Goal: Task Accomplishment & Management: Manage account settings

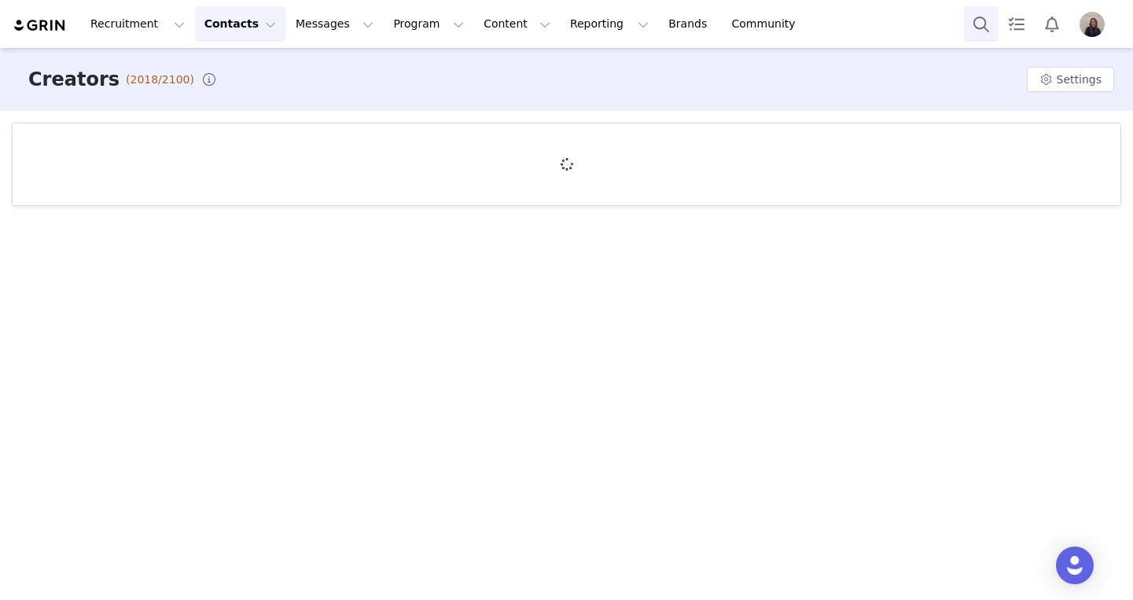
click at [975, 21] on button "Search" at bounding box center [981, 23] width 35 height 35
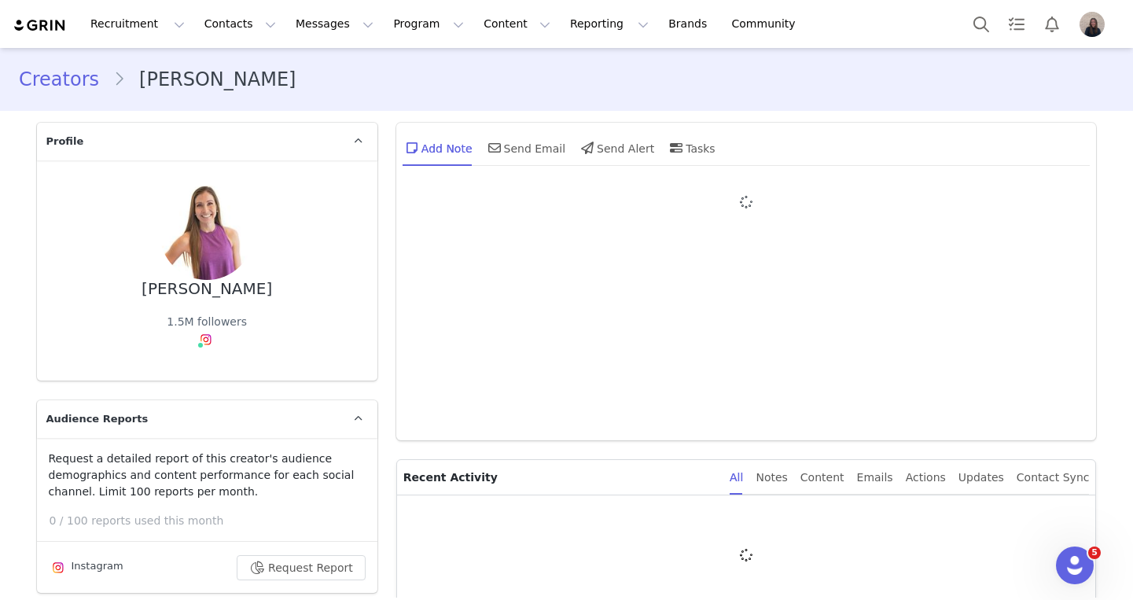
type input "+1 ([GEOGRAPHIC_DATA])"
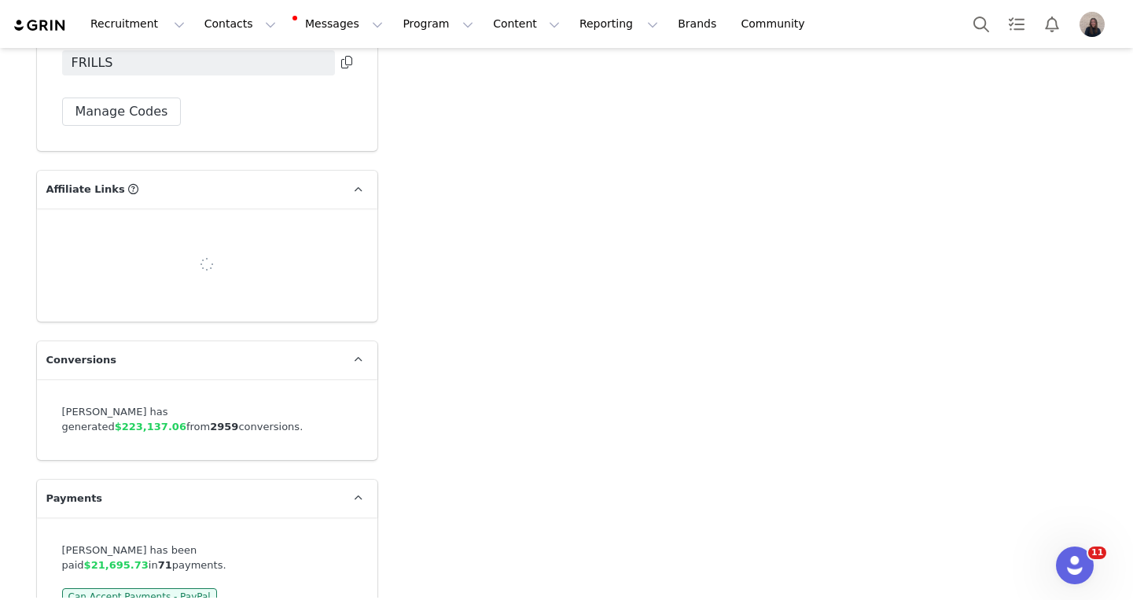
scroll to position [6393, 0]
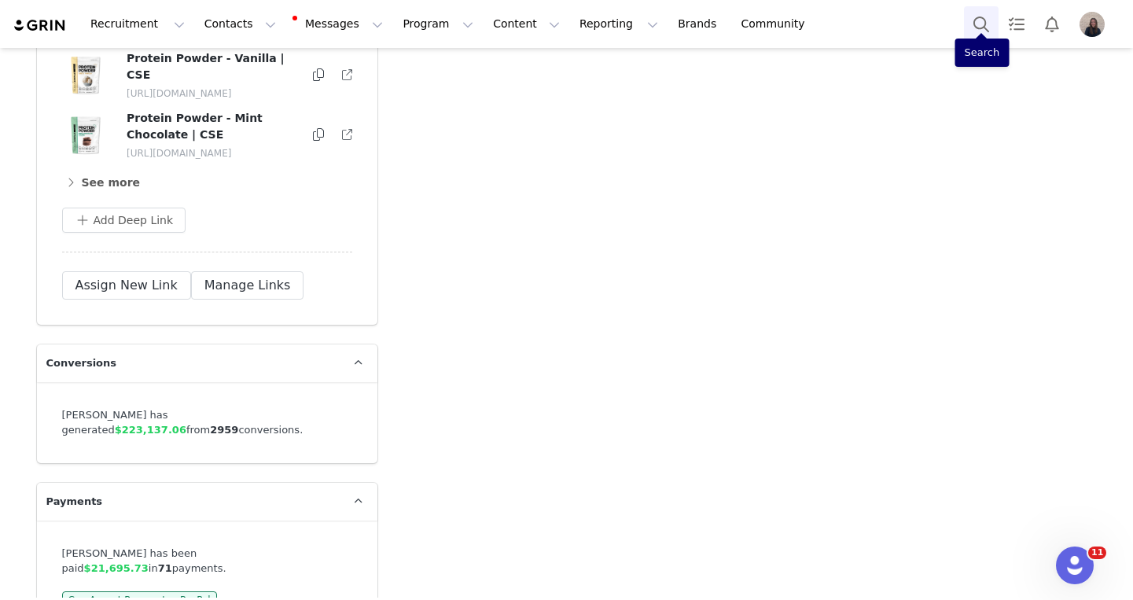
click at [975, 28] on button "Search" at bounding box center [981, 23] width 35 height 35
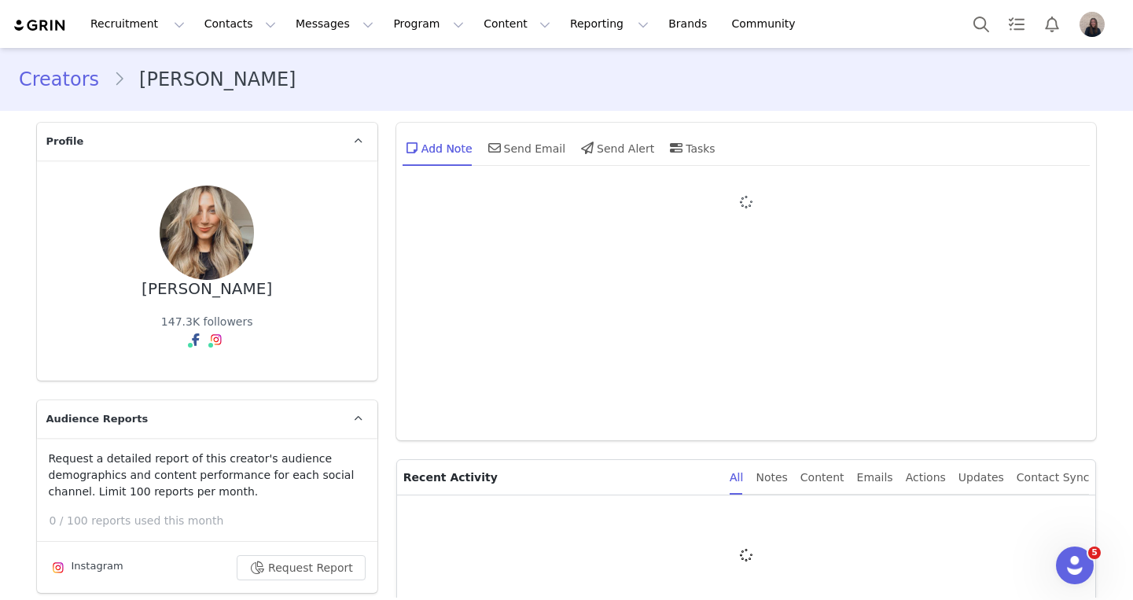
type input "+1 ([GEOGRAPHIC_DATA])"
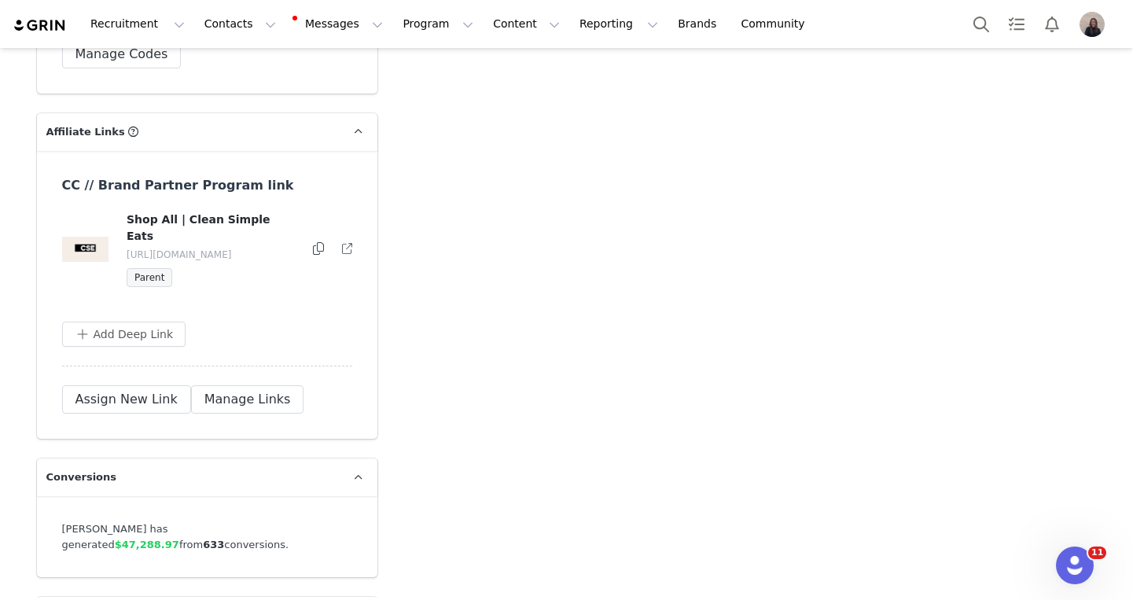
scroll to position [7058, 0]
click at [978, 24] on button "Search" at bounding box center [981, 23] width 35 height 35
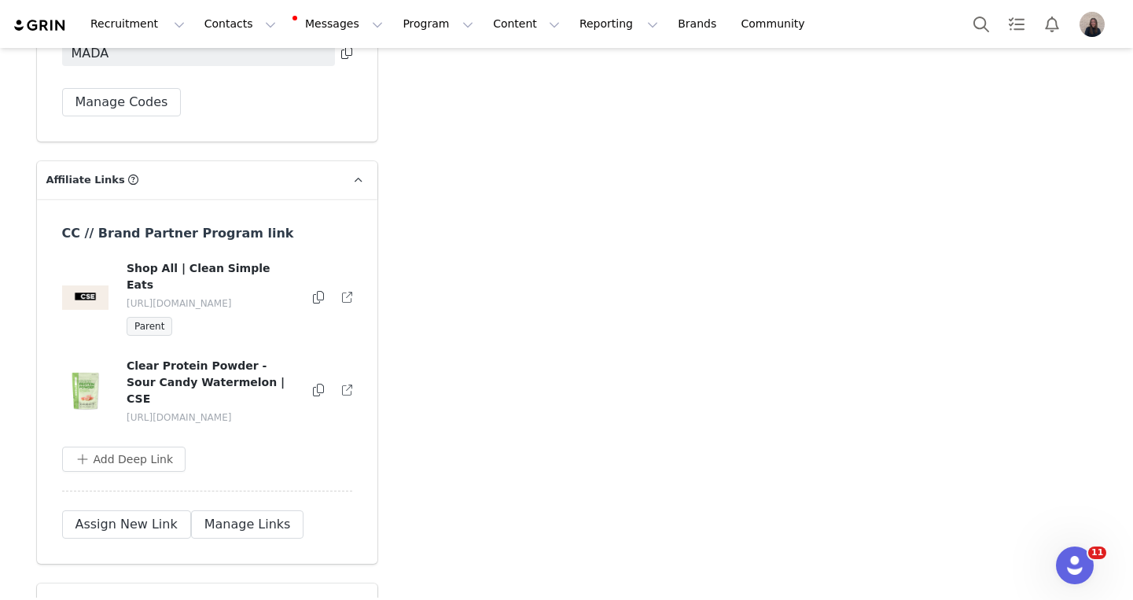
scroll to position [5657, 0]
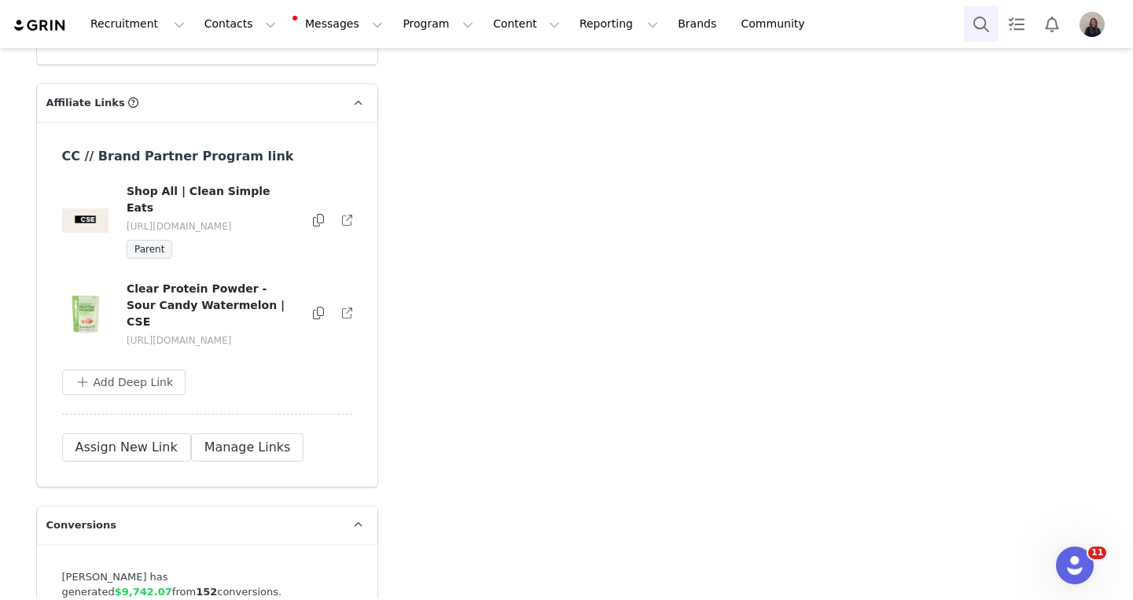
click at [980, 20] on button "Search" at bounding box center [981, 23] width 35 height 35
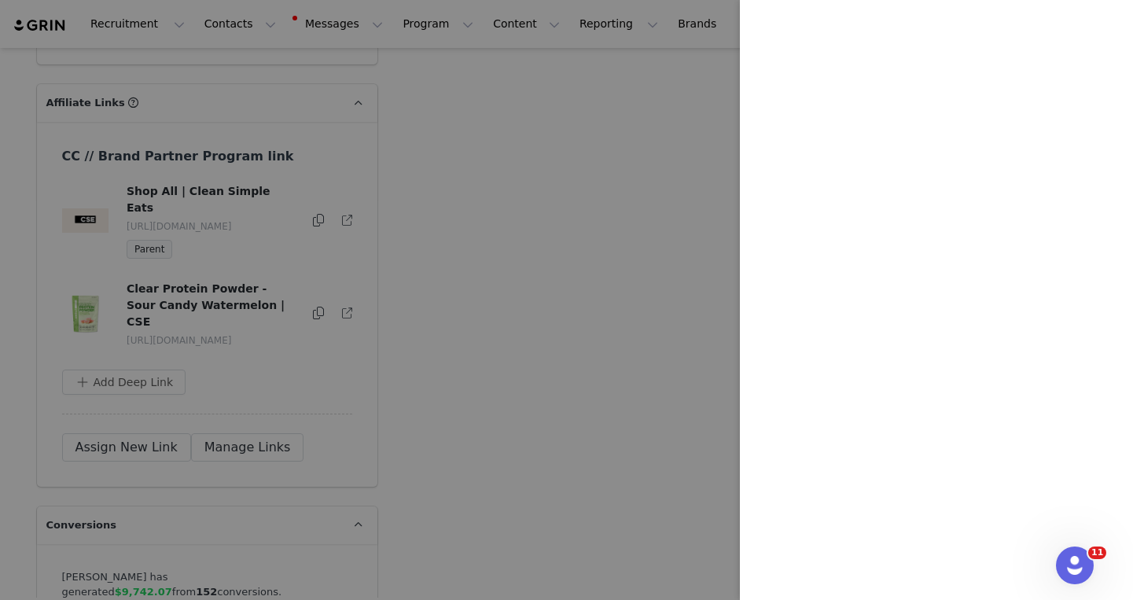
click at [623, 181] on div at bounding box center [566, 300] width 1133 height 600
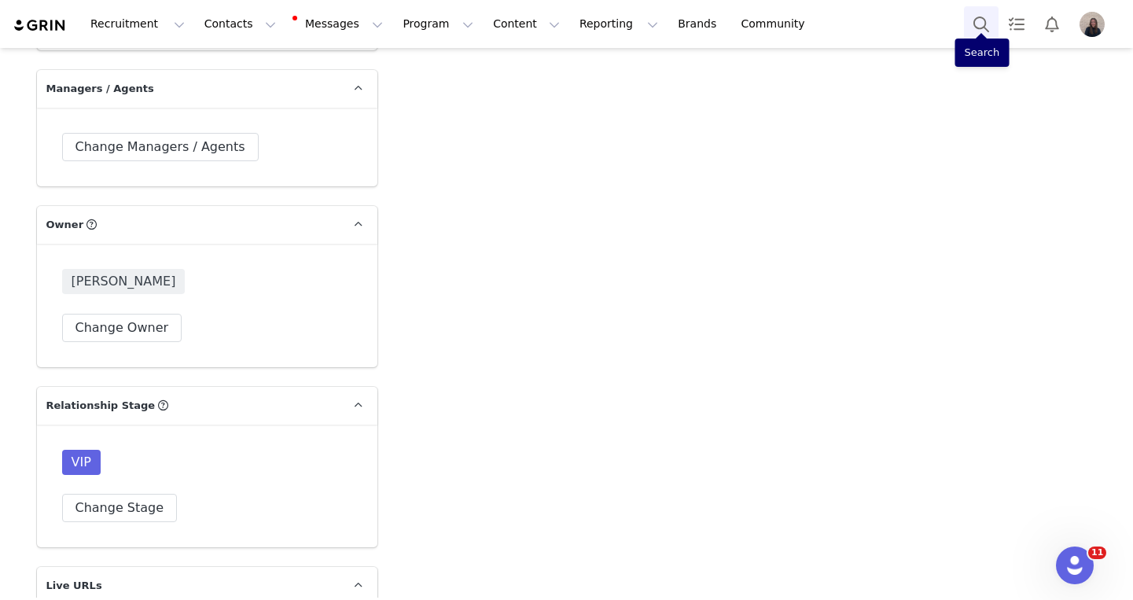
scroll to position [3866, 0]
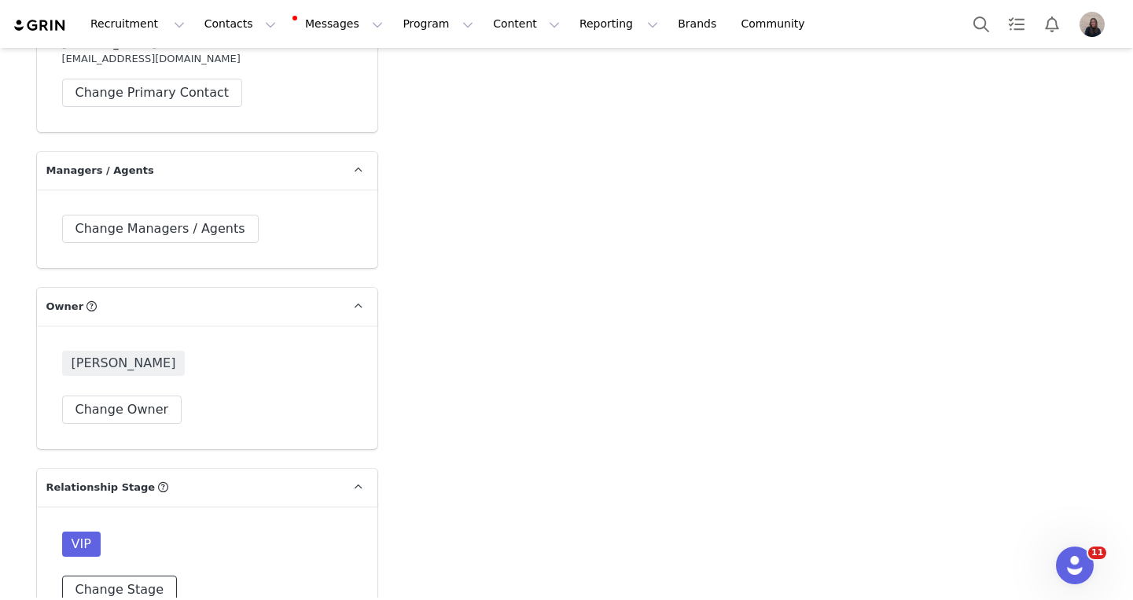
click at [123, 575] on button "Change Stage" at bounding box center [120, 589] width 116 height 28
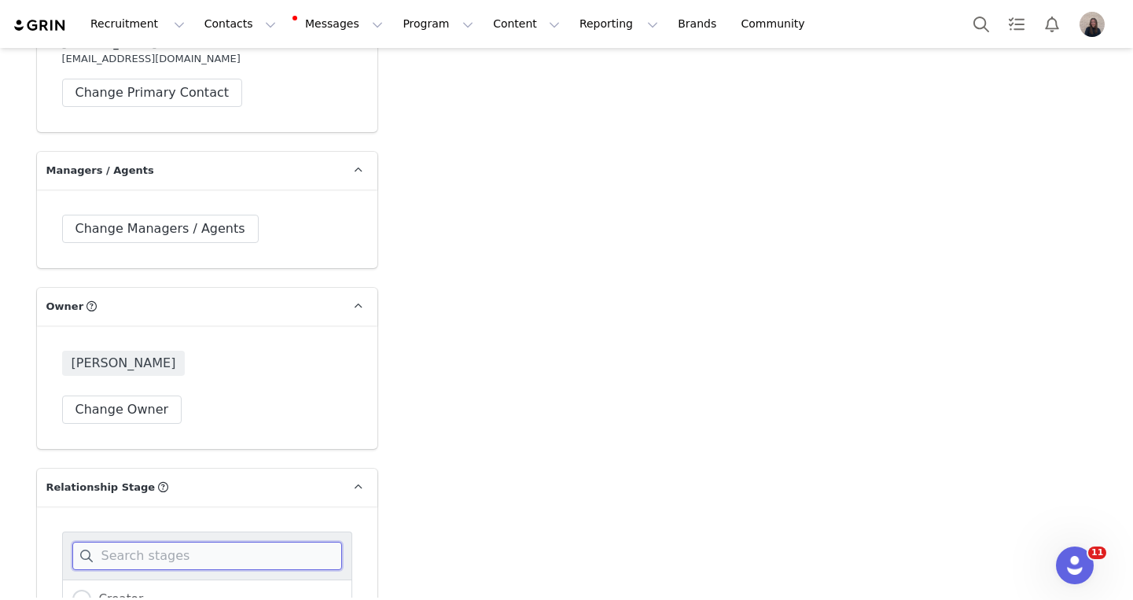
click at [198, 542] on input at bounding box center [207, 556] width 270 height 28
type input "infl"
click at [144, 592] on span "Influencer" at bounding box center [125, 599] width 68 height 14
click at [91, 589] on input "Influencer" at bounding box center [81, 599] width 19 height 20
radio input "true"
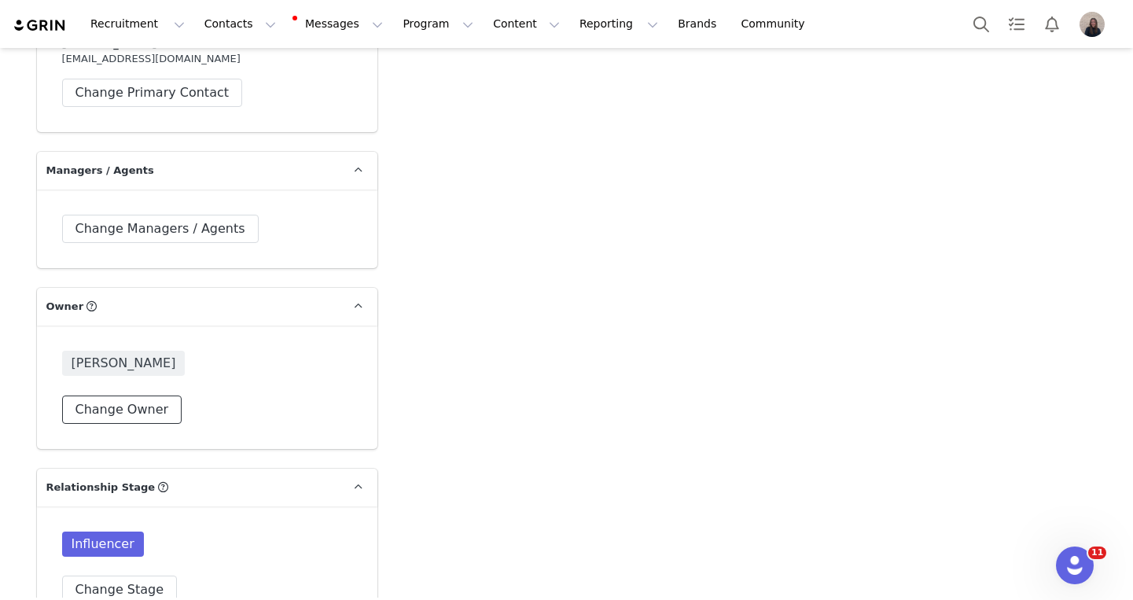
click at [147, 395] on button "Change Owner" at bounding box center [122, 409] width 120 height 28
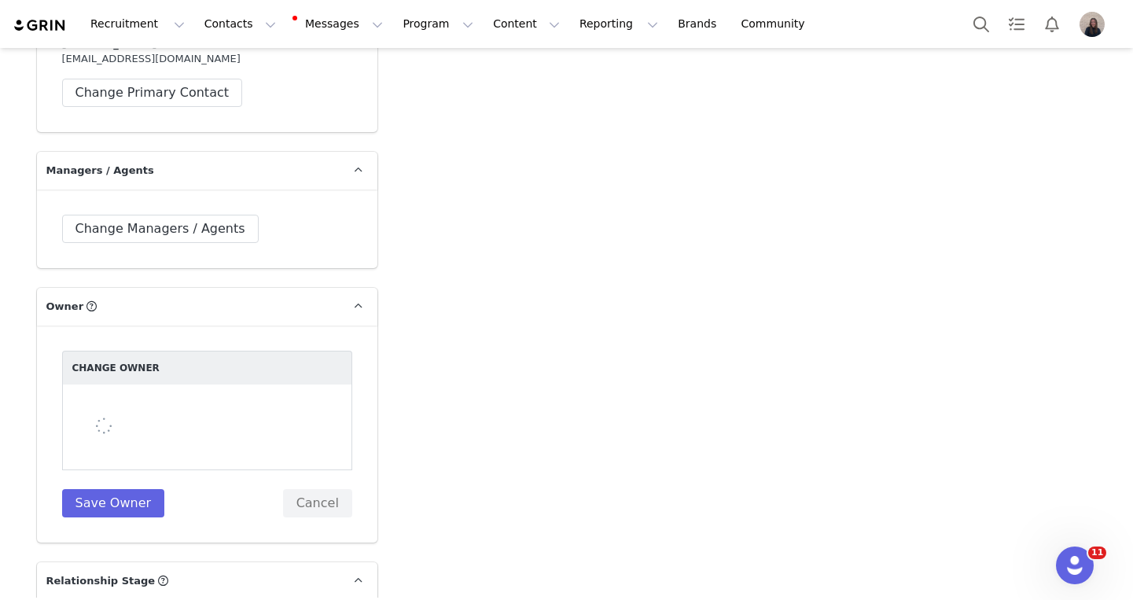
select select "334f9020-e293-4d3c-90c8-1a3525c49709"
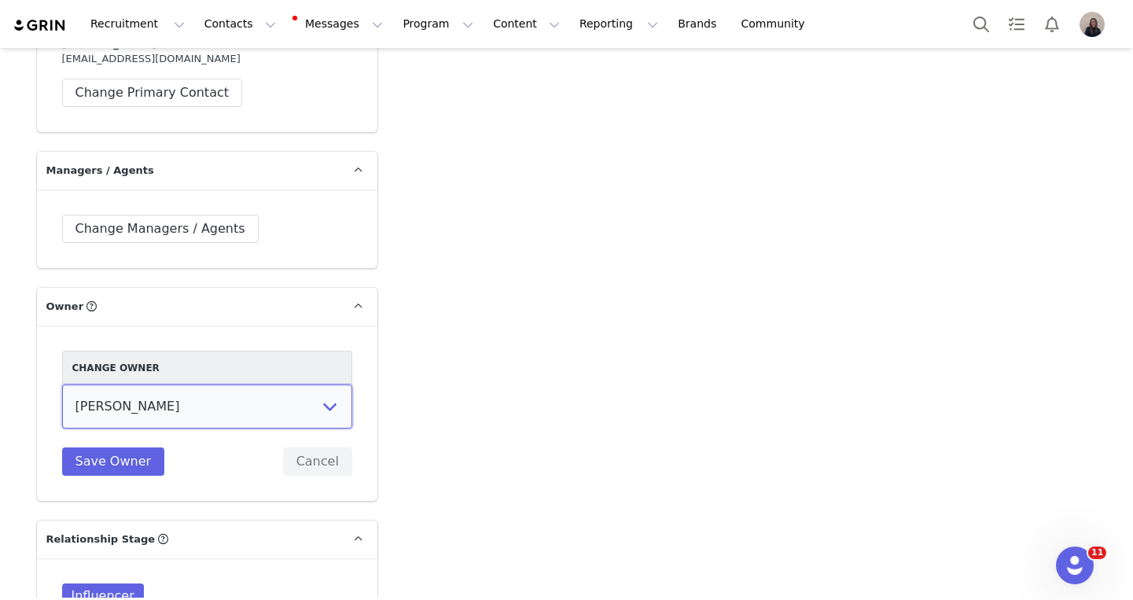
click at [173, 384] on select "Sarah Orlandi Lindsee Brian Lauren King Morgan Mikesell Dyllan Guthrie Rachel F…" at bounding box center [207, 406] width 290 height 44
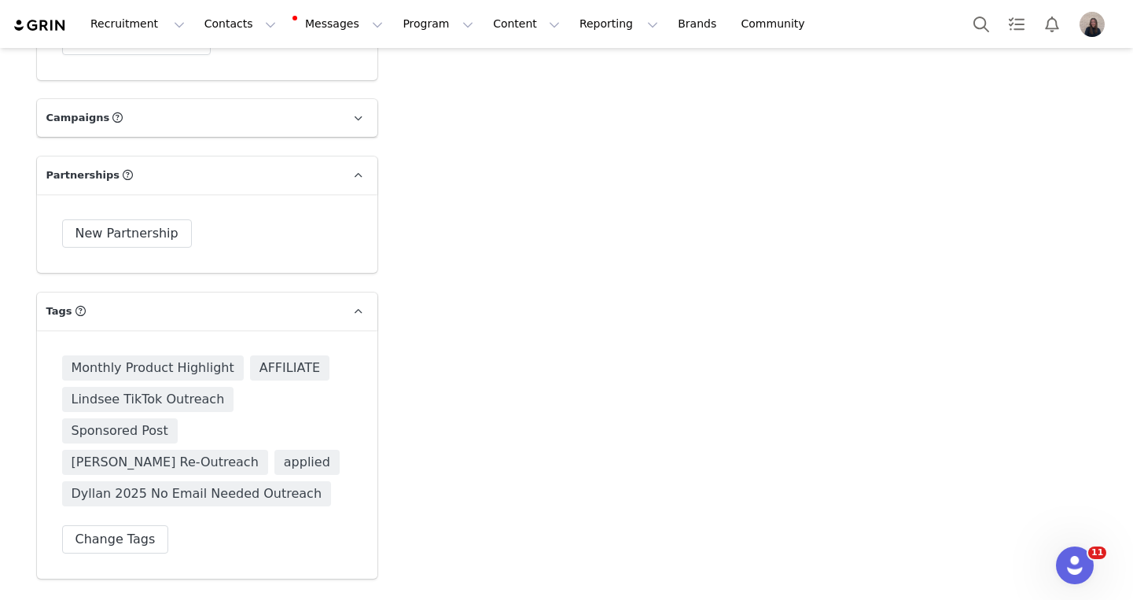
scroll to position [5013, 0]
click at [140, 523] on button "Change Tags" at bounding box center [115, 537] width 107 height 28
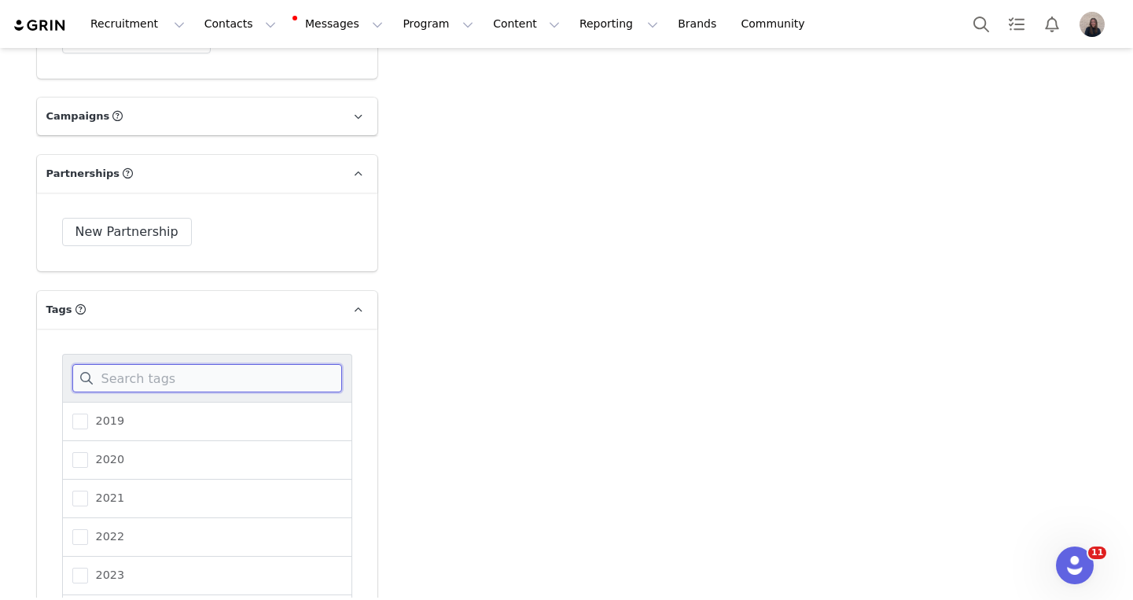
click at [184, 364] on input at bounding box center [207, 378] width 270 height 28
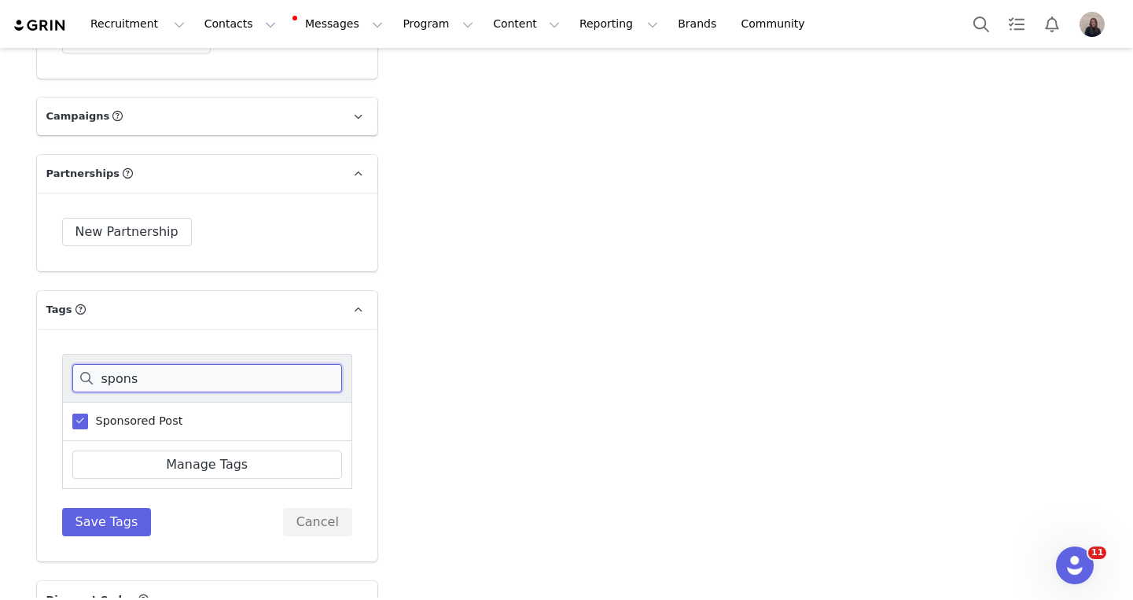
type input "spons"
click at [141, 413] on span "Sponsored Post" at bounding box center [135, 420] width 95 height 15
click at [88, 413] on input "Sponsored Post" at bounding box center [88, 413] width 0 height 0
click at [127, 508] on button "Save Tags" at bounding box center [107, 522] width 90 height 28
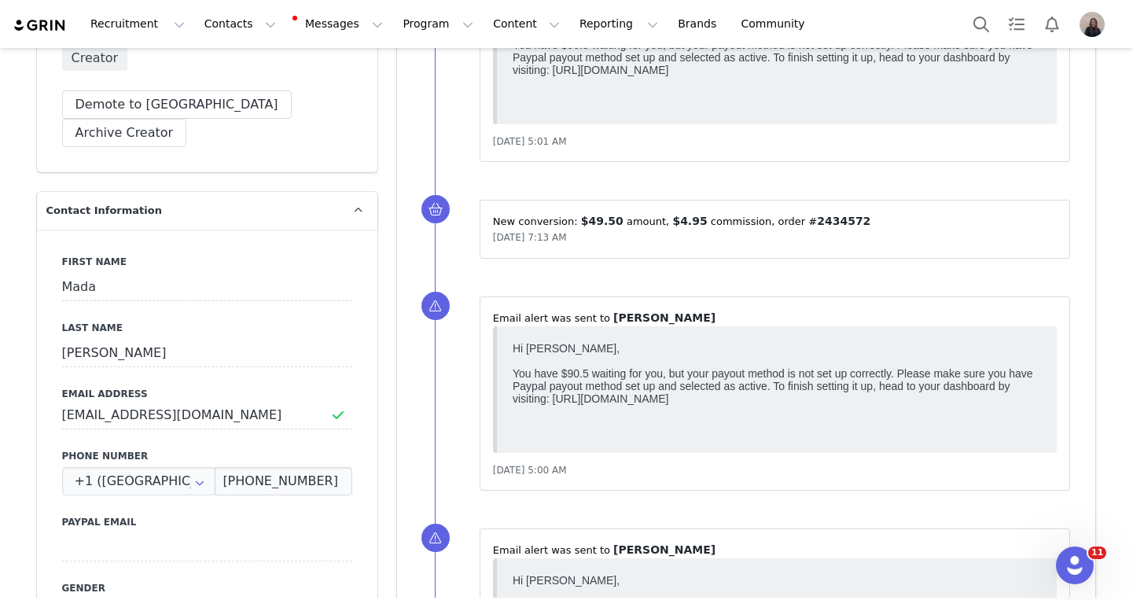
scroll to position [0, 0]
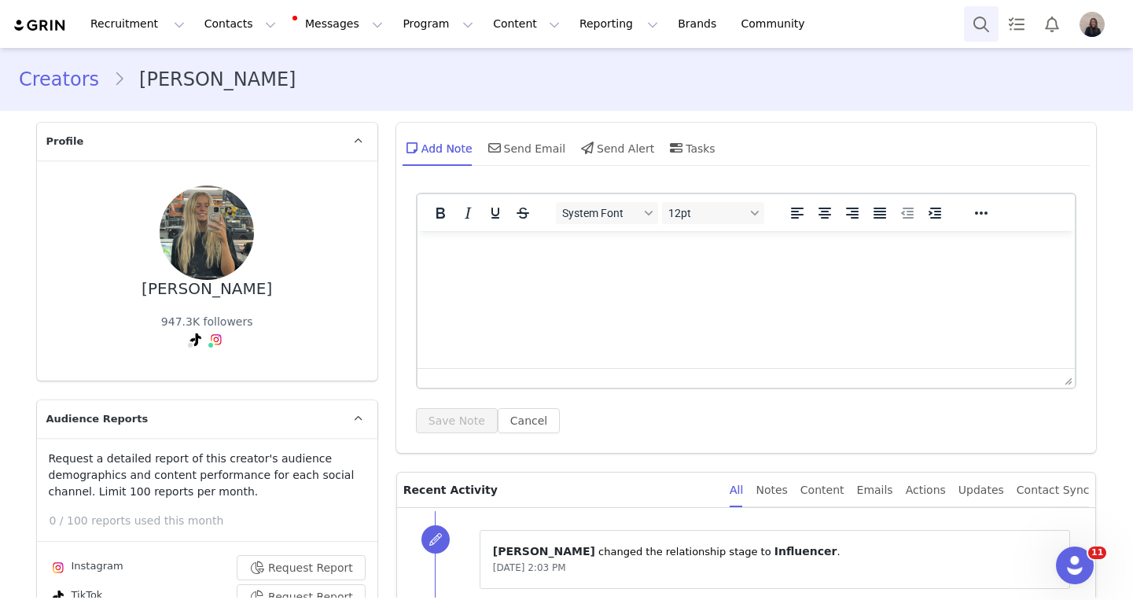
click at [971, 24] on button "Search" at bounding box center [981, 23] width 35 height 35
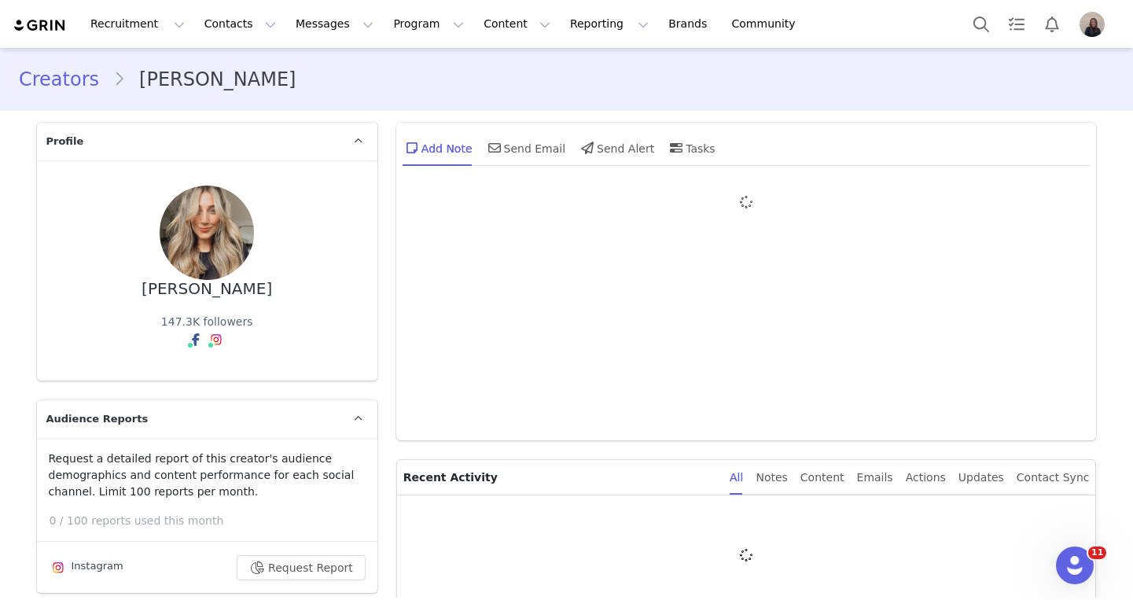
type input "+1 ([GEOGRAPHIC_DATA])"
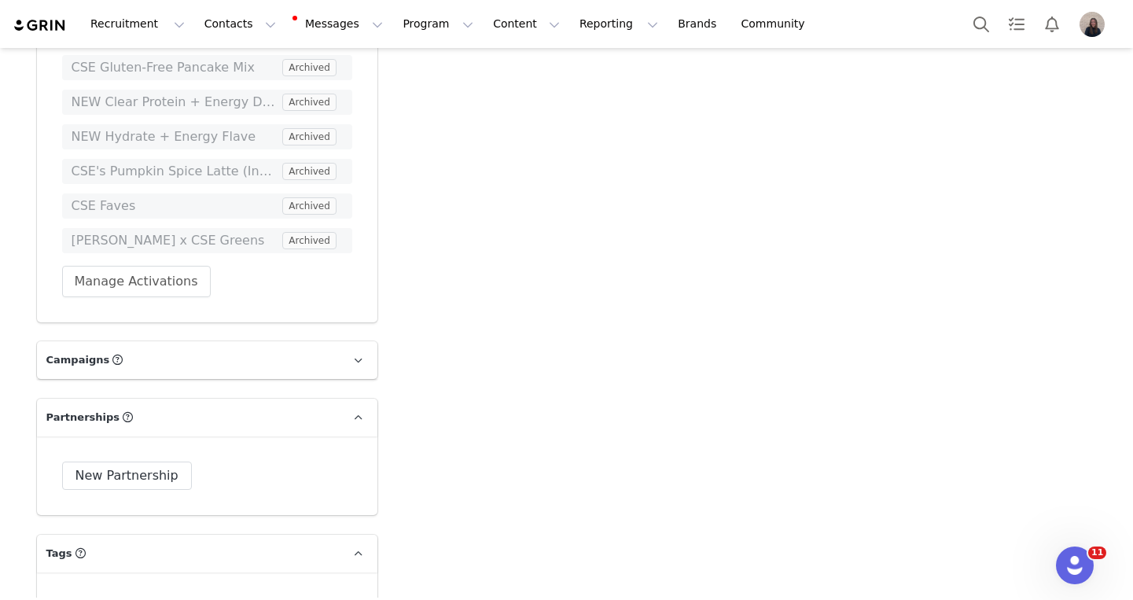
scroll to position [6239, 0]
type input "sp"
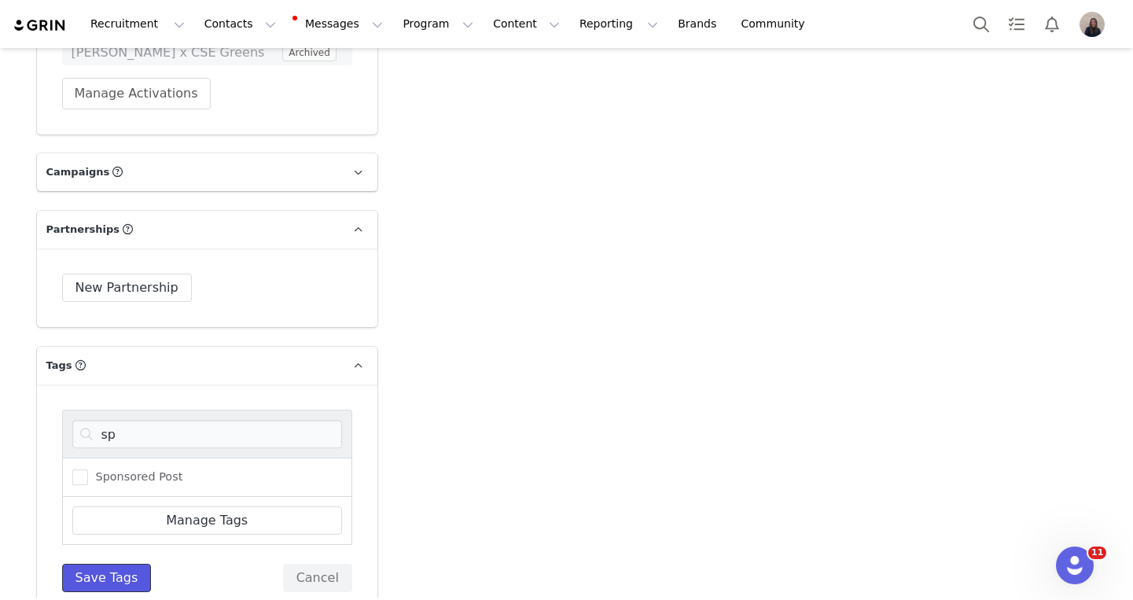
click at [134, 564] on button "Save Tags" at bounding box center [107, 578] width 90 height 28
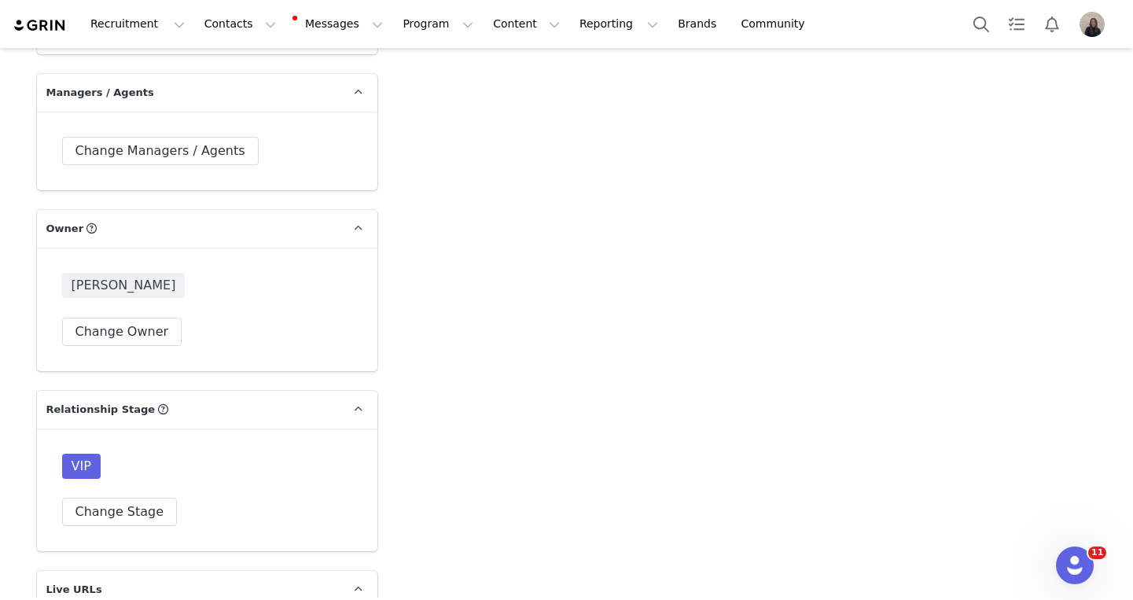
scroll to position [3949, 0]
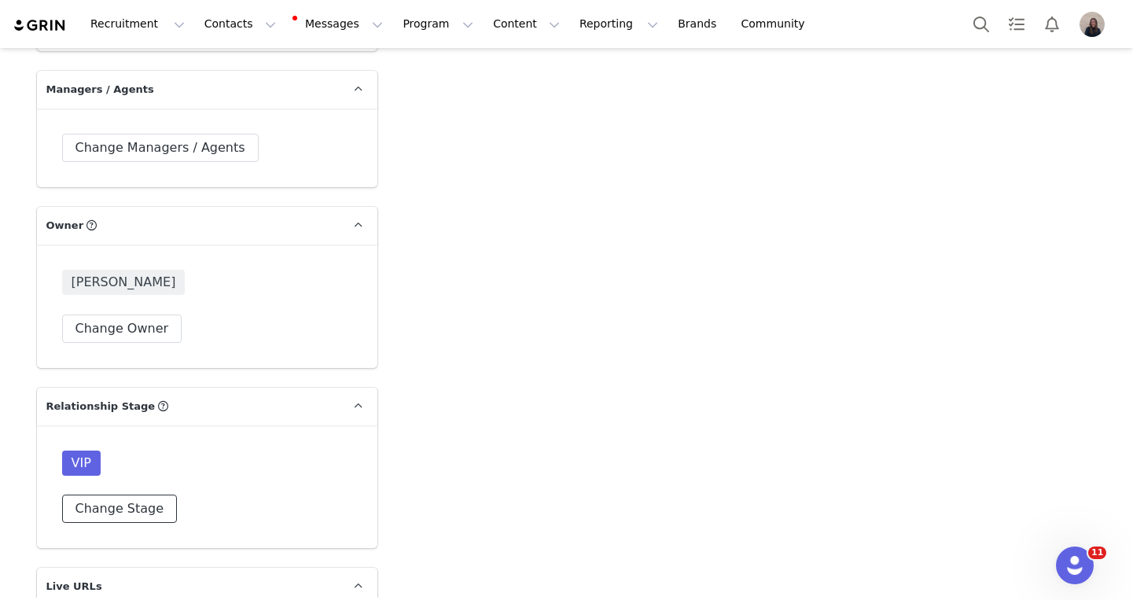
click at [144, 494] on button "Change Stage" at bounding box center [120, 508] width 116 height 28
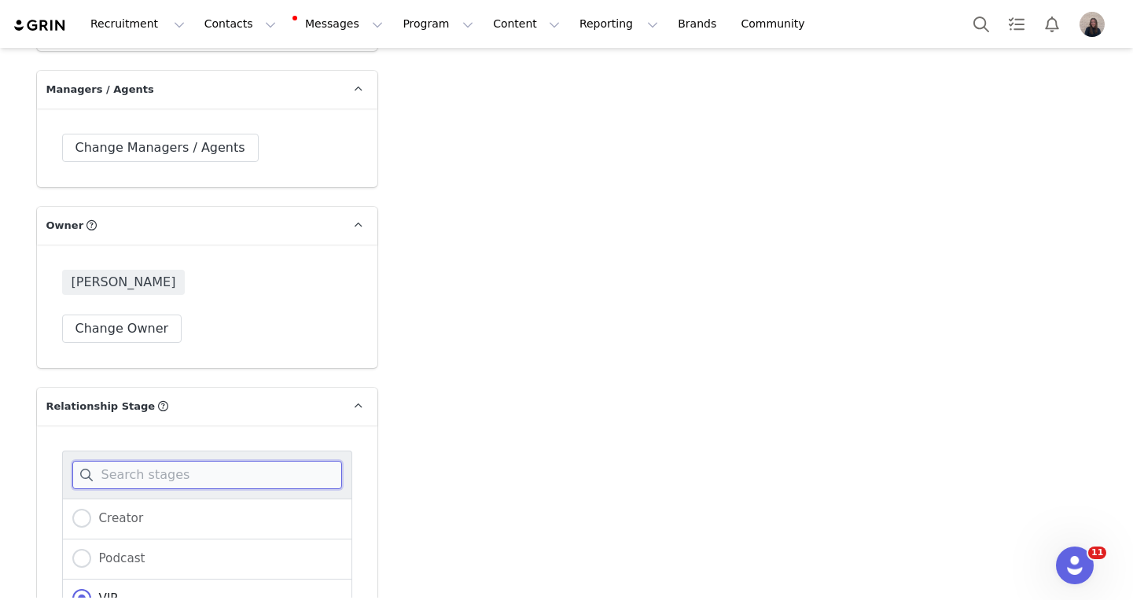
click at [195, 461] on input at bounding box center [207, 475] width 270 height 28
type input "a"
click at [125, 589] on label "All-Star" at bounding box center [107, 599] width 70 height 20
click at [91, 589] on input "All-Star" at bounding box center [81, 599] width 19 height 20
radio input "true"
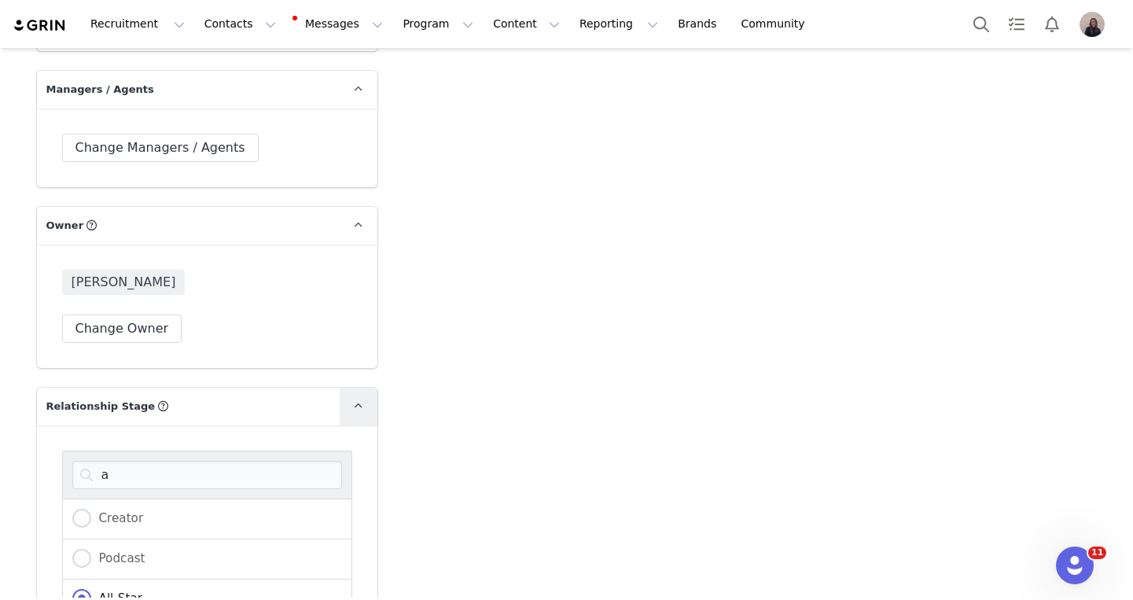
click at [350, 397] on span at bounding box center [358, 406] width 19 height 19
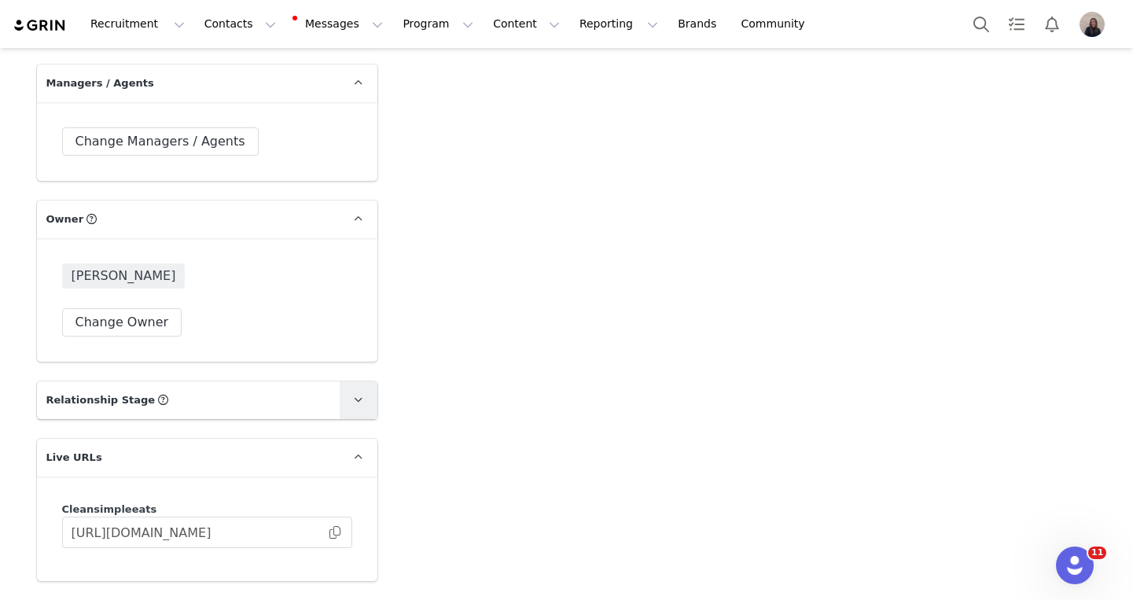
click at [365, 391] on span at bounding box center [358, 400] width 19 height 19
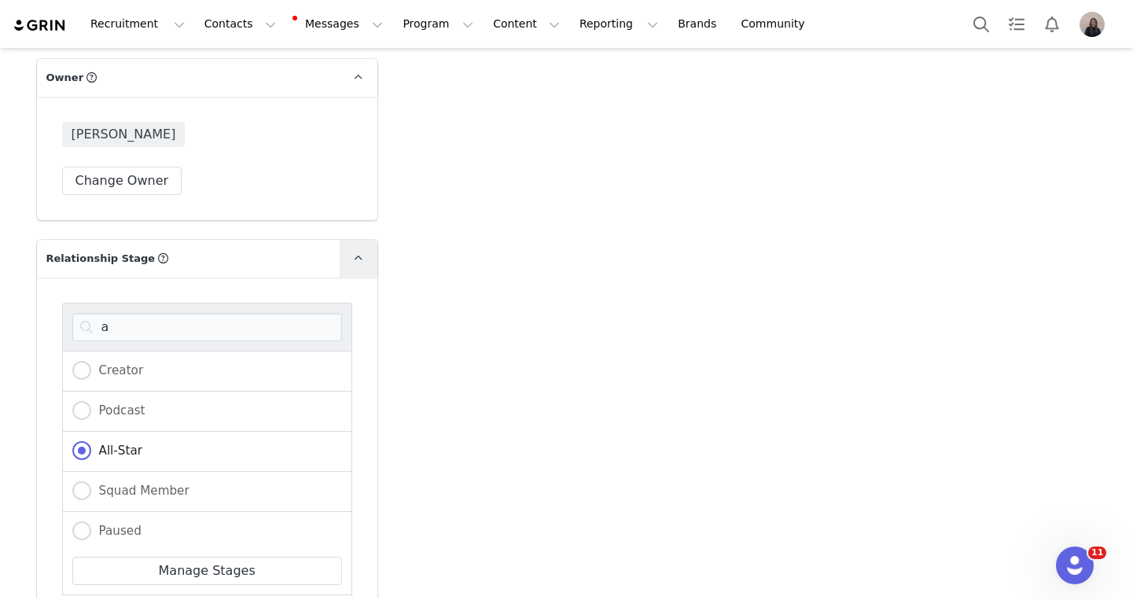
scroll to position [4107, 0]
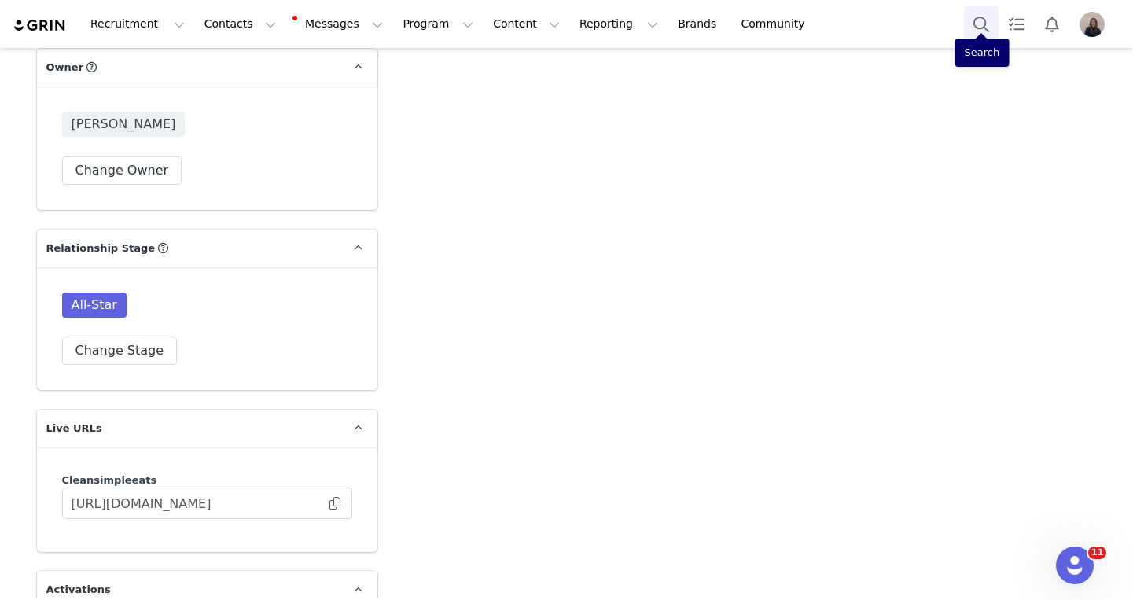
click at [976, 21] on button "Search" at bounding box center [981, 23] width 35 height 35
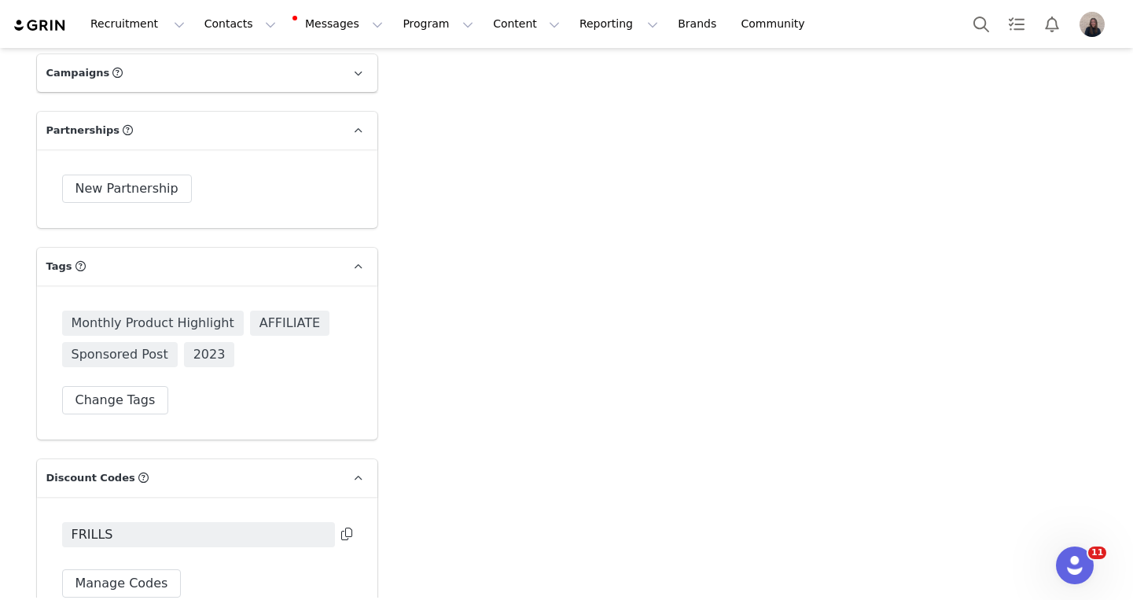
scroll to position [5631, 0]
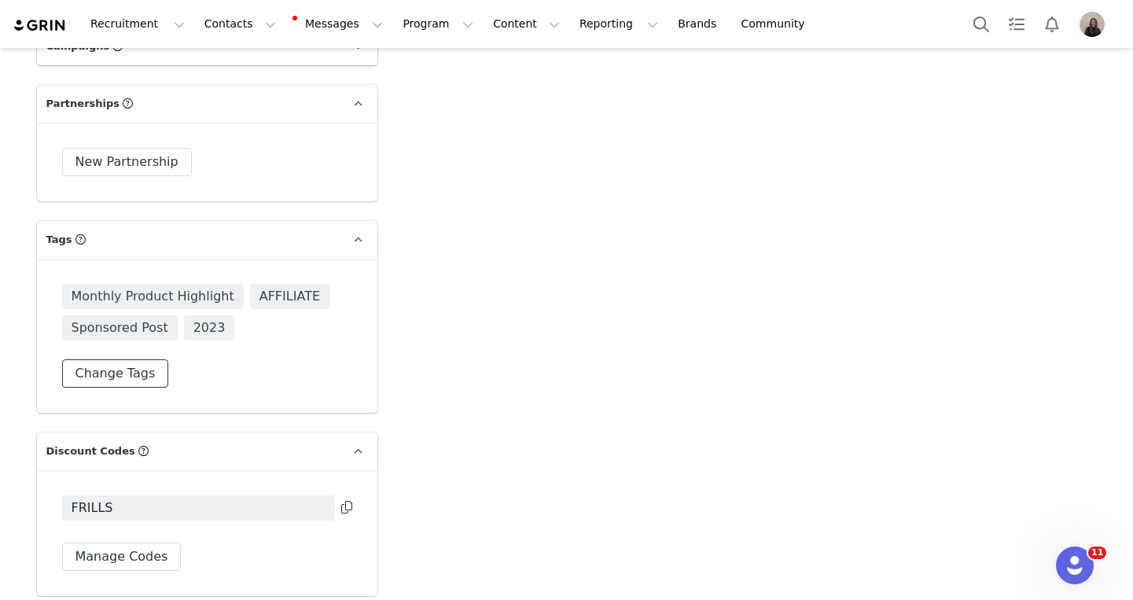
click at [134, 359] on button "Change Tags" at bounding box center [115, 373] width 107 height 28
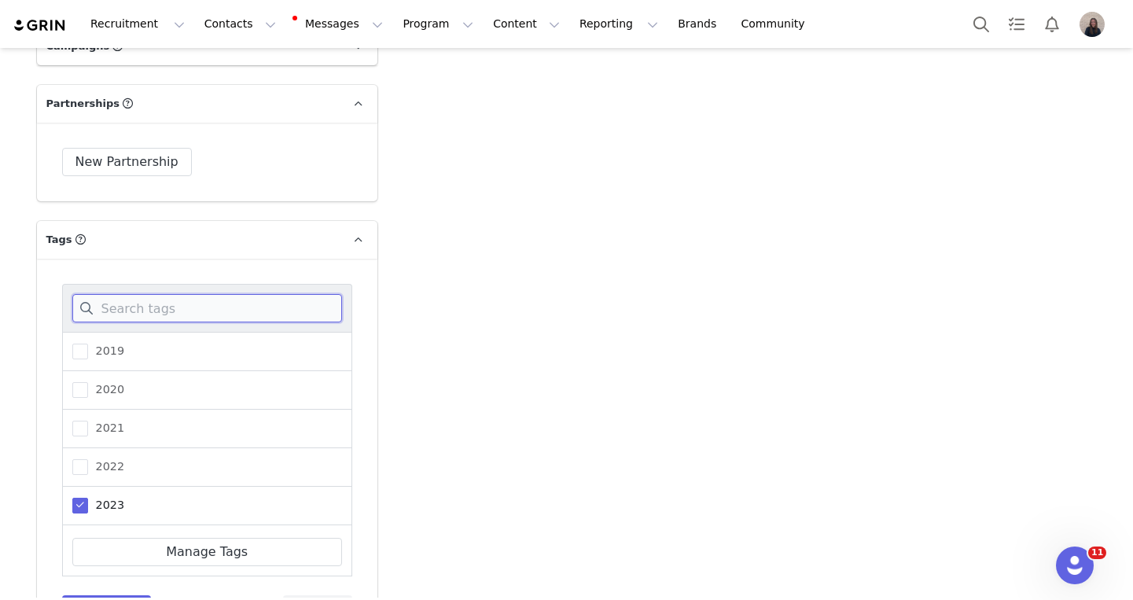
click at [169, 294] on input at bounding box center [207, 308] width 270 height 28
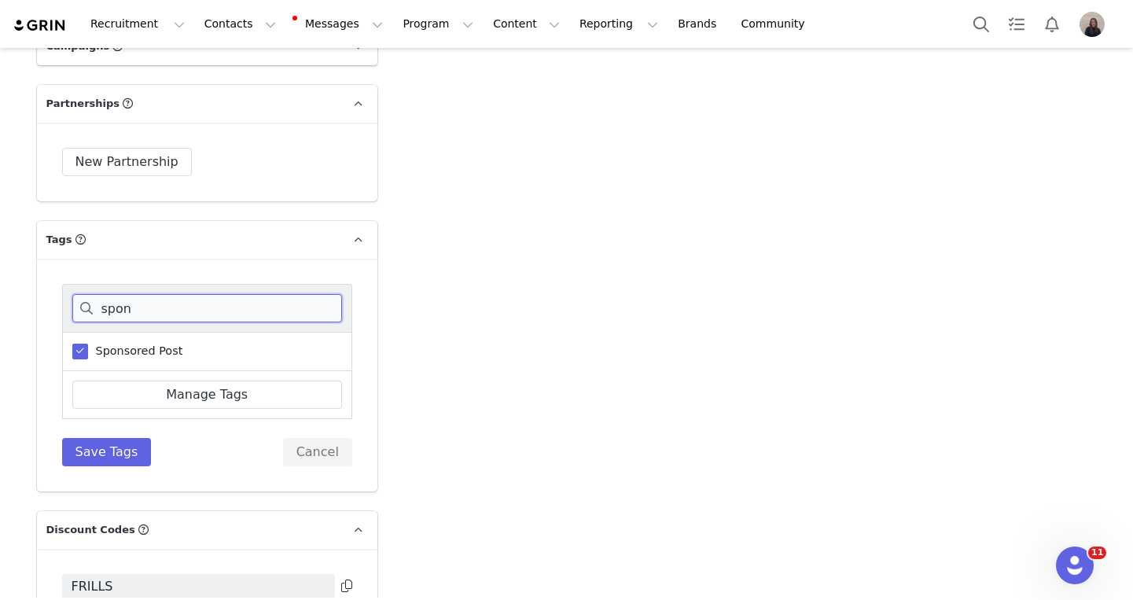
type input "spon"
click at [119, 343] on span "Sponsored Post" at bounding box center [135, 350] width 95 height 15
click at [88, 343] on input "Sponsored Post" at bounding box center [88, 343] width 0 height 0
click at [110, 438] on button "Save Tags" at bounding box center [107, 452] width 90 height 28
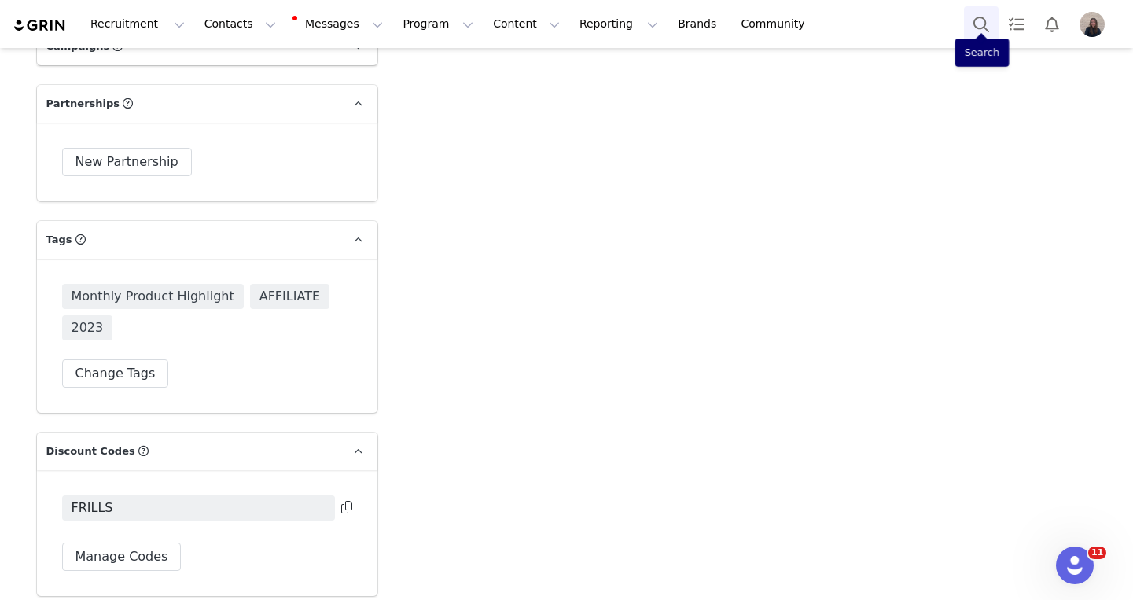
click at [986, 33] on button "Search" at bounding box center [981, 23] width 35 height 35
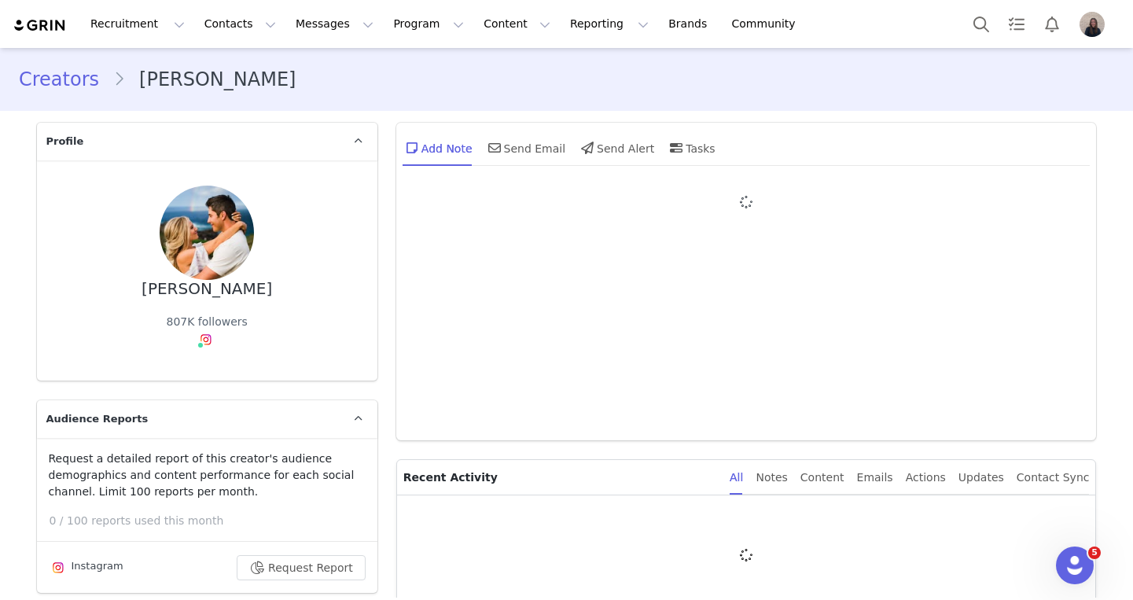
type input "+1 ([GEOGRAPHIC_DATA])"
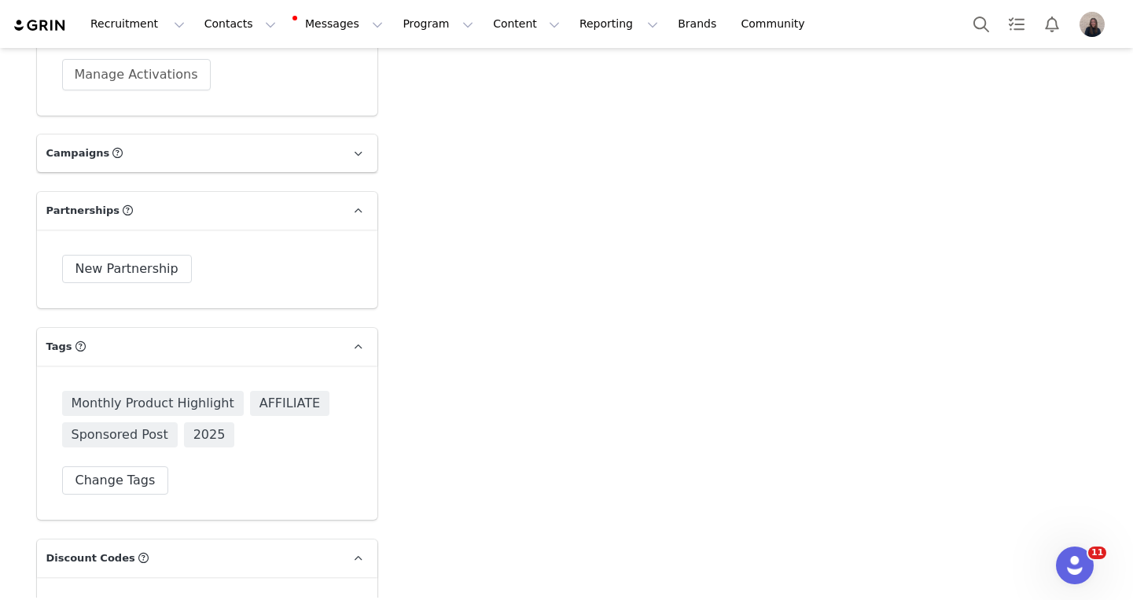
scroll to position [4721, 0]
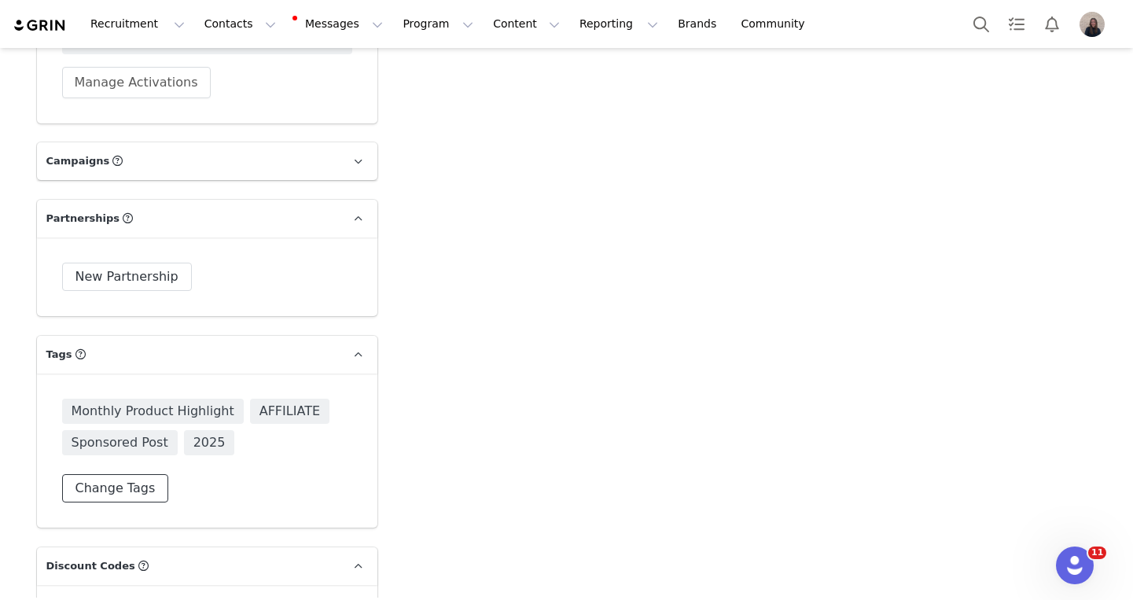
click at [127, 474] on button "Change Tags" at bounding box center [115, 488] width 107 height 28
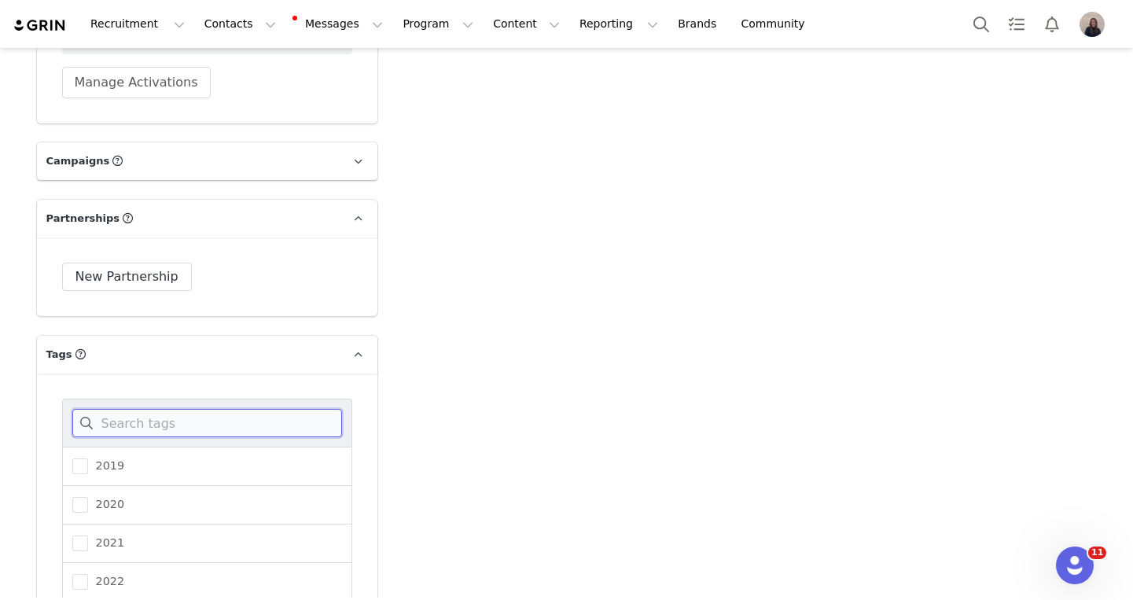
click at [196, 409] on input at bounding box center [207, 423] width 270 height 28
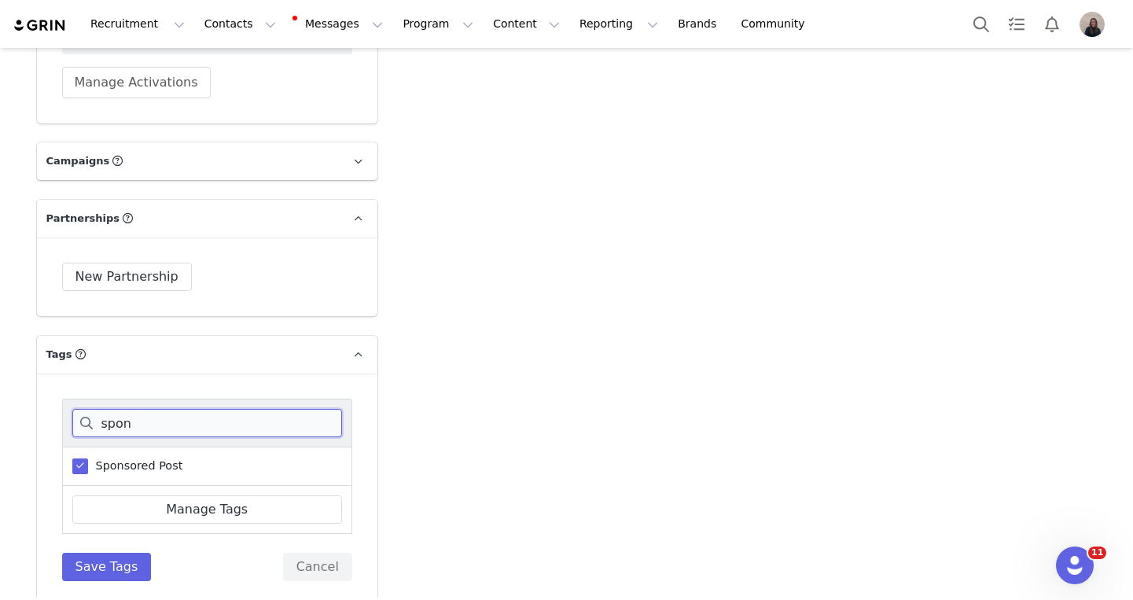
type input "spon"
click at [123, 458] on span "Sponsored Post" at bounding box center [135, 465] width 95 height 15
click at [88, 458] on input "Sponsored Post" at bounding box center [88, 458] width 0 height 0
click at [123, 553] on button "Save Tags" at bounding box center [107, 567] width 90 height 28
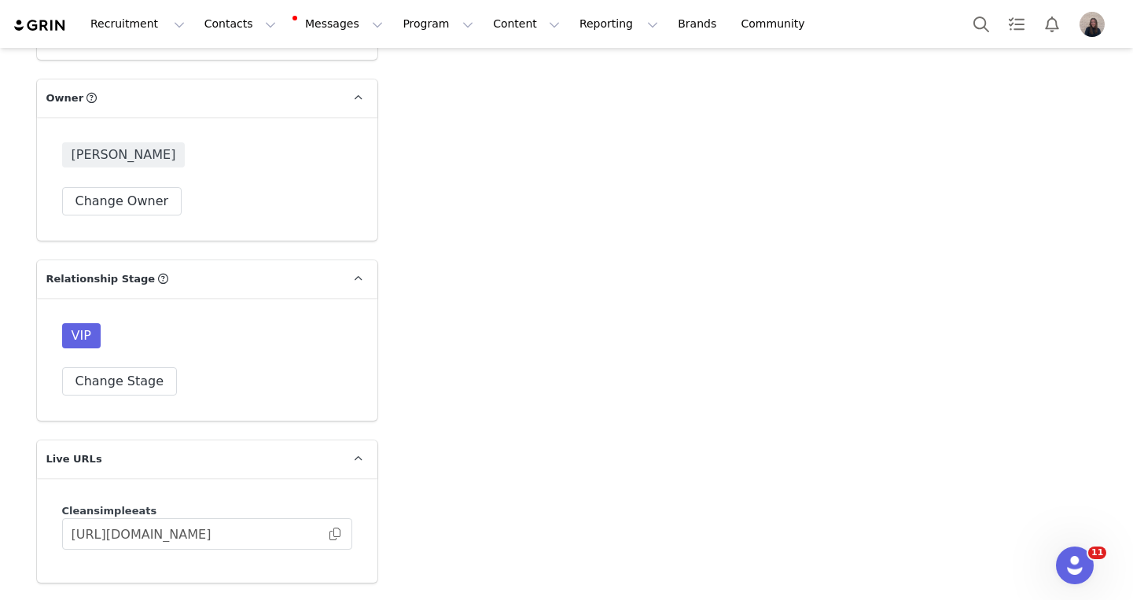
scroll to position [3945, 0]
click at [105, 370] on button "Change Stage" at bounding box center [120, 384] width 116 height 28
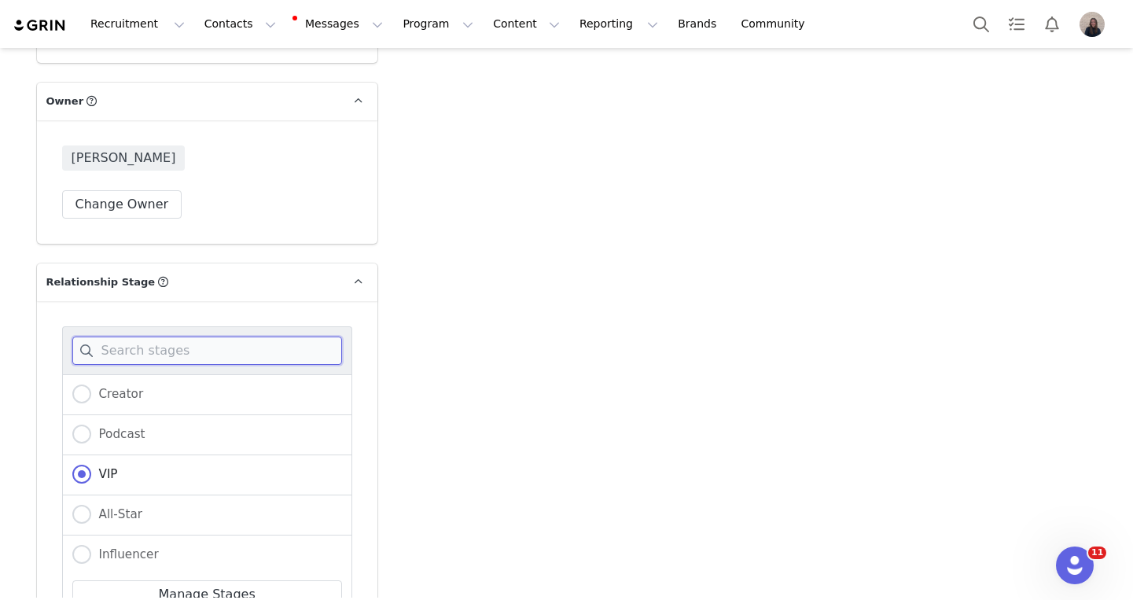
click at [175, 336] on input at bounding box center [207, 350] width 270 height 28
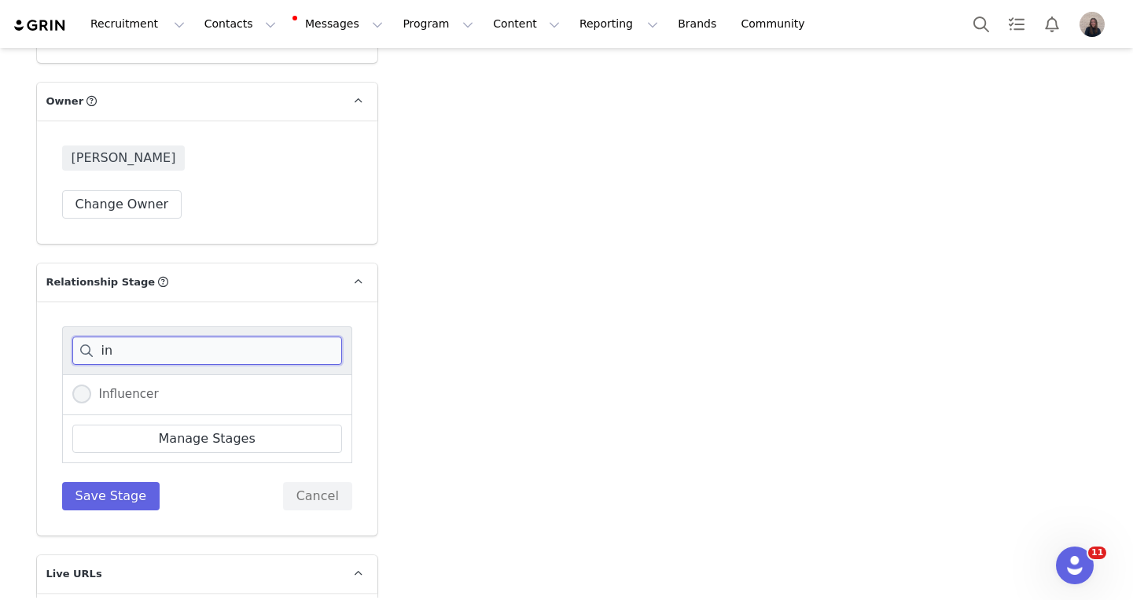
type input "in"
click at [145, 384] on label "Influencer" at bounding box center [115, 394] width 86 height 20
click at [91, 384] on input "Influencer" at bounding box center [81, 394] width 19 height 20
radio input "true"
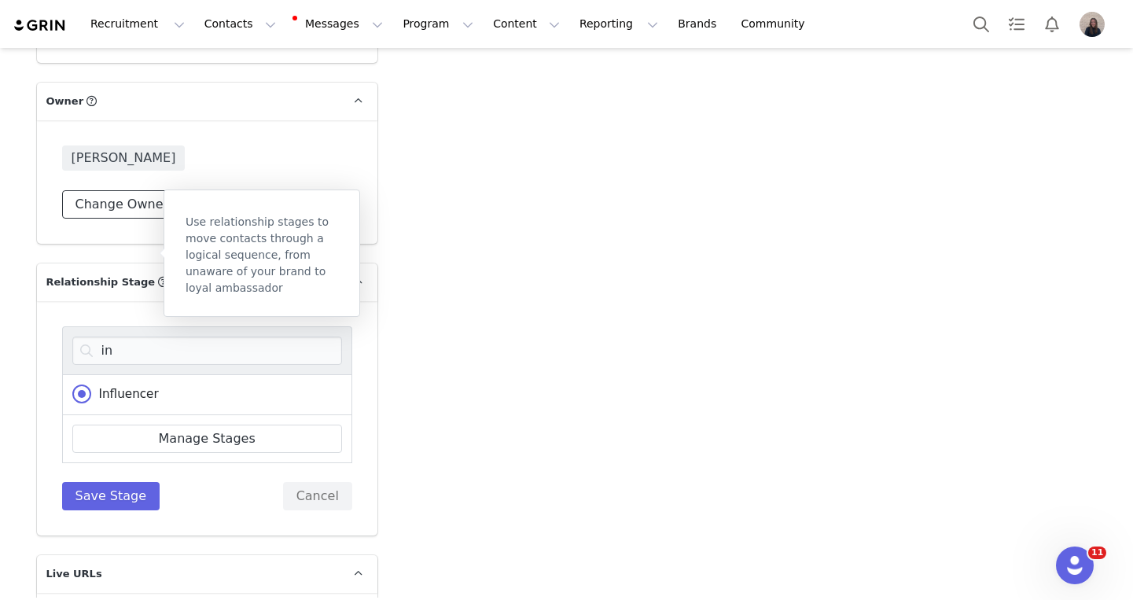
click at [151, 190] on button "Change Owner" at bounding box center [122, 204] width 120 height 28
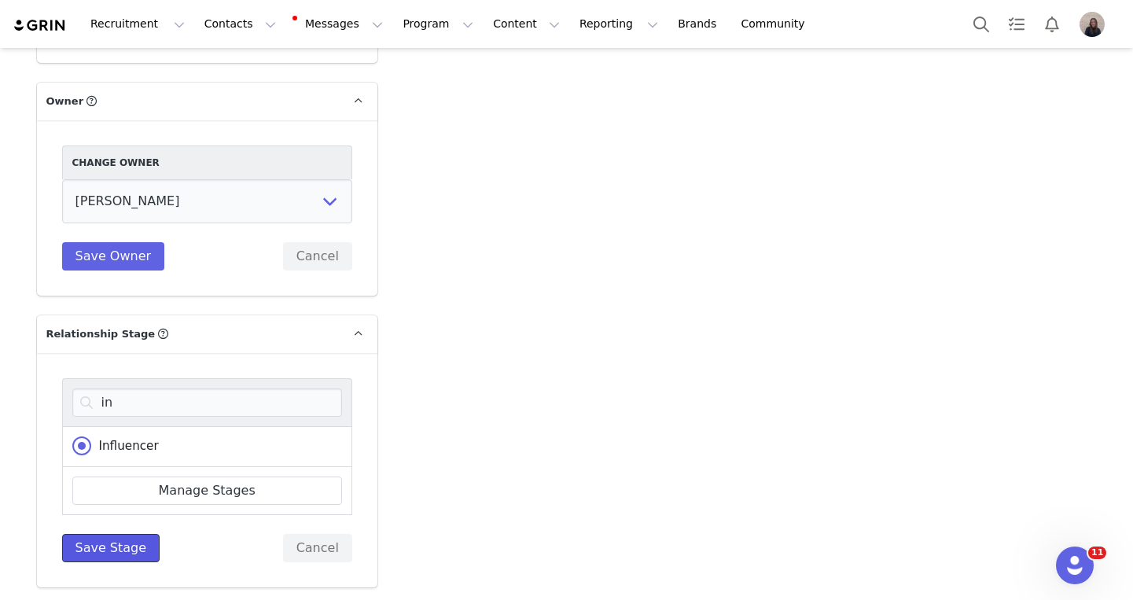
click at [130, 534] on button "Save Stage" at bounding box center [111, 548] width 98 height 28
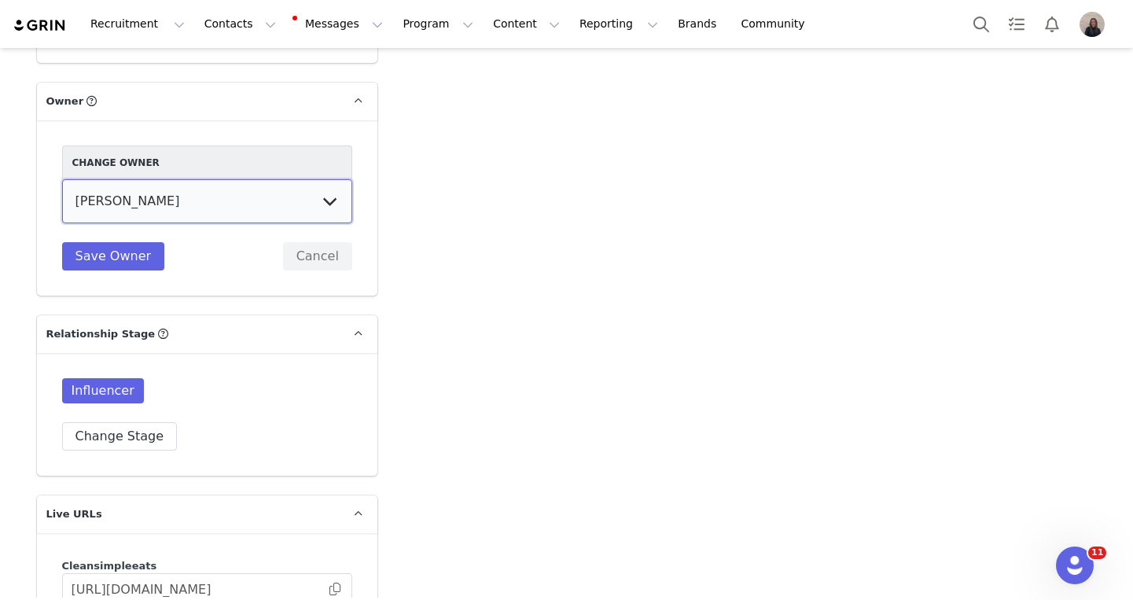
click at [215, 179] on select "Sarah Orlandi Lindsee Brian Lauren King Morgan Mikesell Dyllan Guthrie Rachel F…" at bounding box center [207, 201] width 290 height 44
select select "334f9020-e293-4d3c-90c8-1a3525c49709"
click at [62, 179] on select "Sarah Orlandi Lindsee Brian Lauren King Morgan Mikesell Dyllan Guthrie Rachel F…" at bounding box center [207, 201] width 290 height 44
click at [133, 242] on button "Save Owner" at bounding box center [113, 256] width 103 height 28
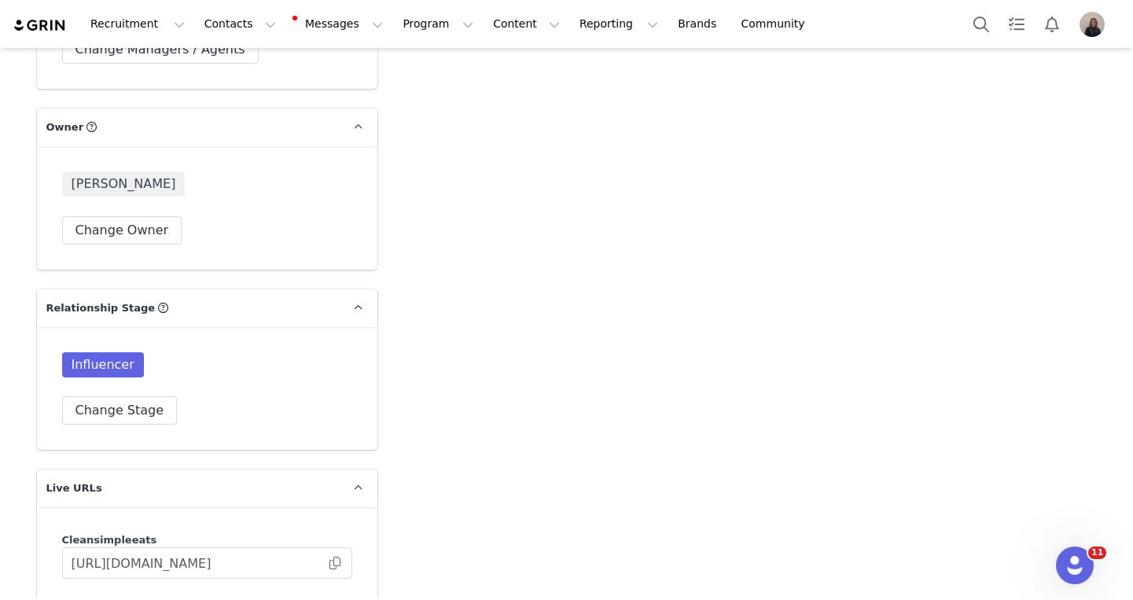
scroll to position [3924, 0]
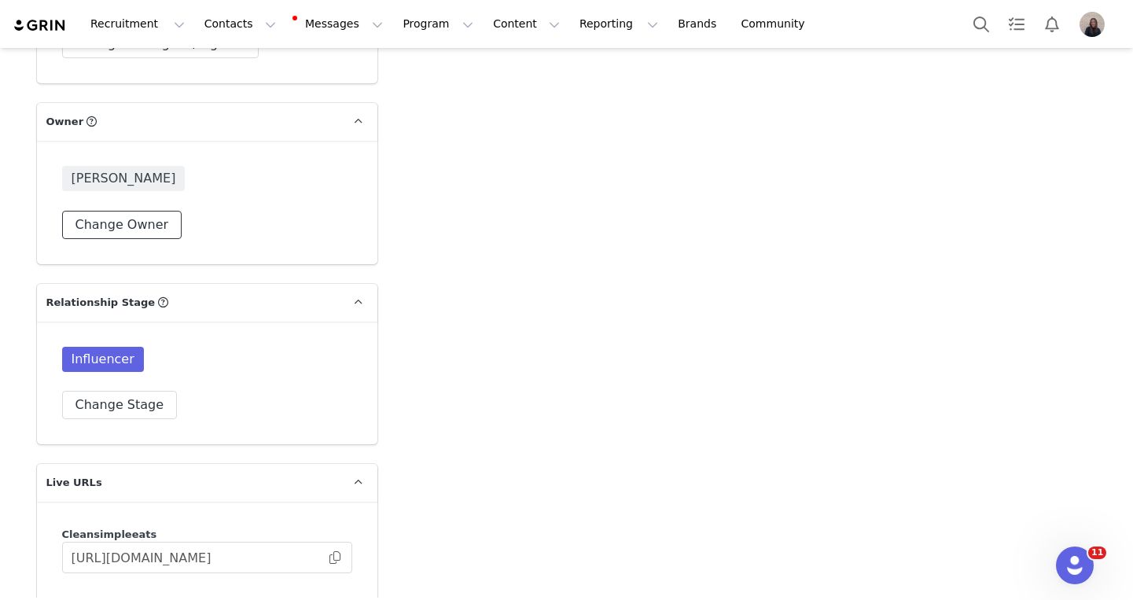
click at [159, 211] on button "Change Owner" at bounding box center [122, 225] width 120 height 28
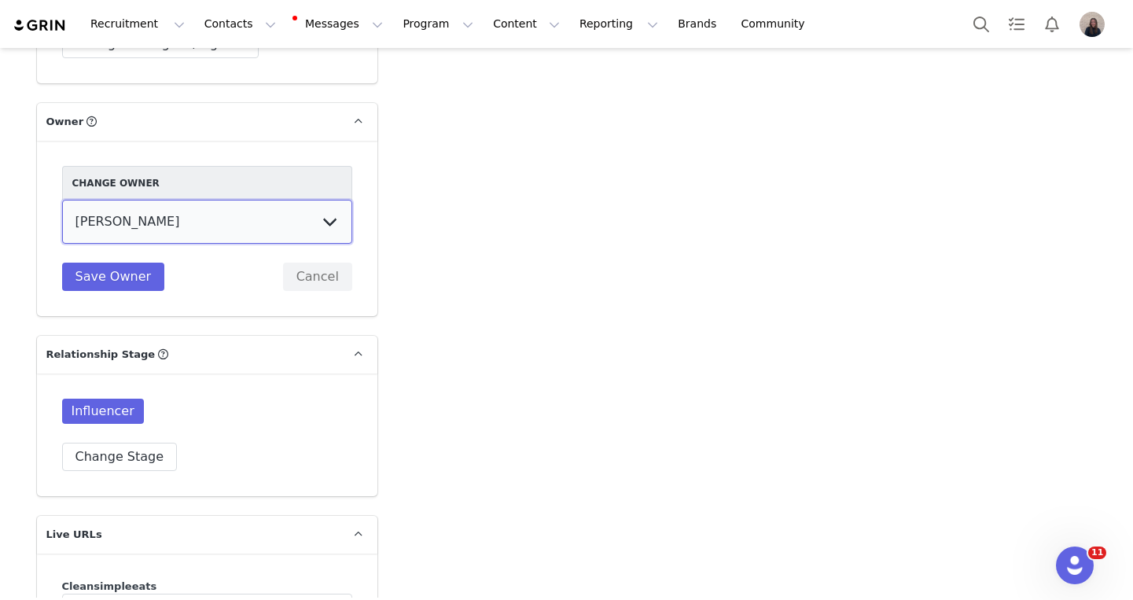
click at [154, 200] on select "Sarah Orlandi Lindsee Brian Lauren King Morgan Mikesell Dyllan Guthrie Rachel F…" at bounding box center [207, 222] width 290 height 44
select select "cc41e290-31d0-4ba3-b704-6aaeb06bcdef"
click at [62, 200] on select "Sarah Orlandi Lindsee Brian Lauren King Morgan Mikesell Dyllan Guthrie Rachel F…" at bounding box center [207, 222] width 290 height 44
click at [130, 263] on button "Save Owner" at bounding box center [113, 277] width 103 height 28
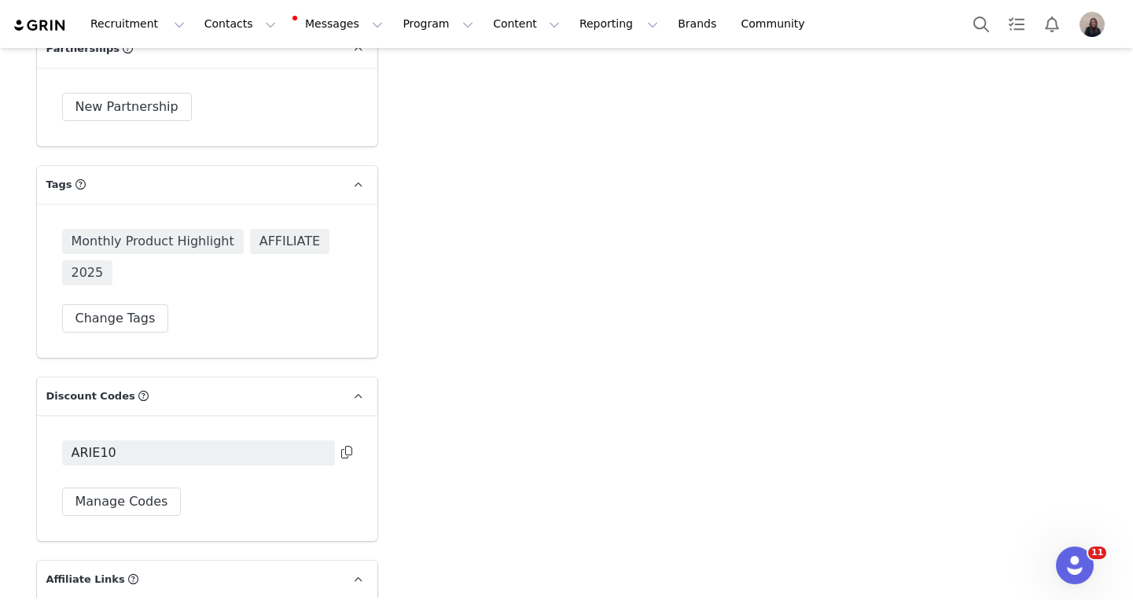
scroll to position [4895, 0]
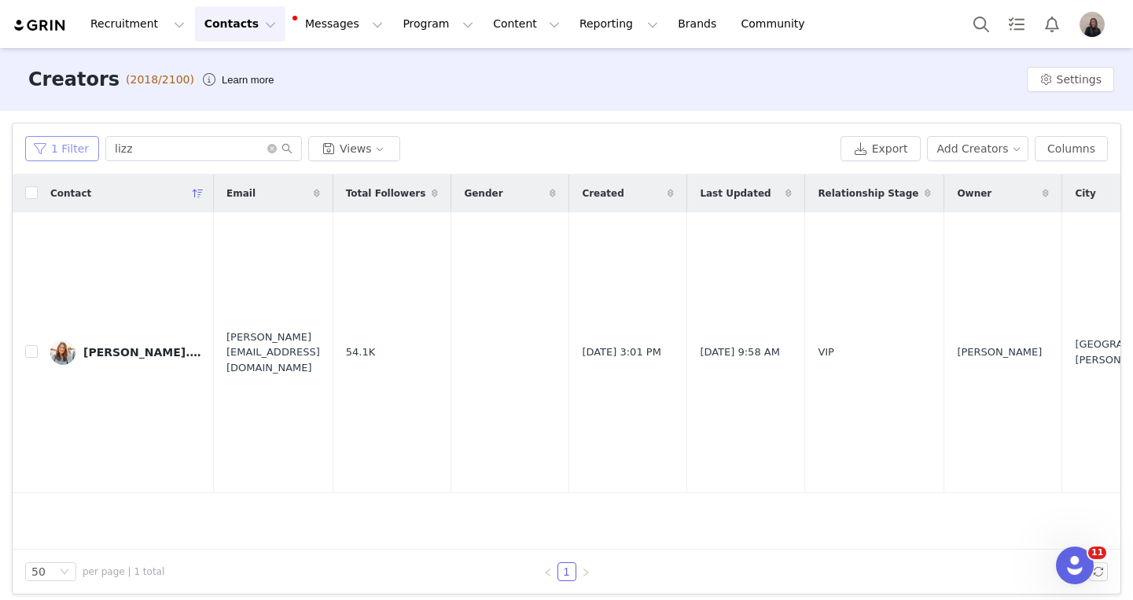
click at [63, 149] on button "1 Filter" at bounding box center [62, 148] width 74 height 25
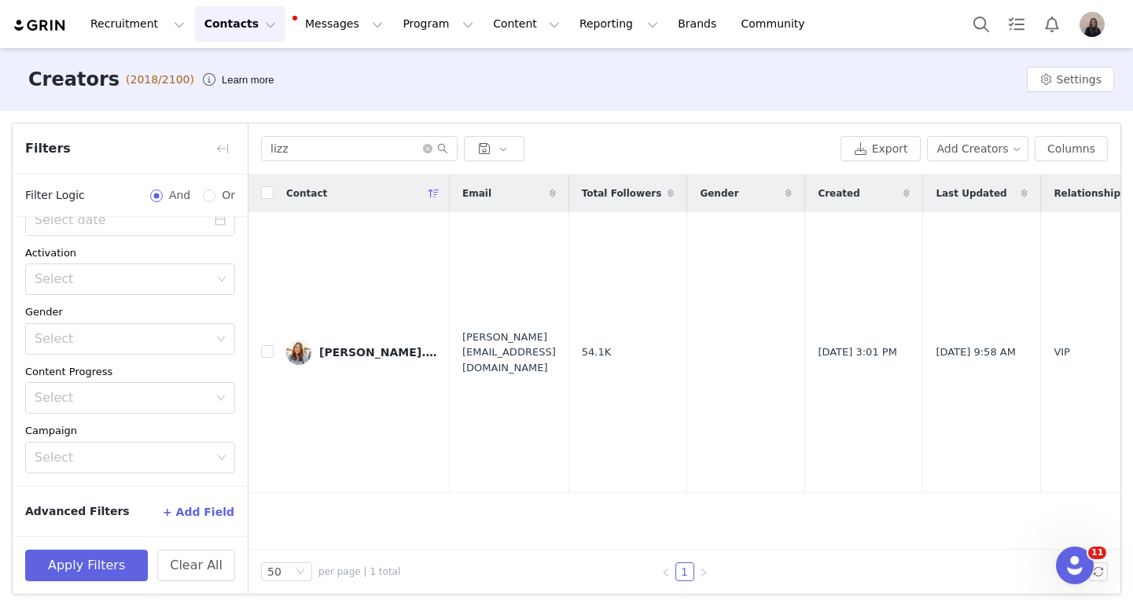
scroll to position [9, 0]
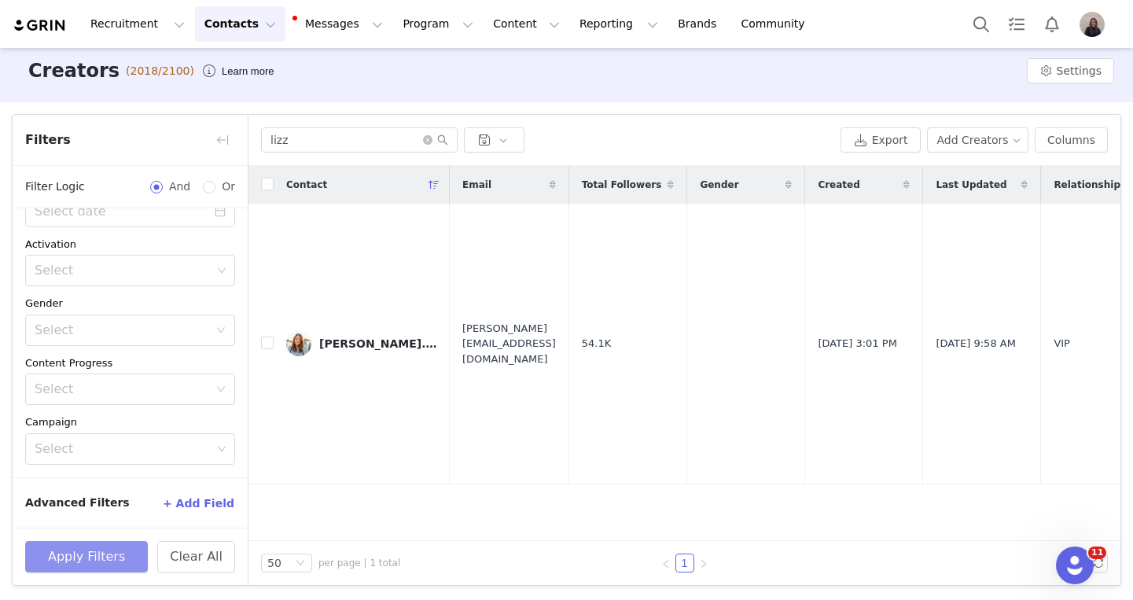
click at [97, 554] on button "Apply Filters" at bounding box center [86, 556] width 123 height 31
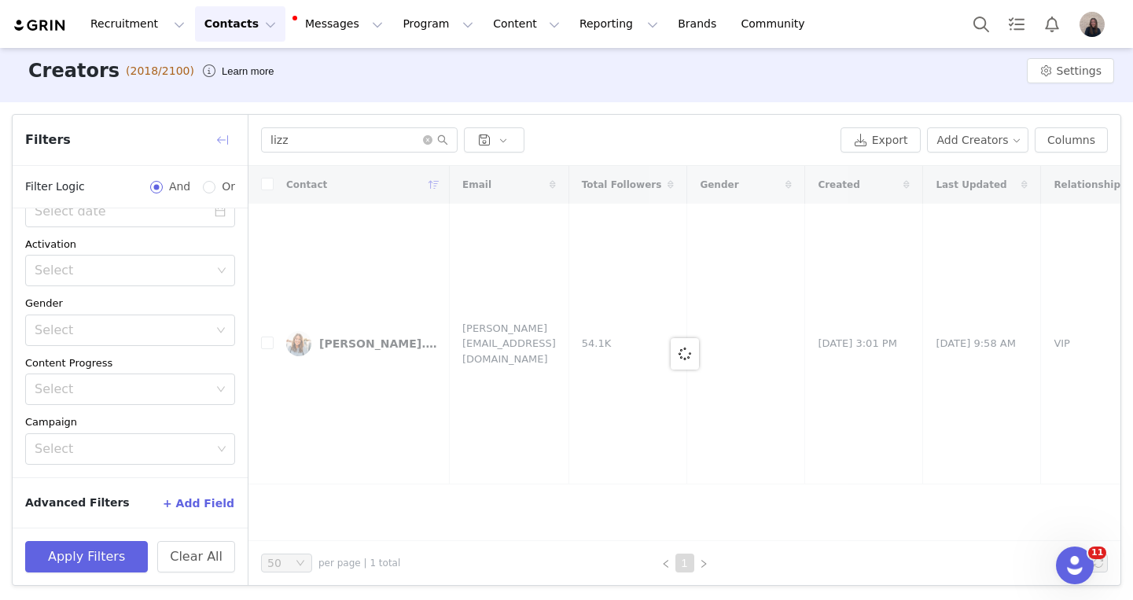
click at [221, 143] on button "button" at bounding box center [222, 139] width 25 height 25
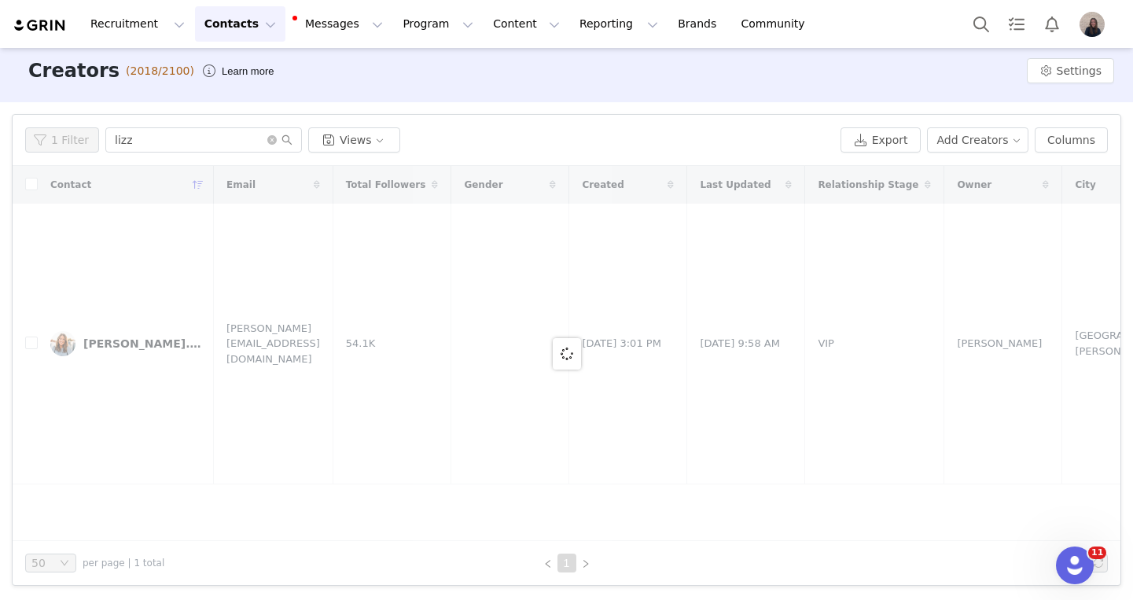
scroll to position [281, 0]
click at [268, 141] on icon "icon: close-circle" at bounding box center [271, 139] width 9 height 9
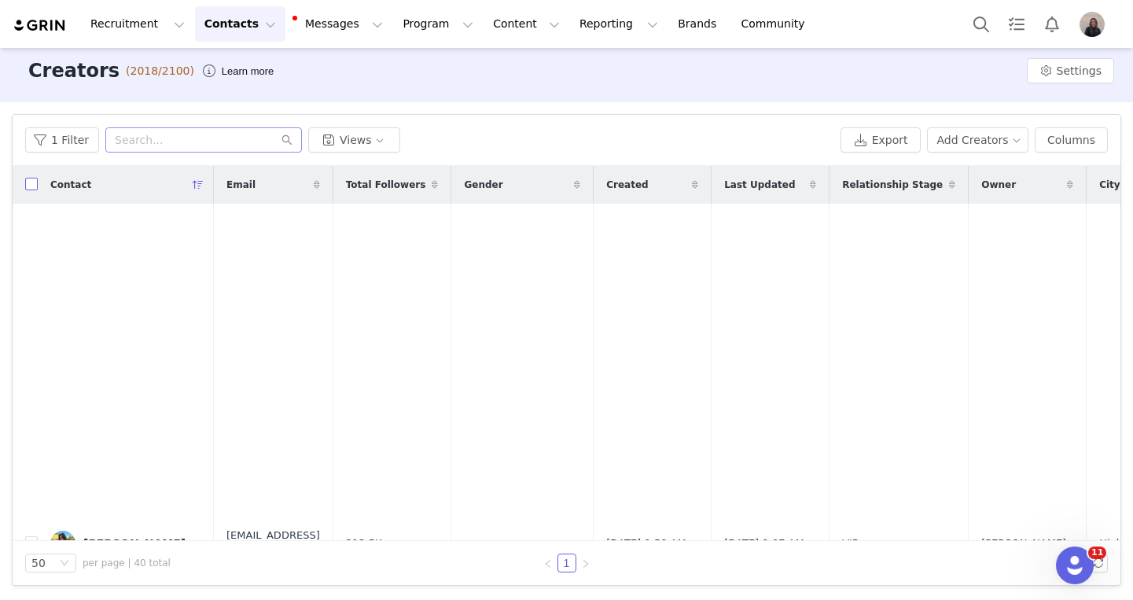
click at [35, 185] on input "checkbox" at bounding box center [31, 184] width 13 height 13
checkbox input "true"
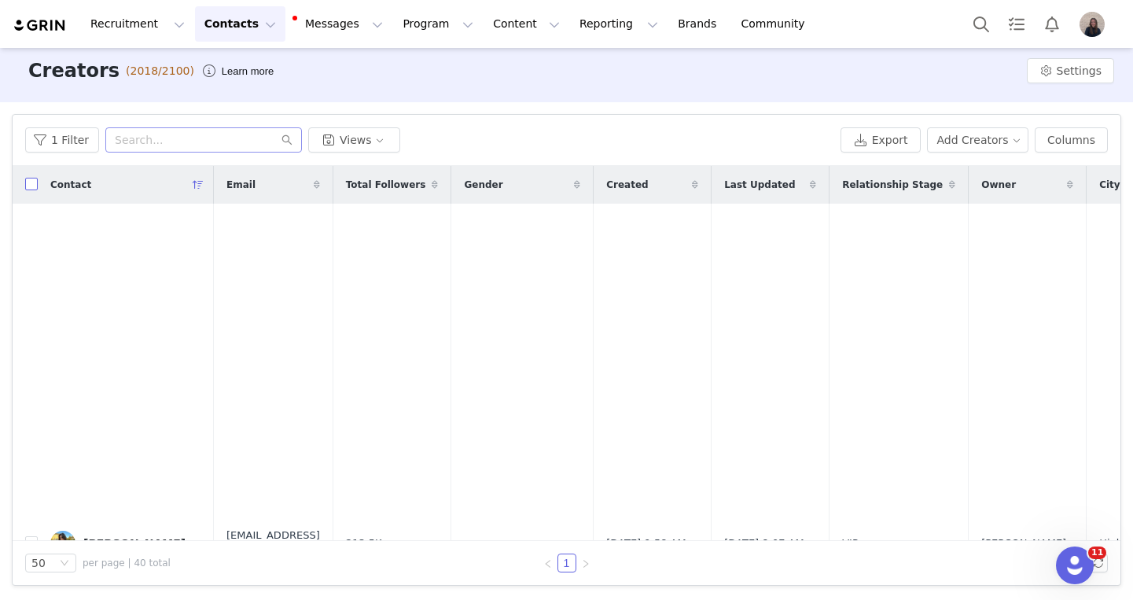
checkbox input "true"
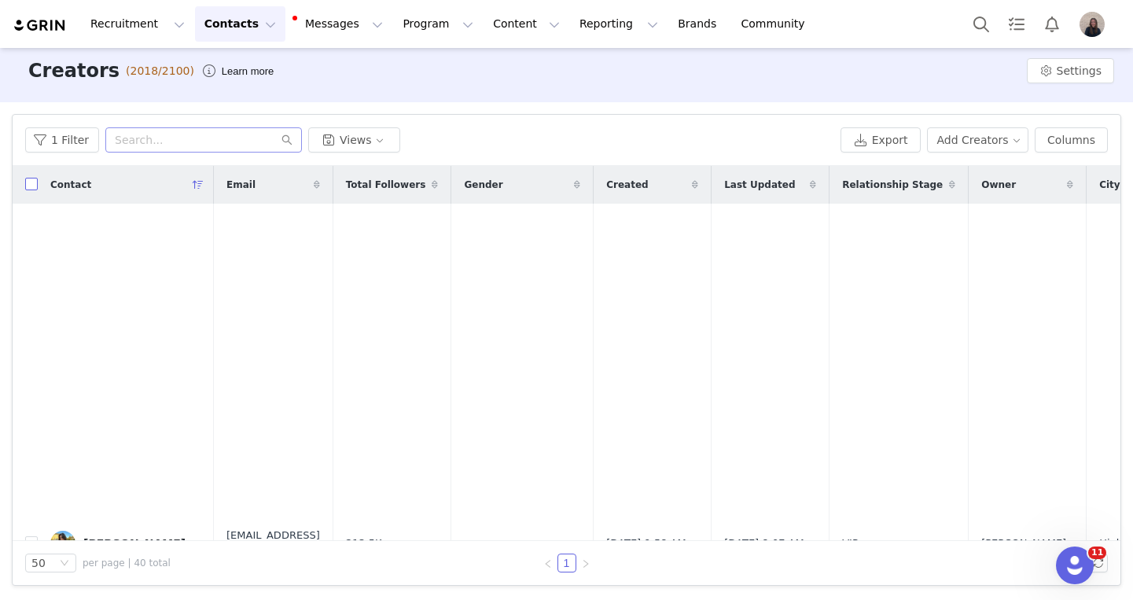
checkbox input "true"
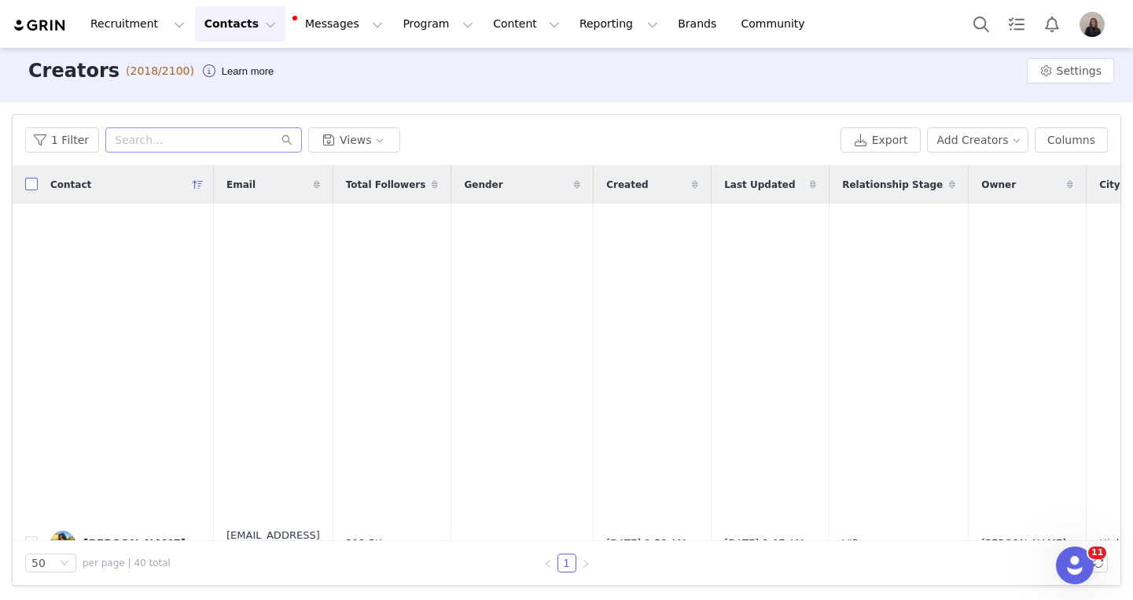
checkbox input "true"
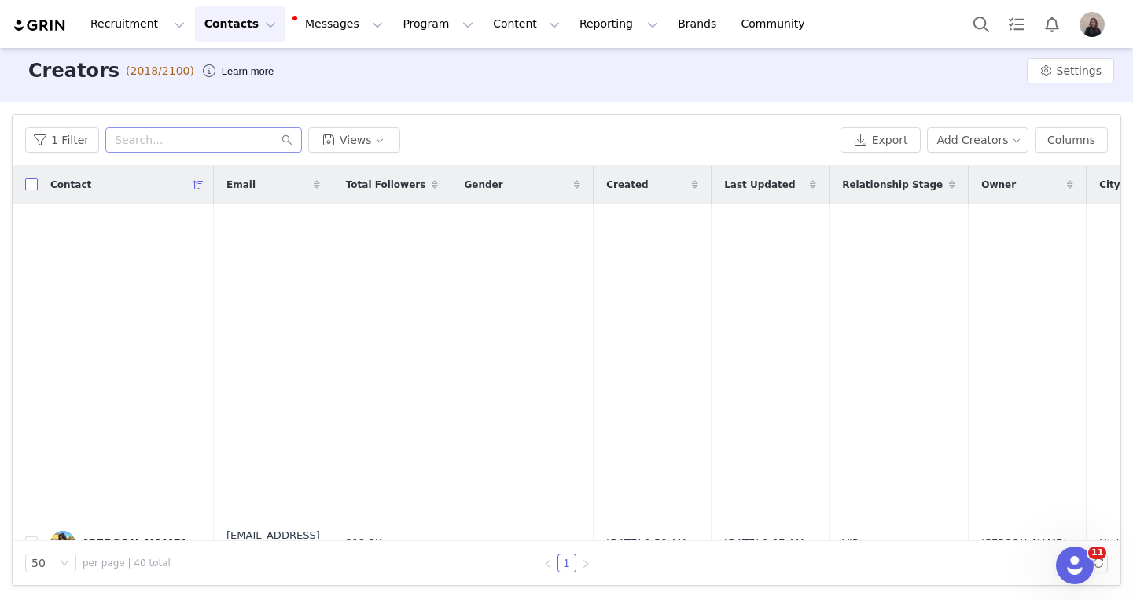
checkbox input "true"
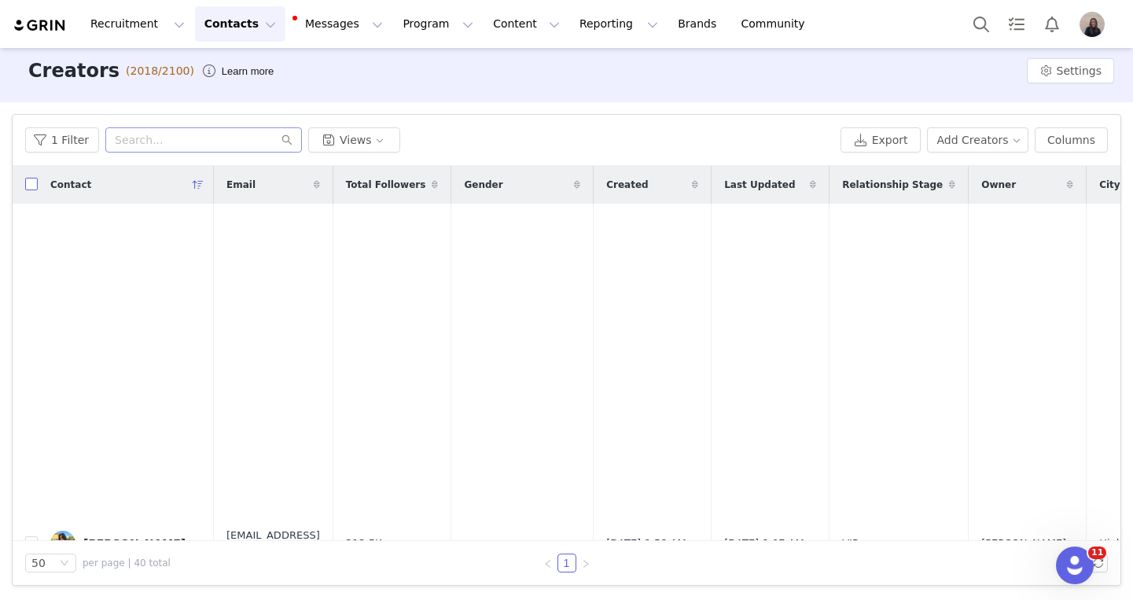
checkbox input "true"
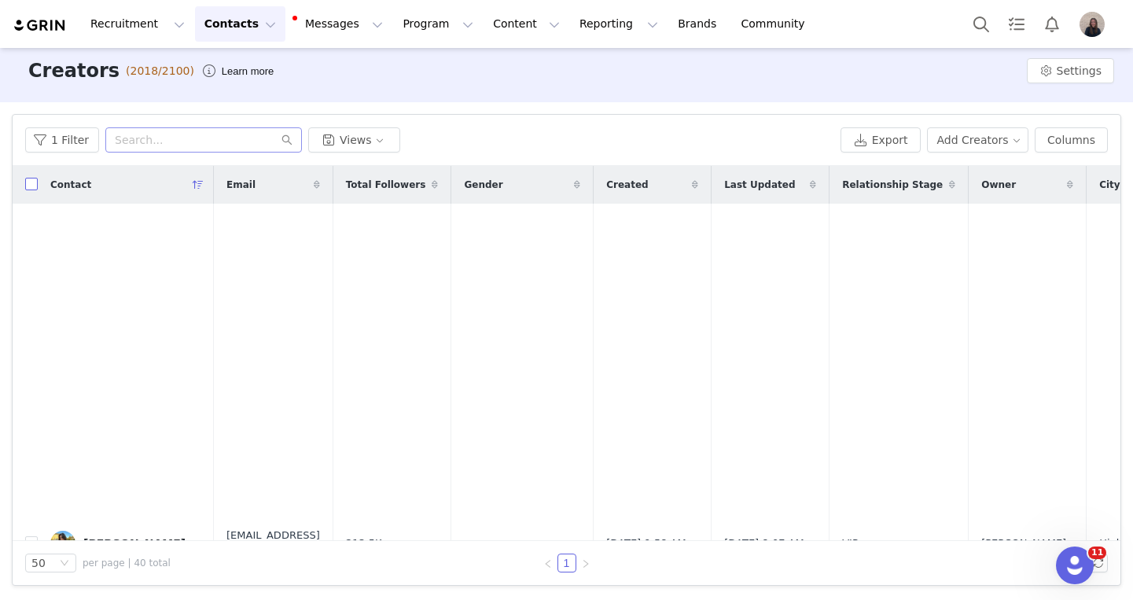
checkbox input "true"
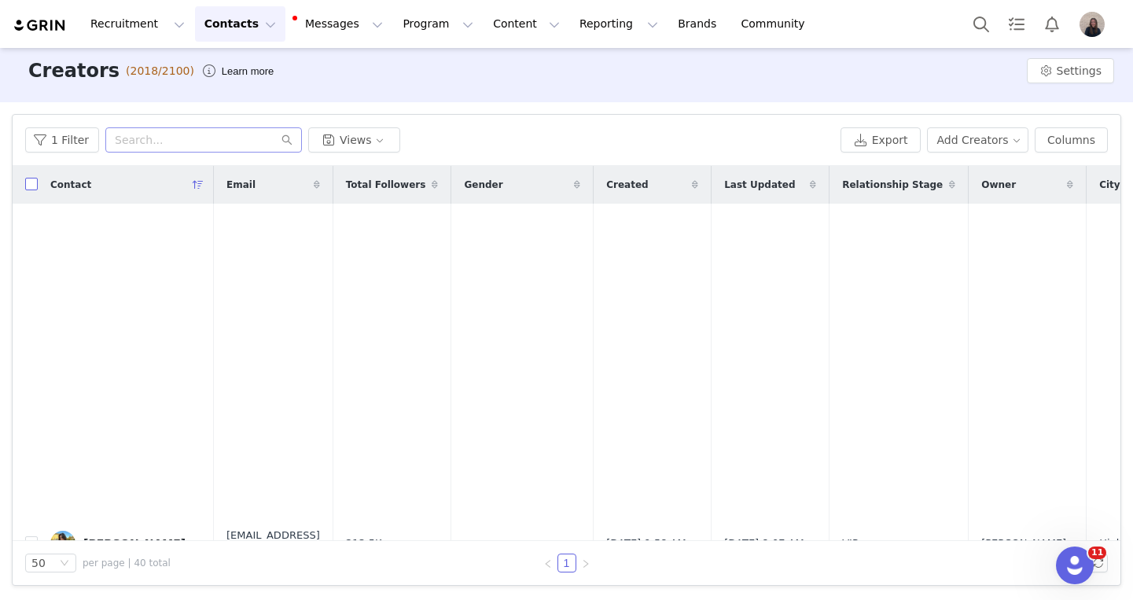
checkbox input "true"
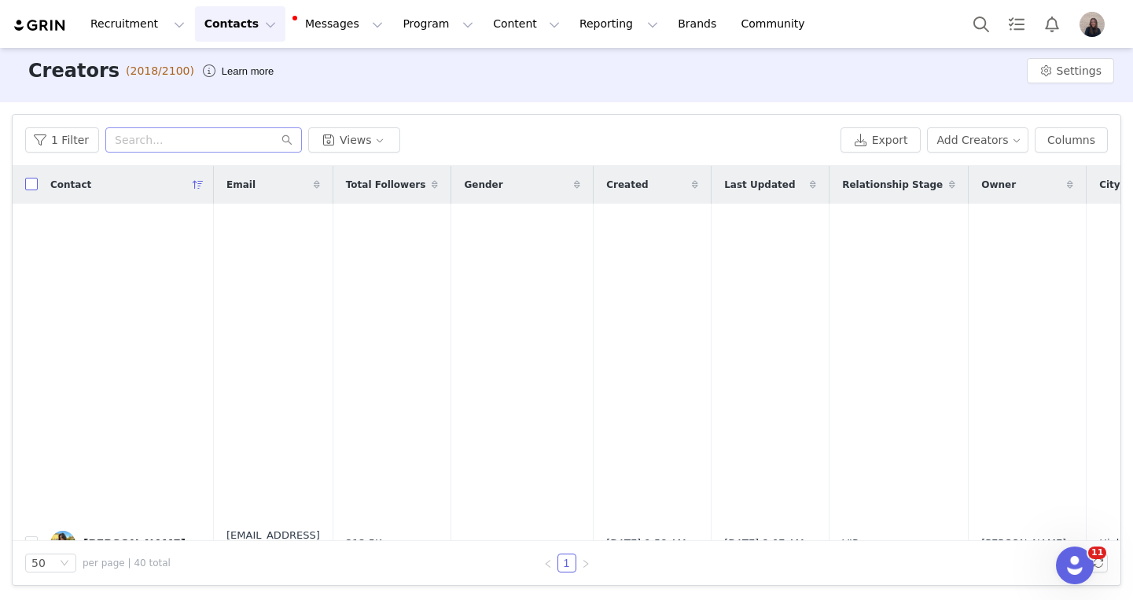
checkbox input "true"
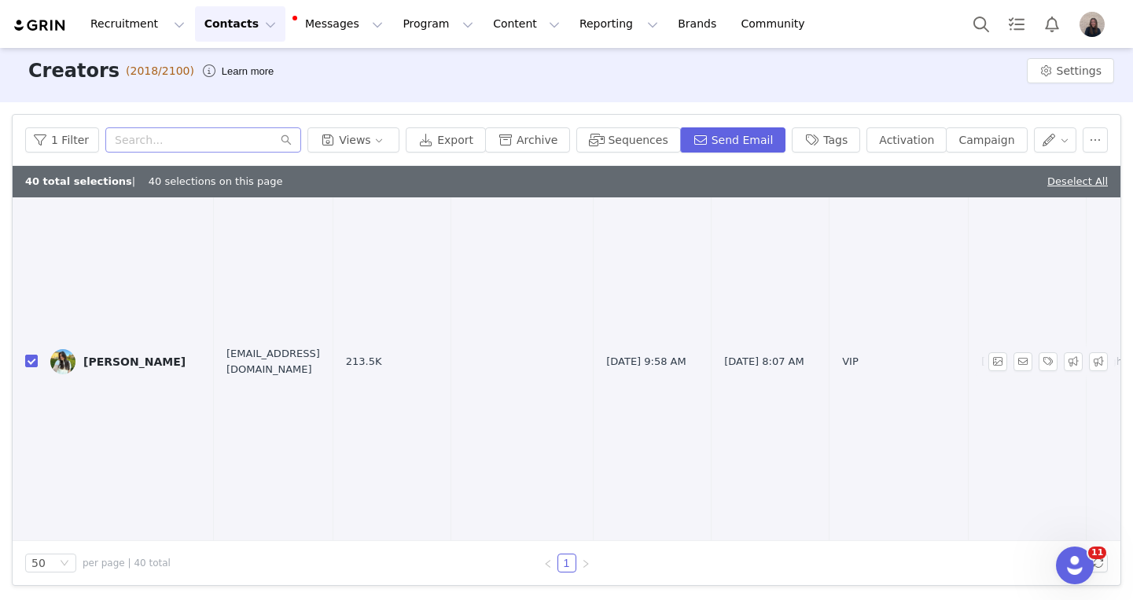
scroll to position [251, 0]
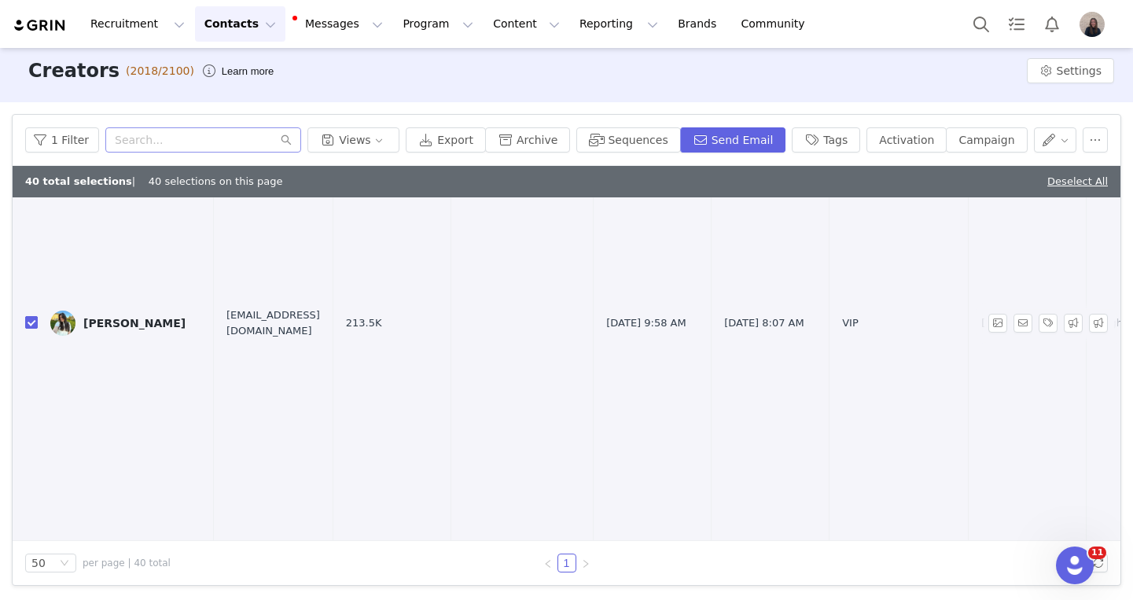
click at [34, 321] on input "checkbox" at bounding box center [31, 322] width 13 height 13
checkbox input "false"
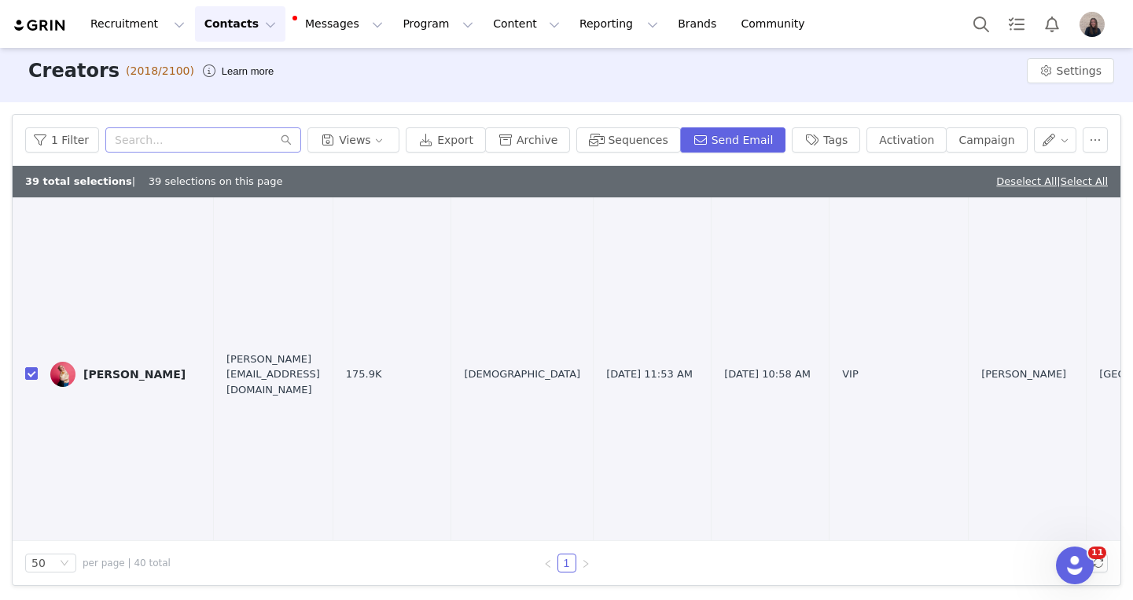
scroll to position [754, 0]
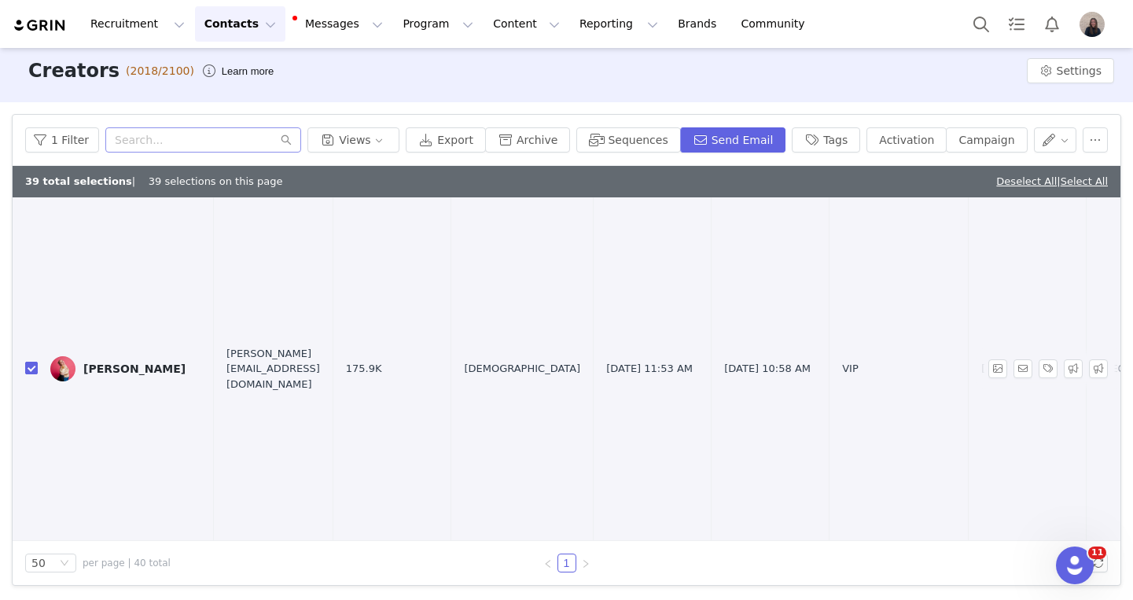
click at [26, 369] on input "checkbox" at bounding box center [31, 368] width 13 height 13
checkbox input "false"
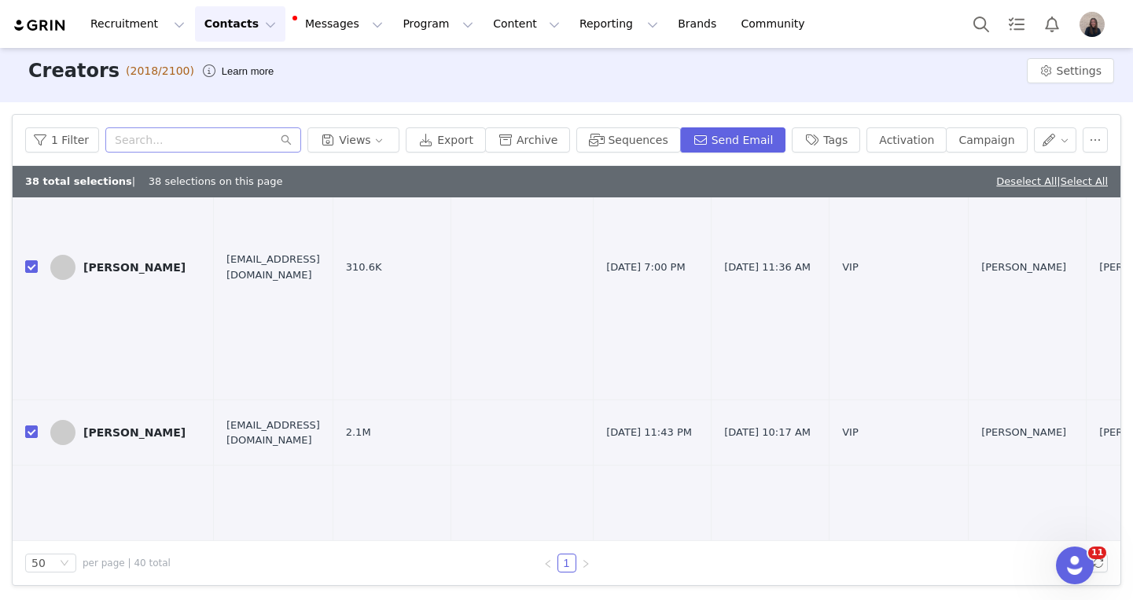
scroll to position [1682, 0]
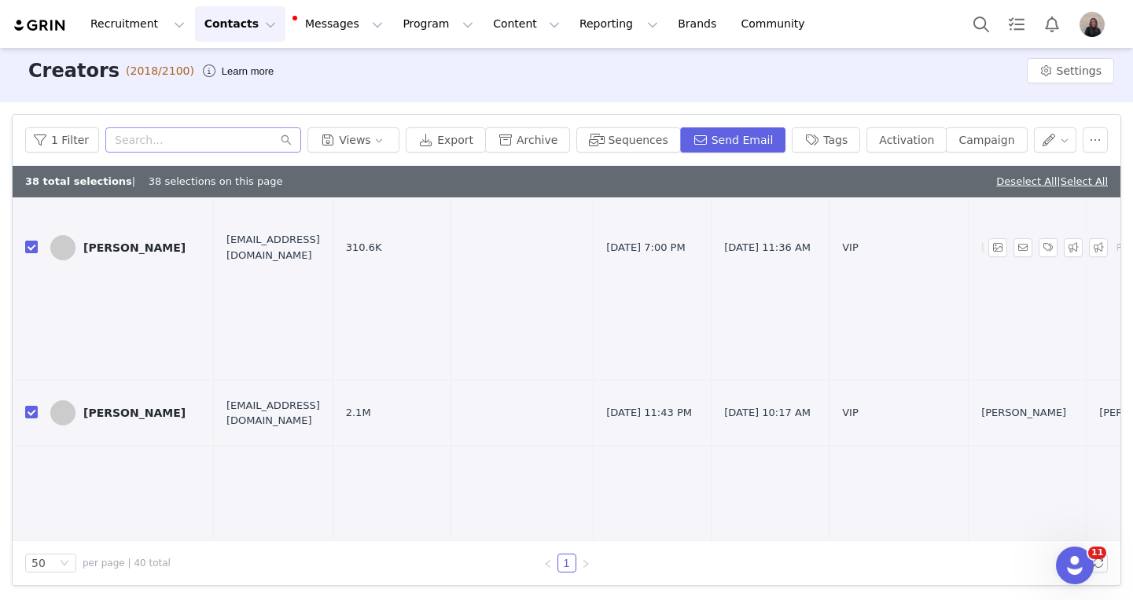
click at [28, 244] on input "checkbox" at bounding box center [31, 246] width 13 height 13
checkbox input "false"
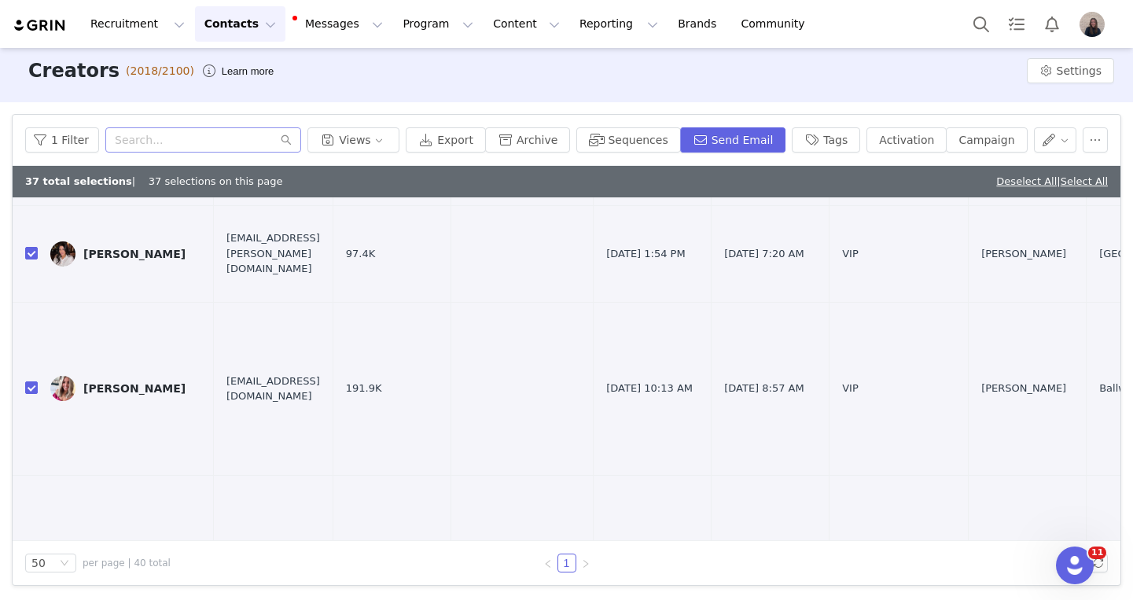
scroll to position [2528, 0]
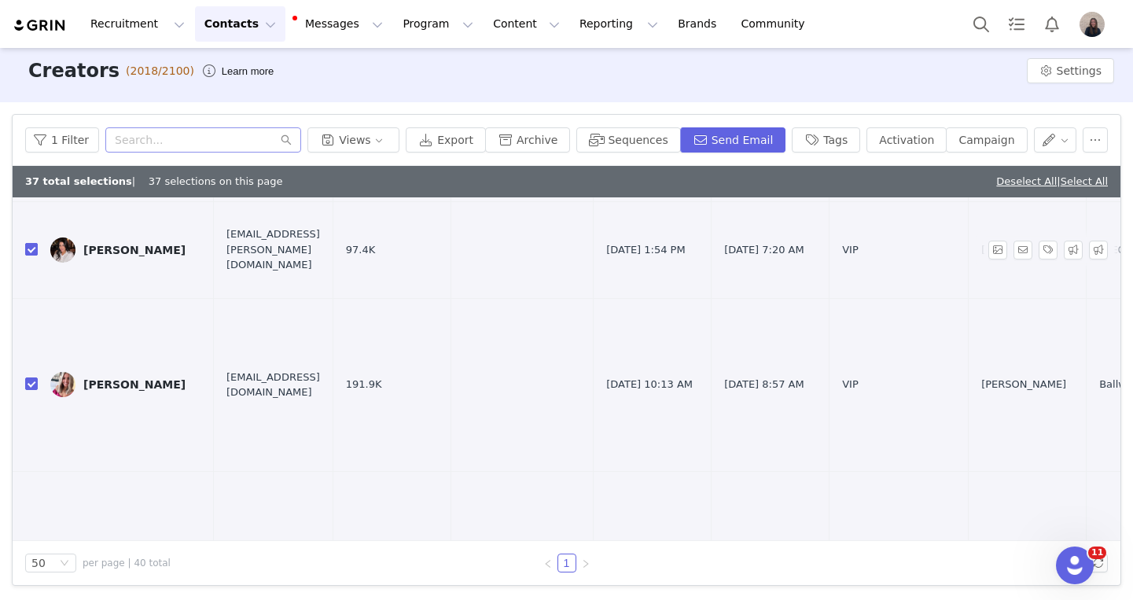
click at [34, 247] on input "checkbox" at bounding box center [31, 249] width 13 height 13
checkbox input "false"
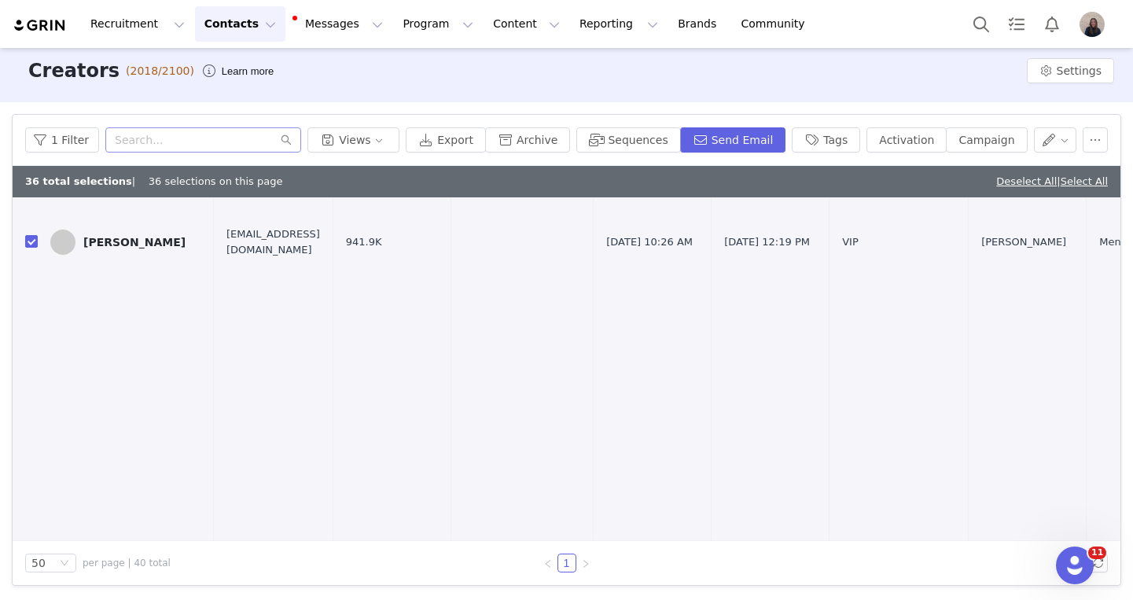
scroll to position [3690, 0]
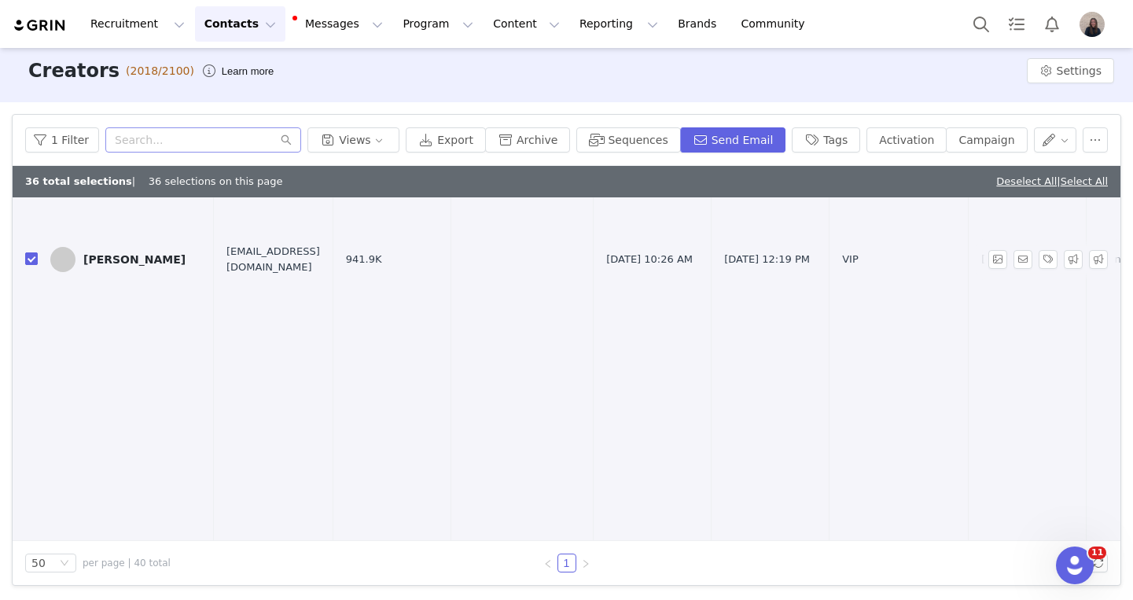
click at [33, 258] on input "checkbox" at bounding box center [31, 258] width 13 height 13
checkbox input "false"
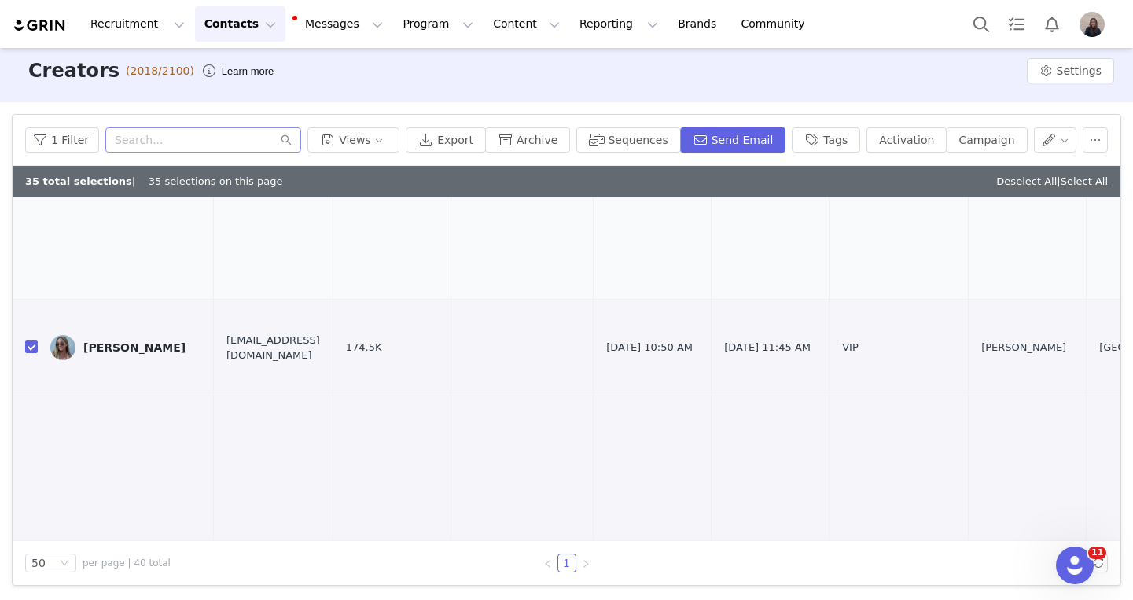
scroll to position [3946, 0]
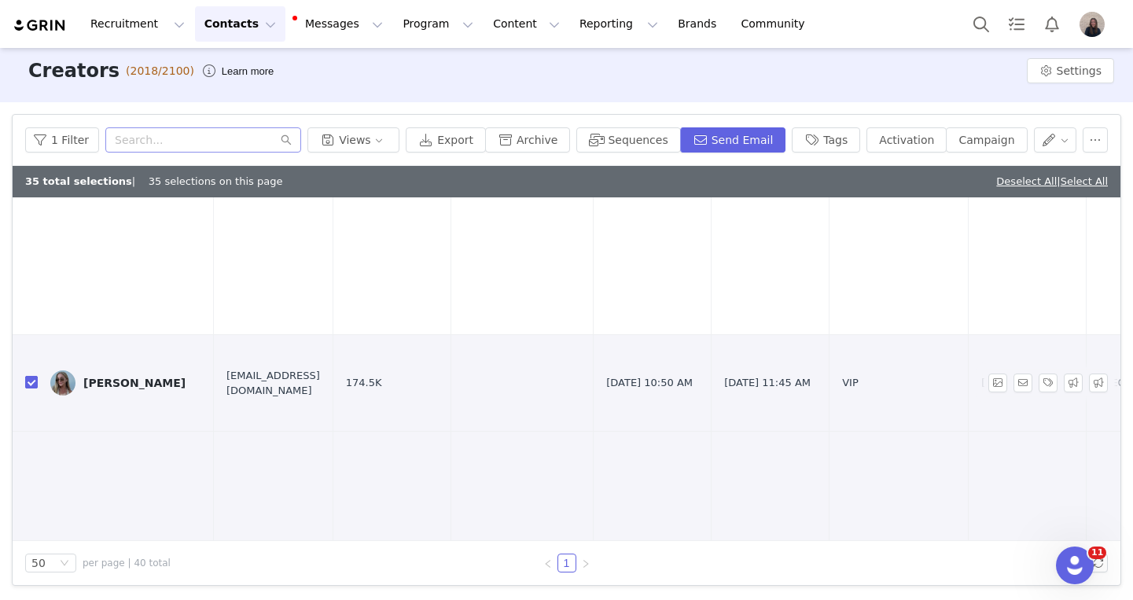
click at [31, 382] on input "checkbox" at bounding box center [31, 382] width 13 height 13
checkbox input "false"
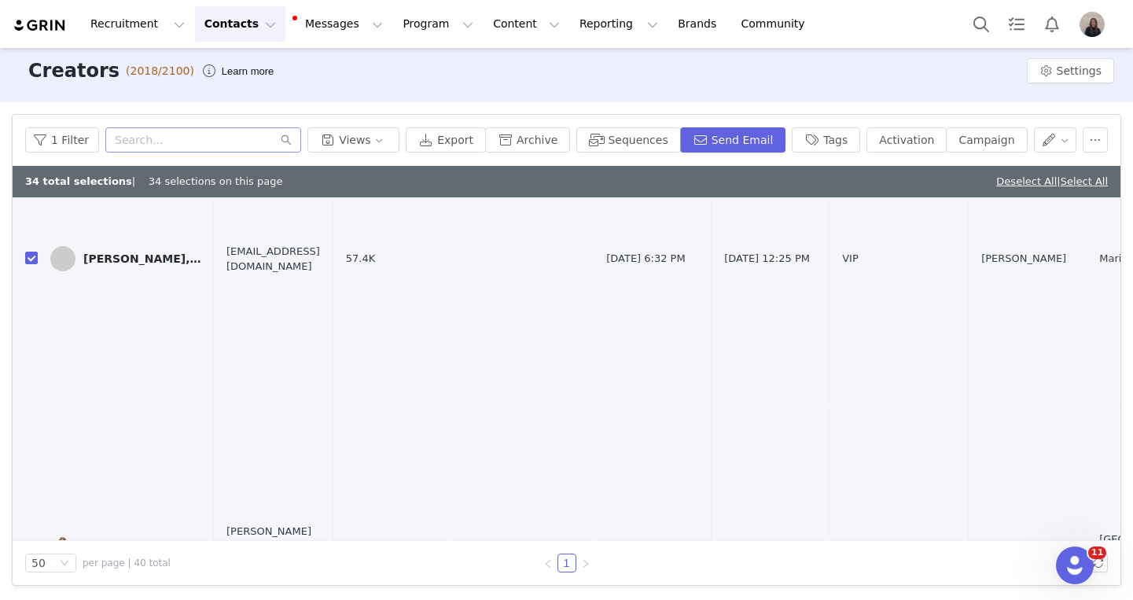
scroll to position [5295, 0]
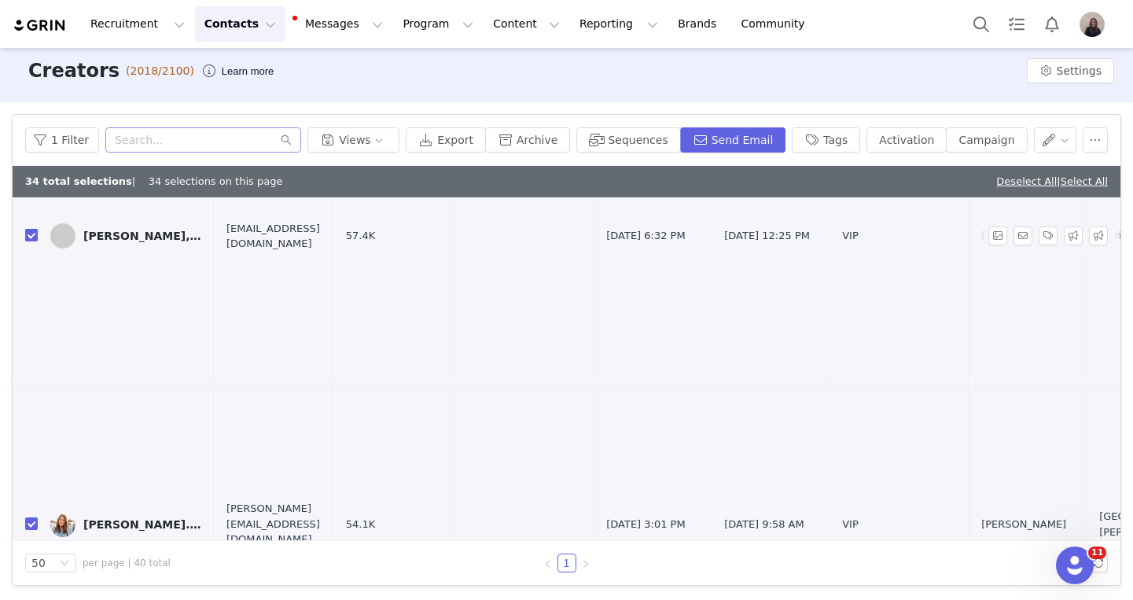
click at [31, 233] on input "checkbox" at bounding box center [31, 235] width 13 height 13
checkbox input "false"
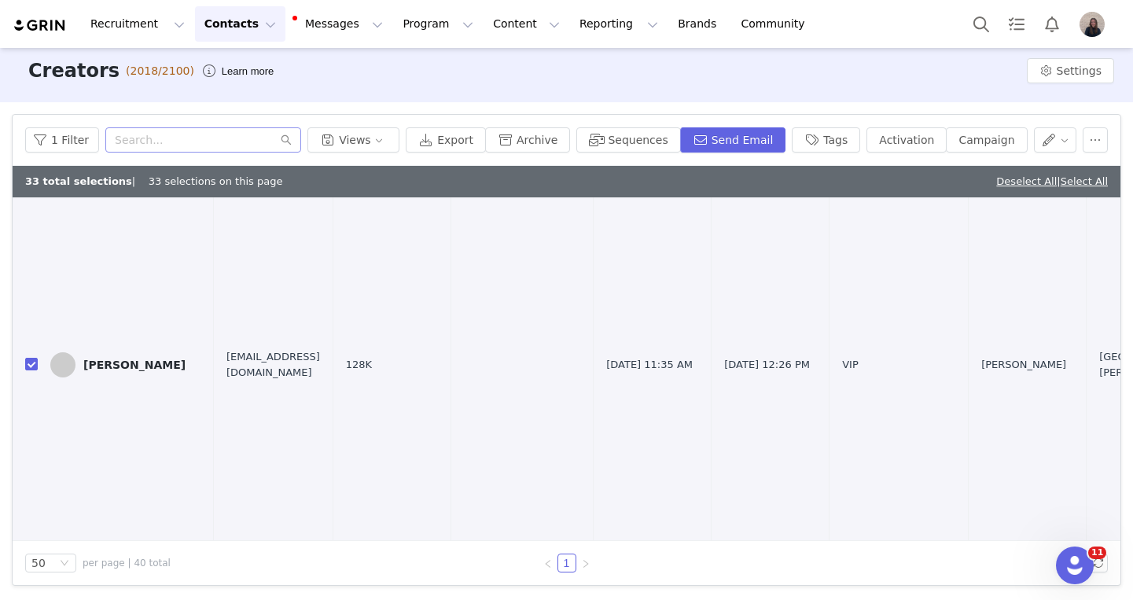
scroll to position [7569, 0]
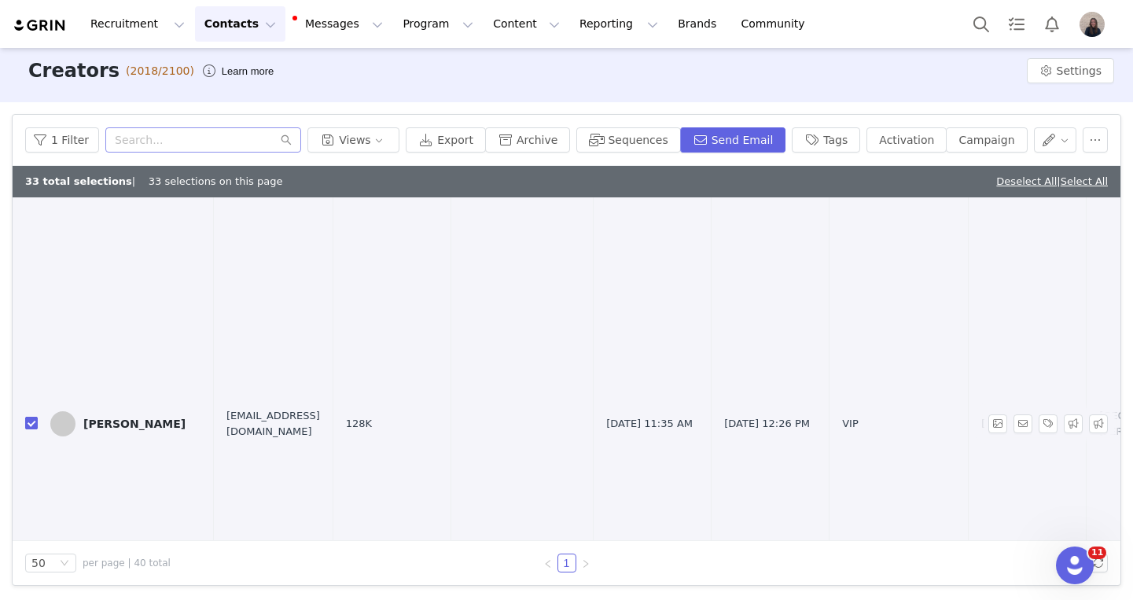
click at [31, 417] on input "checkbox" at bounding box center [31, 423] width 13 height 13
checkbox input "false"
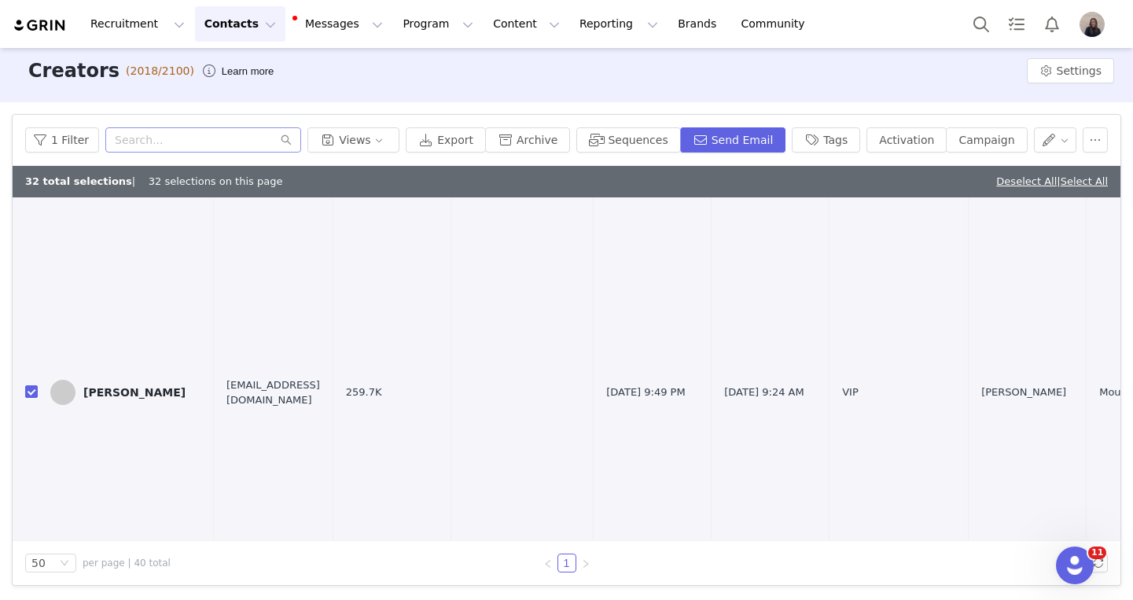
scroll to position [8293, 0]
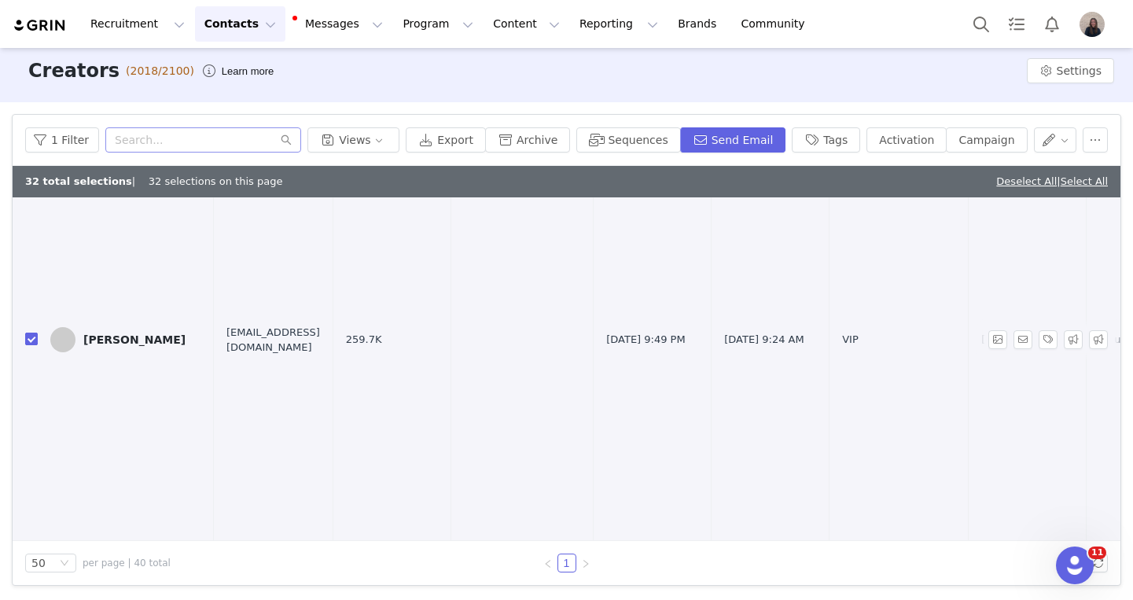
click at [31, 337] on input "checkbox" at bounding box center [31, 338] width 13 height 13
checkbox input "false"
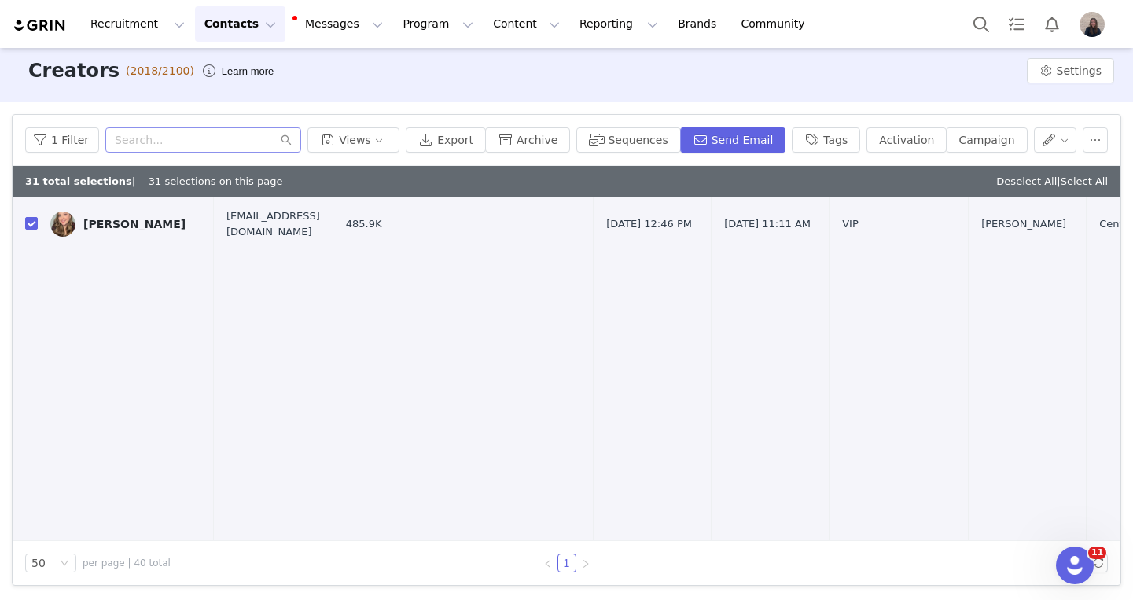
scroll to position [13629, 0]
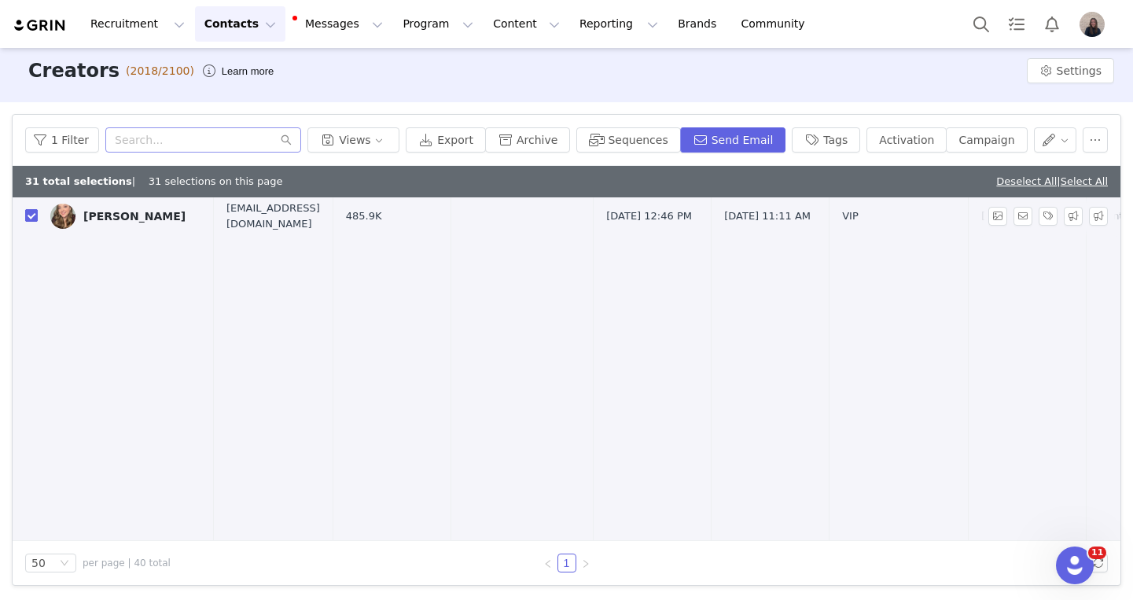
click at [30, 213] on input "checkbox" at bounding box center [31, 215] width 13 height 13
checkbox input "false"
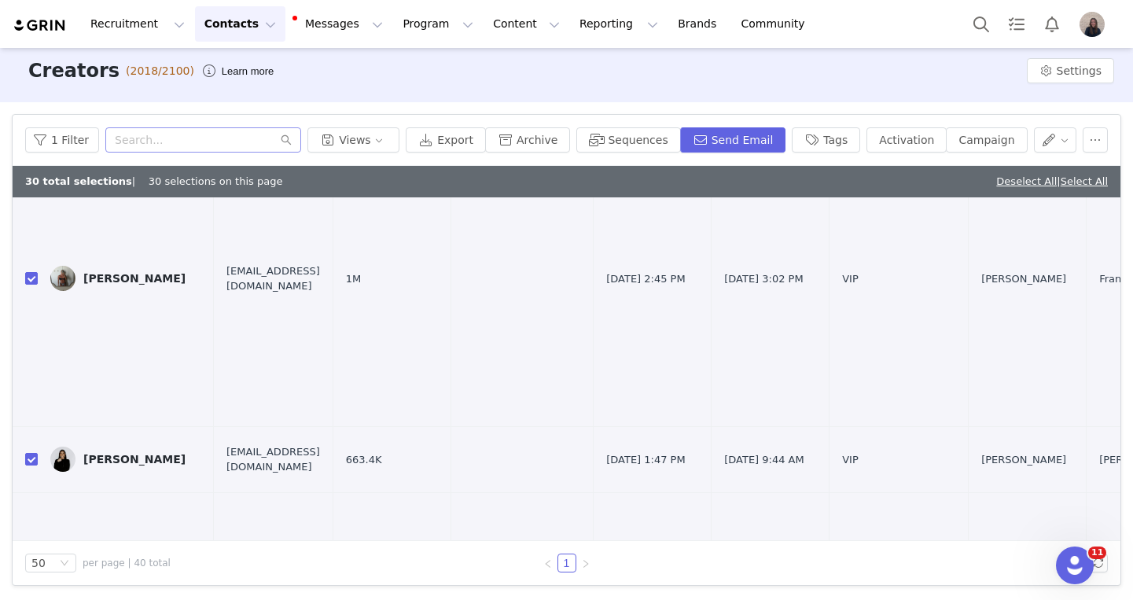
scroll to position [15367, 0]
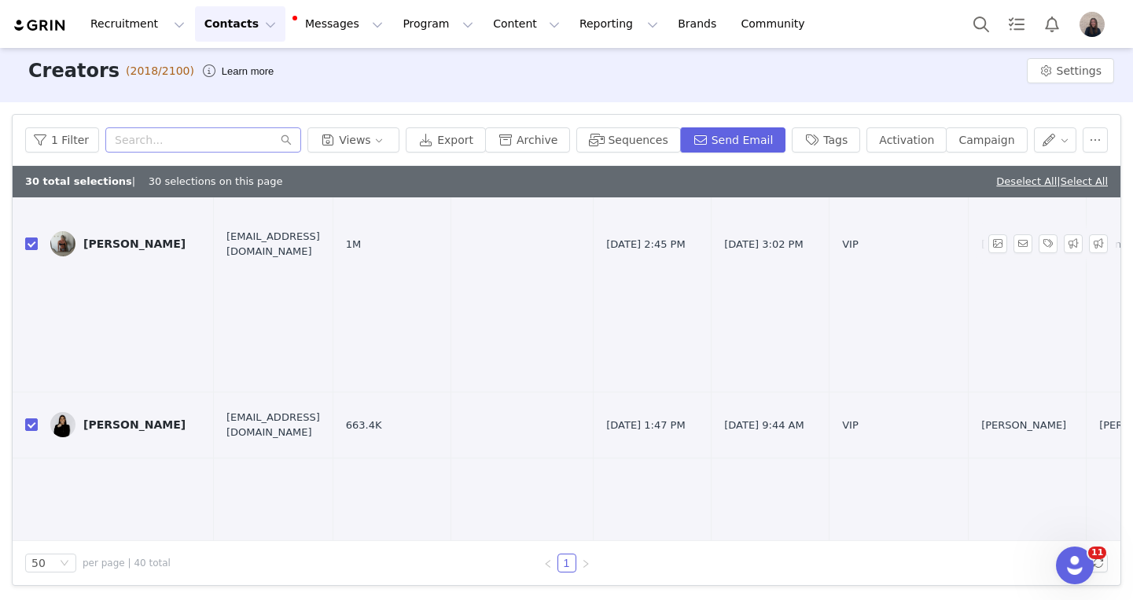
click at [30, 237] on input "checkbox" at bounding box center [31, 243] width 13 height 13
checkbox input "false"
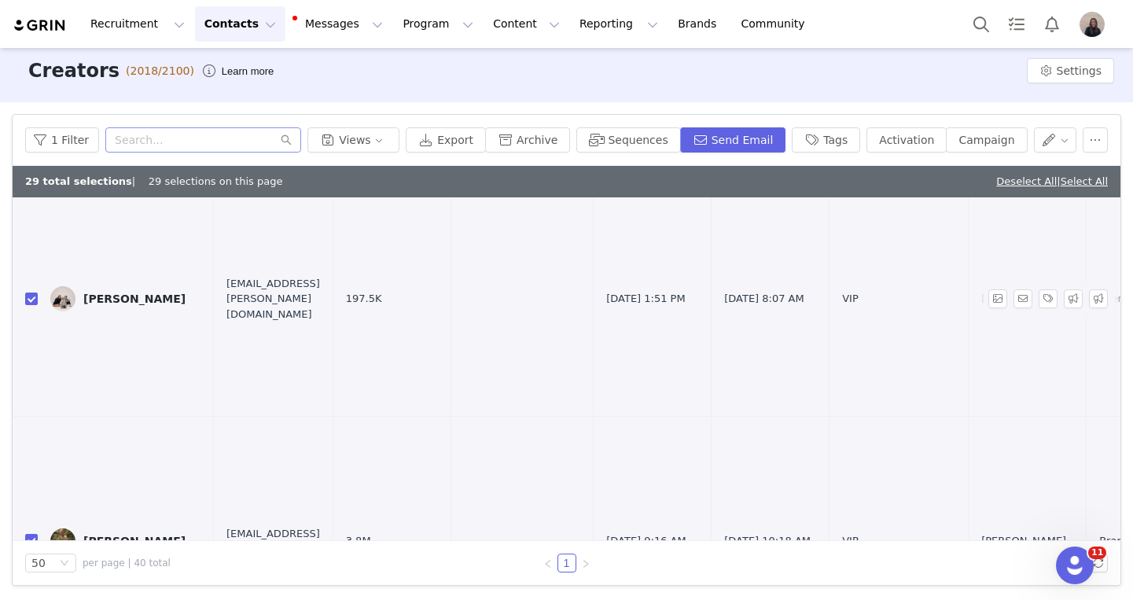
scroll to position [15643, 0]
click at [31, 292] on input "checkbox" at bounding box center [31, 298] width 13 height 13
checkbox input "false"
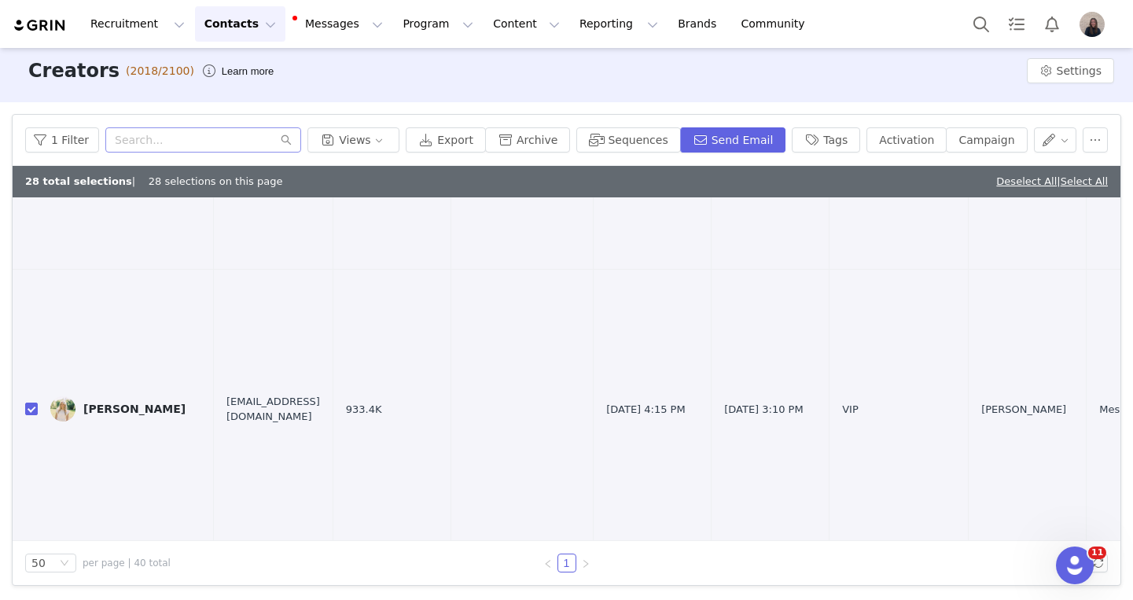
scroll to position [16042, 0]
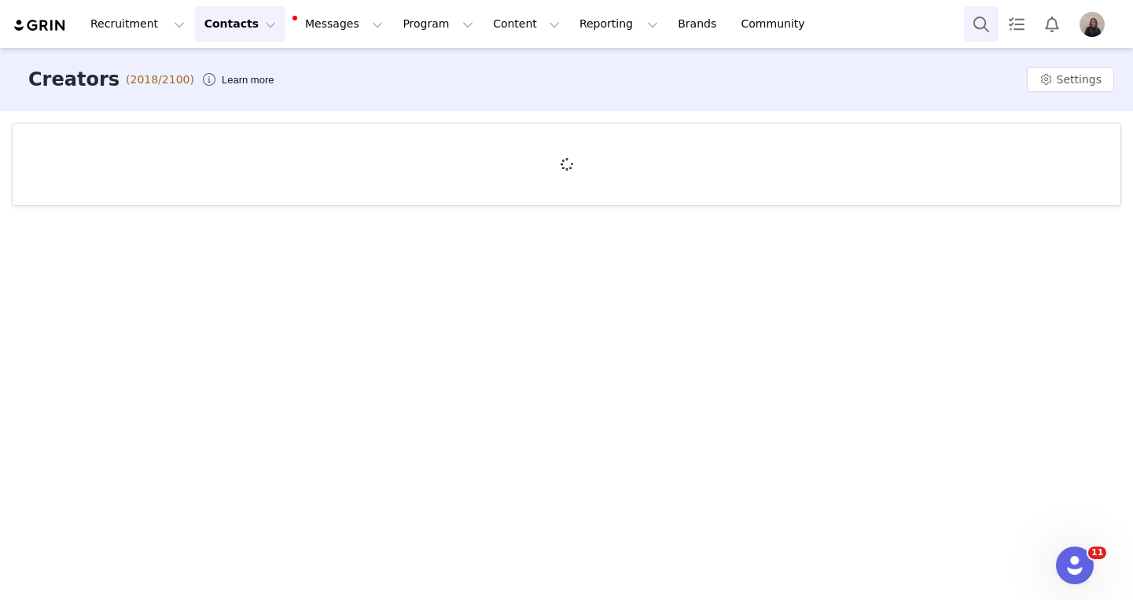
click at [973, 21] on button "Search" at bounding box center [981, 23] width 35 height 35
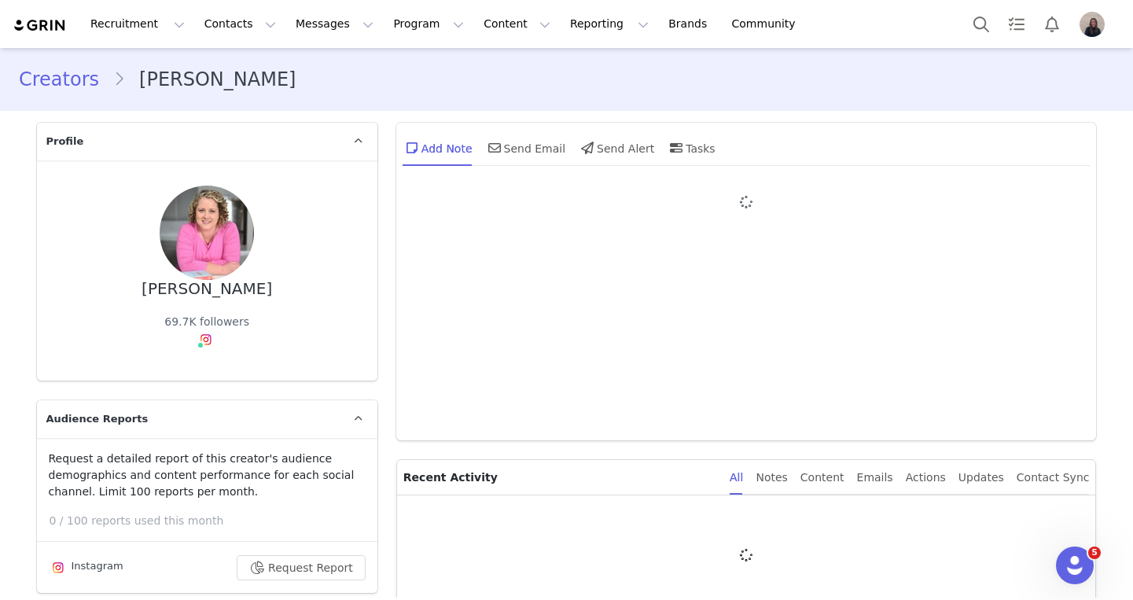
type input "+1 ([GEOGRAPHIC_DATA])"
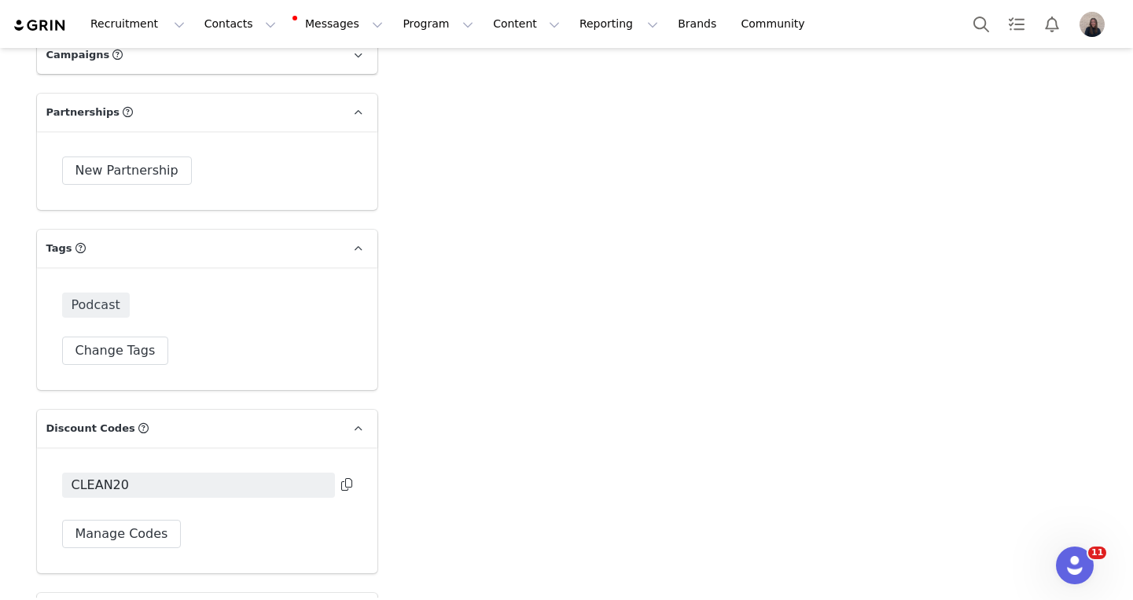
scroll to position [4642, 0]
click at [139, 336] on div "Podcast Change Tags" at bounding box center [207, 327] width 340 height 123
click at [139, 335] on button "Change Tags" at bounding box center [115, 349] width 107 height 28
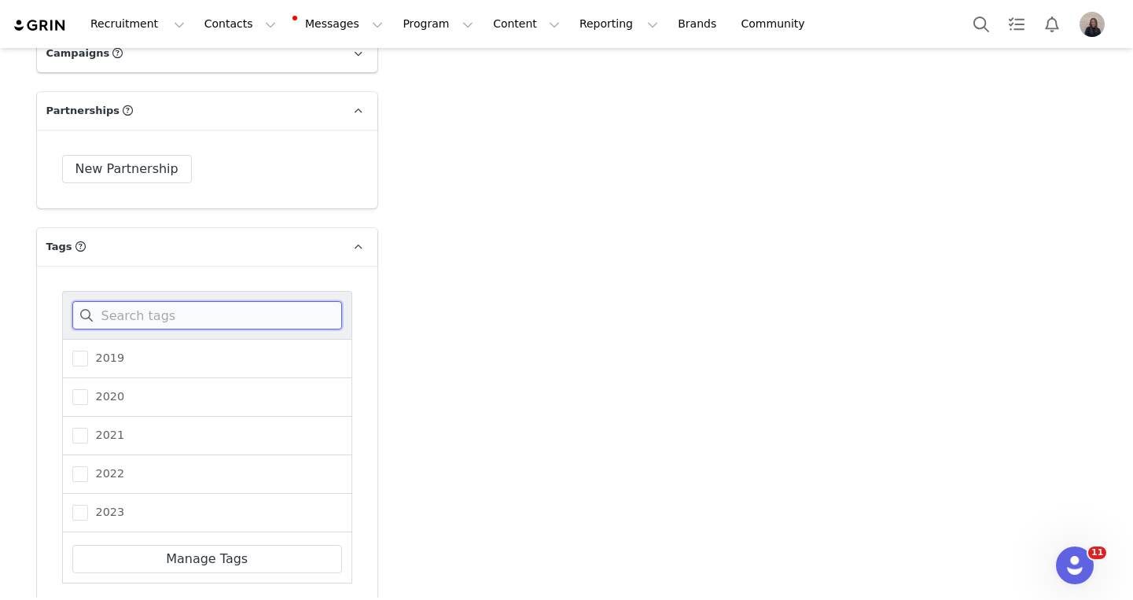
click at [164, 301] on input at bounding box center [207, 315] width 270 height 28
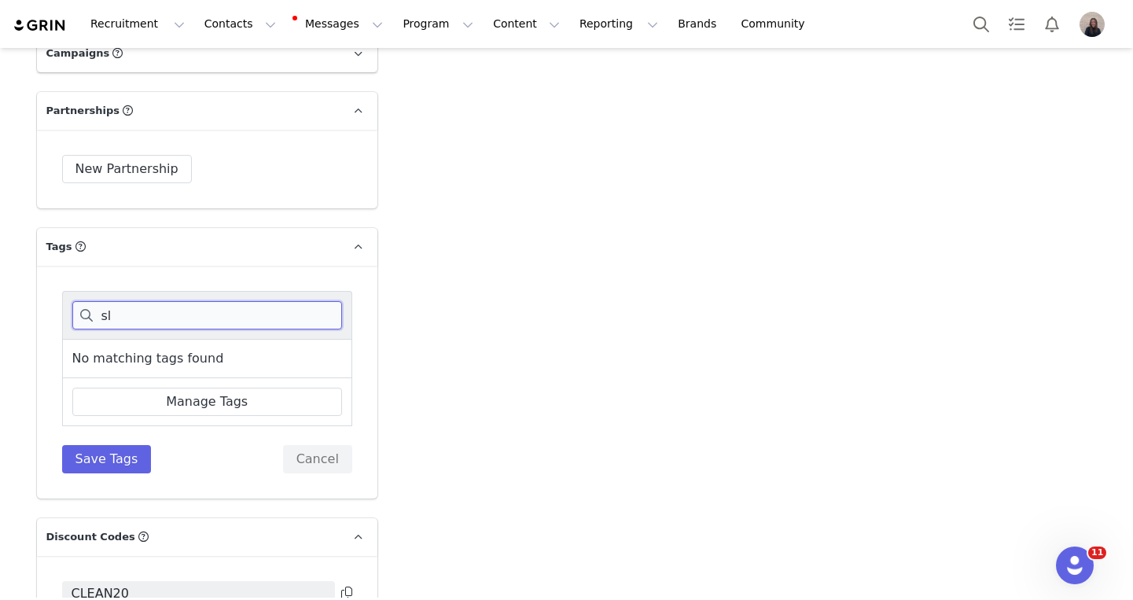
type input "s"
type input "pod"
click at [116, 351] on span "Podcast" at bounding box center [114, 358] width 52 height 15
click at [88, 351] on input "Podcast" at bounding box center [88, 351] width 0 height 0
click at [117, 445] on button "Save Tags" at bounding box center [107, 459] width 90 height 28
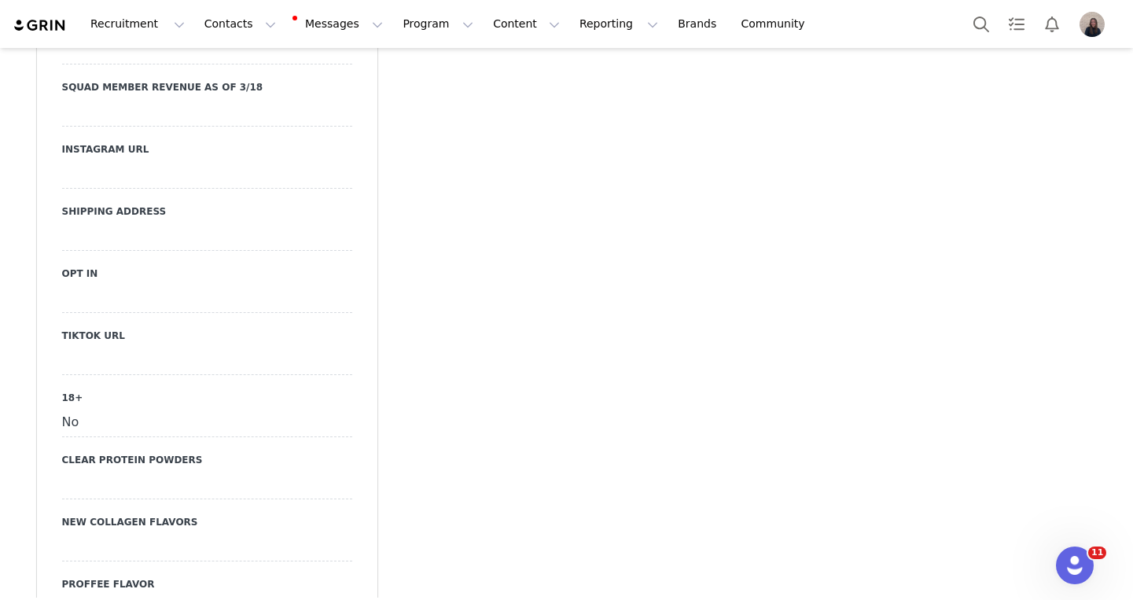
scroll to position [2281, 0]
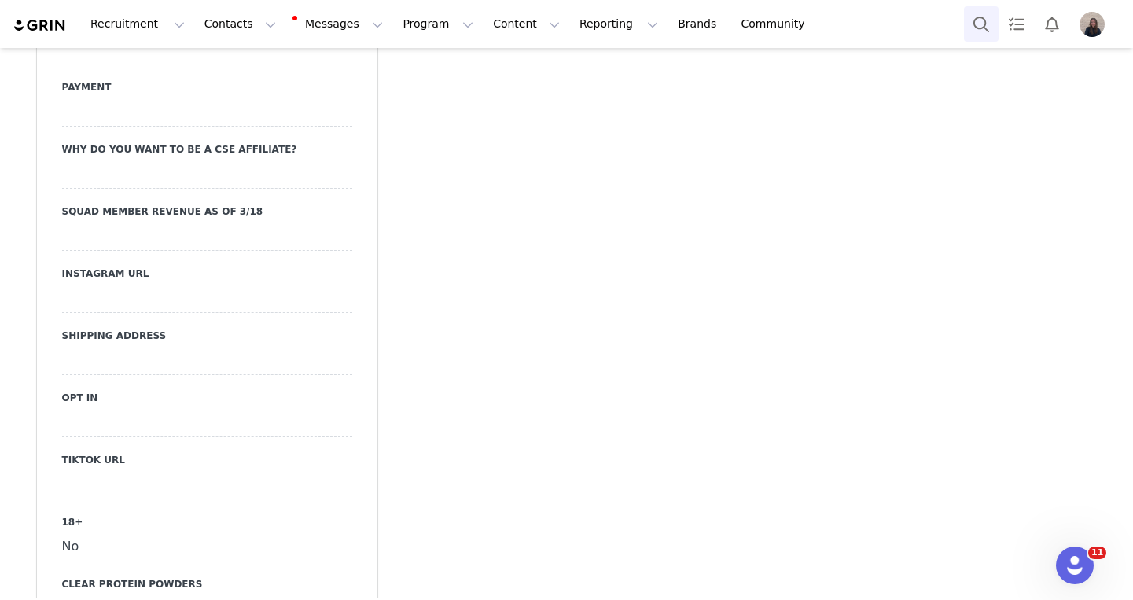
click at [967, 24] on button "Search" at bounding box center [981, 23] width 35 height 35
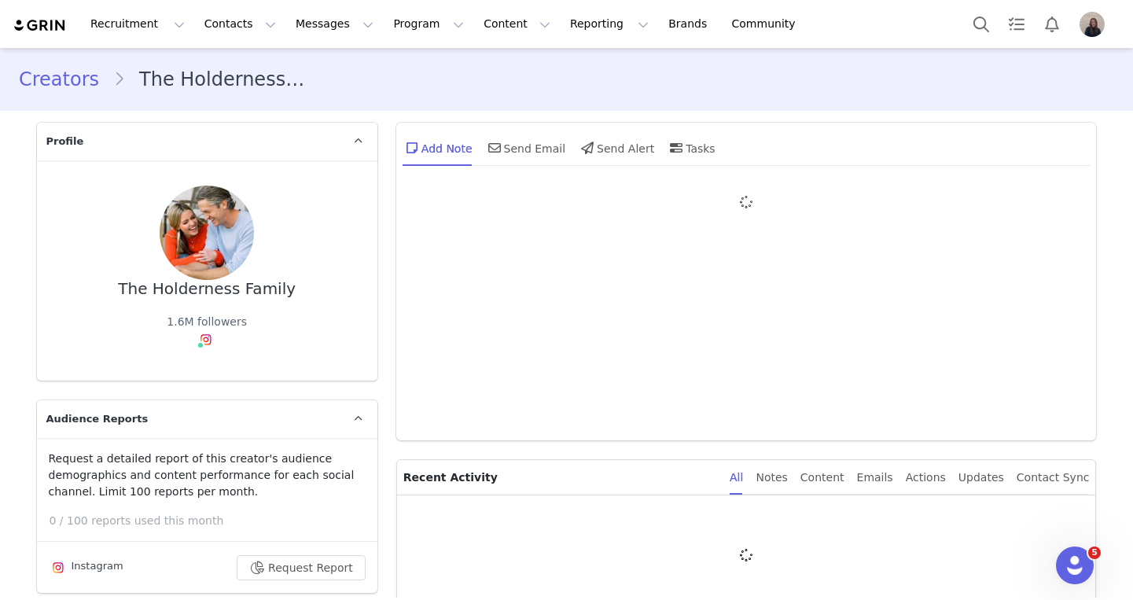
type input "+1 ([GEOGRAPHIC_DATA])"
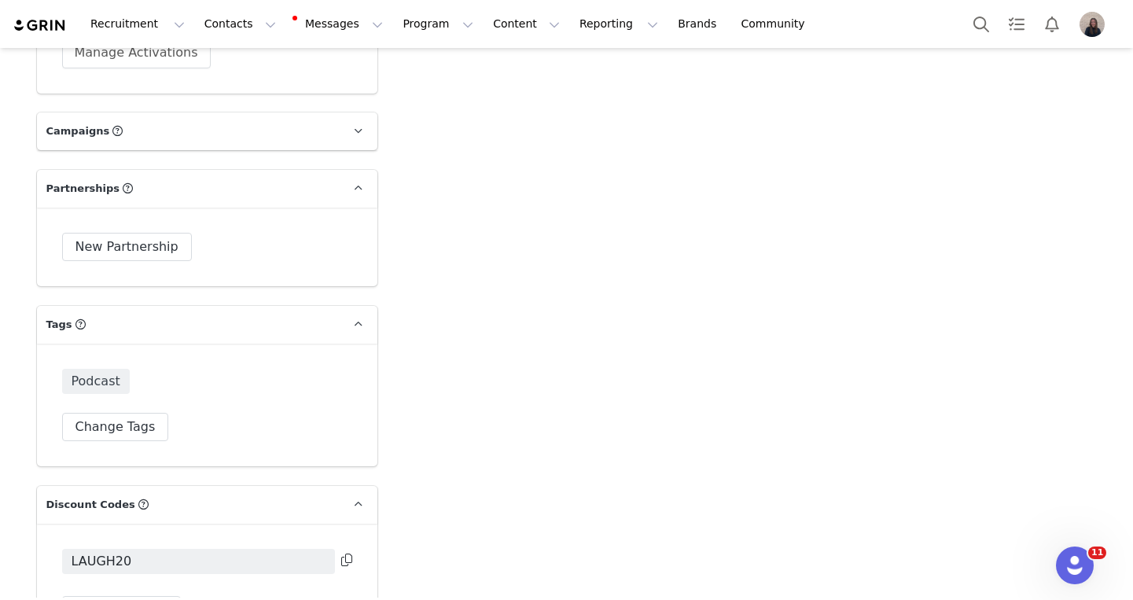
scroll to position [4562, 0]
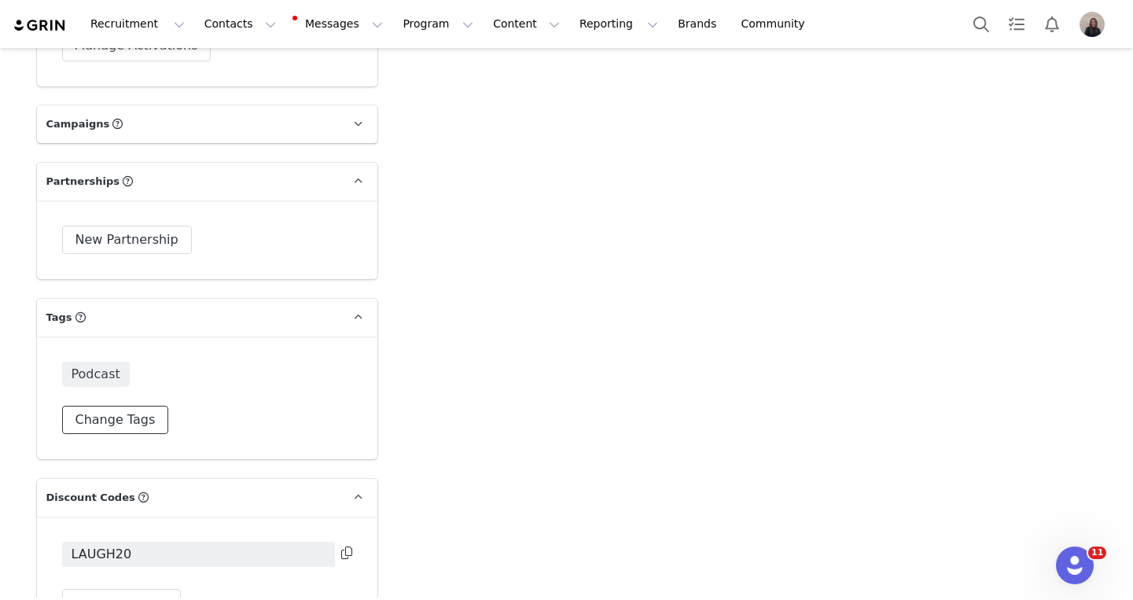
click at [137, 406] on button "Change Tags" at bounding box center [115, 420] width 107 height 28
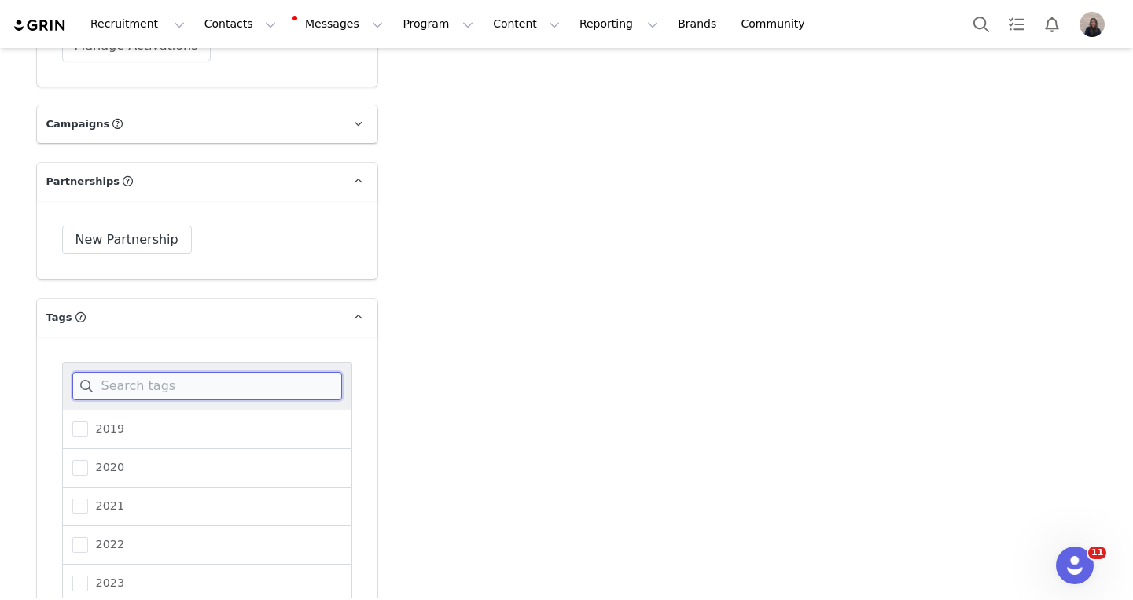
click at [170, 372] on input at bounding box center [207, 386] width 270 height 28
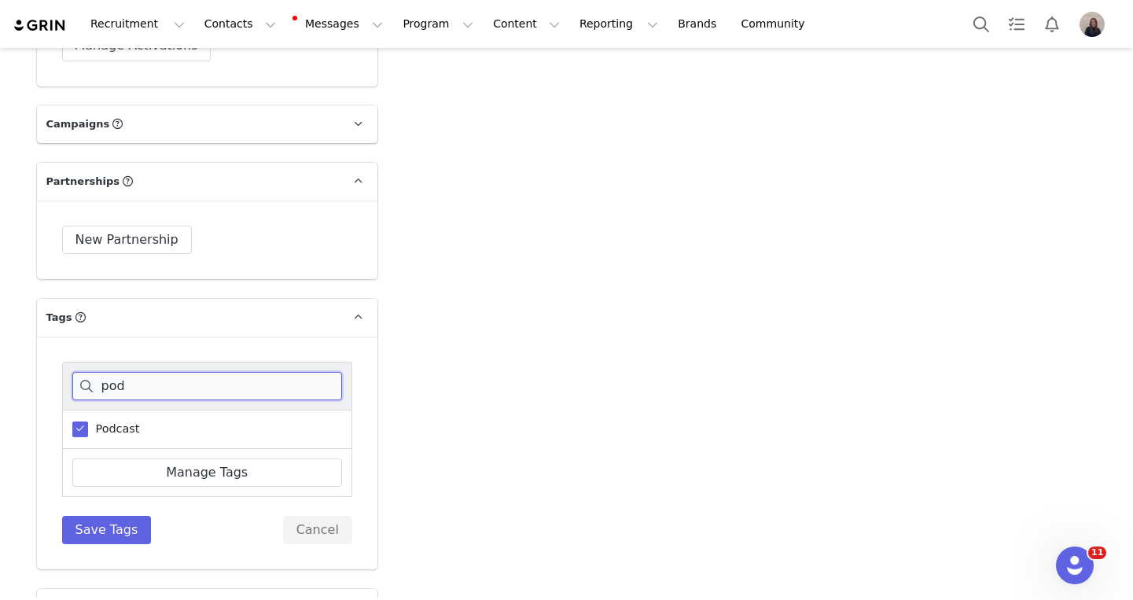
type input "pod"
click at [125, 421] on span "Podcast" at bounding box center [114, 428] width 52 height 15
click at [88, 421] on input "Podcast" at bounding box center [88, 421] width 0 height 0
click at [116, 516] on button "Save Tags" at bounding box center [107, 530] width 90 height 28
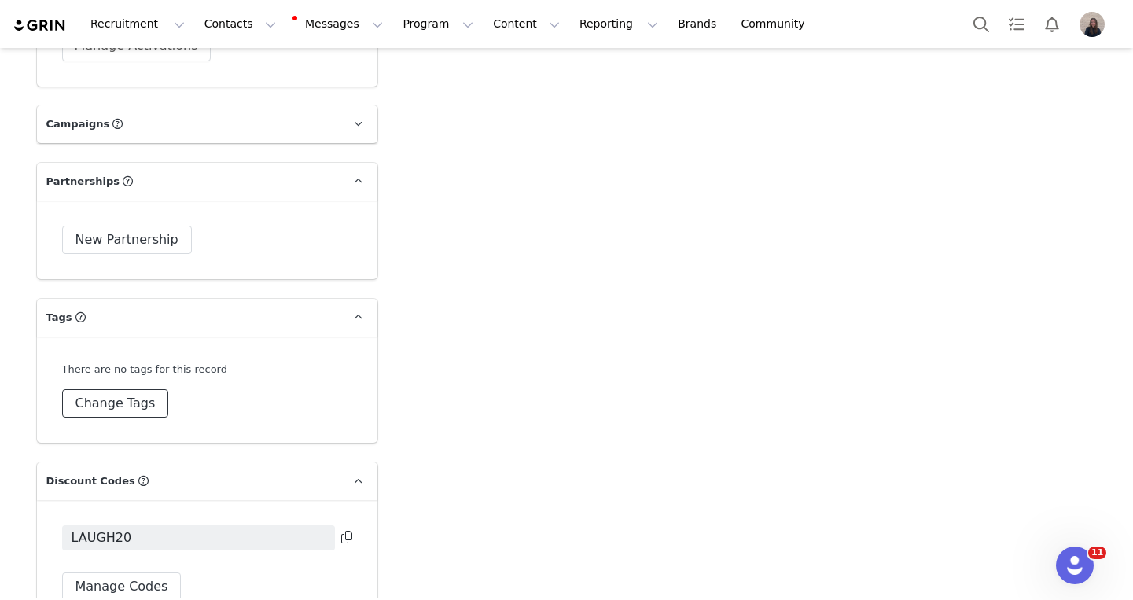
click at [141, 389] on button "Change Tags" at bounding box center [115, 403] width 107 height 28
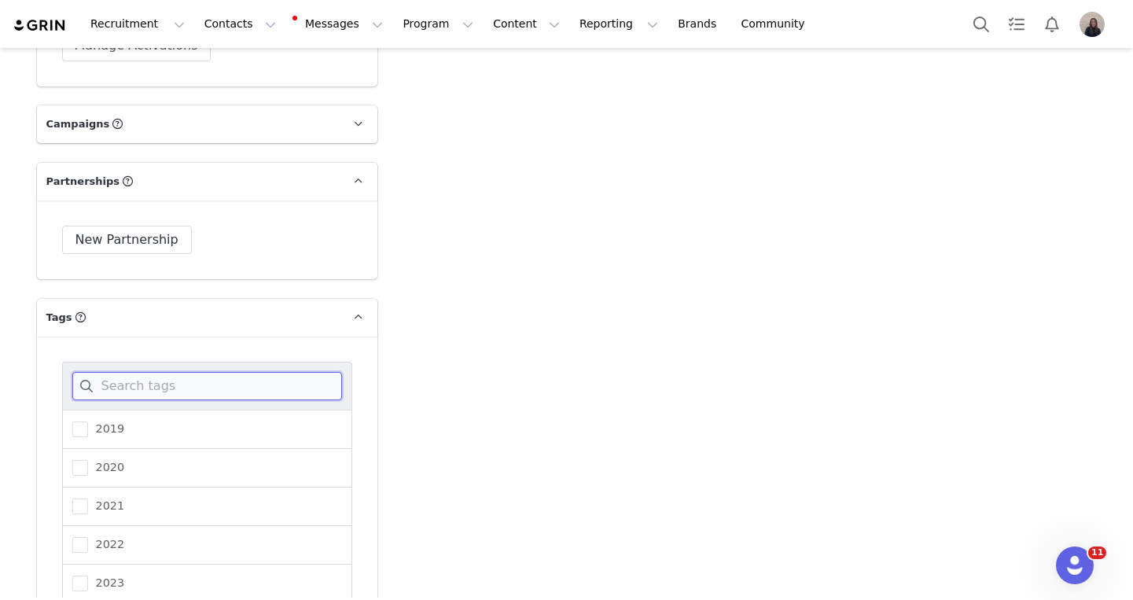
click at [145, 372] on input at bounding box center [207, 386] width 270 height 28
type input "2025"
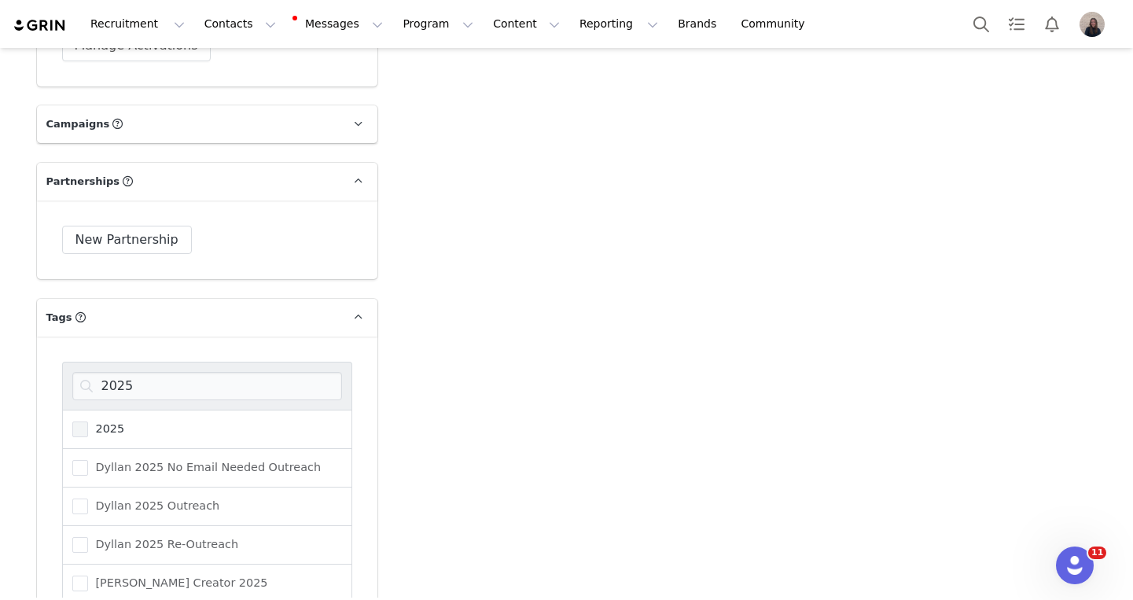
click at [116, 421] on span "2025" at bounding box center [106, 428] width 37 height 15
click at [88, 421] on input "2025" at bounding box center [88, 421] width 0 height 0
click at [244, 336] on div "2025 2025 Dyllan 2025 No Email Needed Outreach Dyllan 2025 Outreach Dyllan 2025…" at bounding box center [207, 531] width 340 height 390
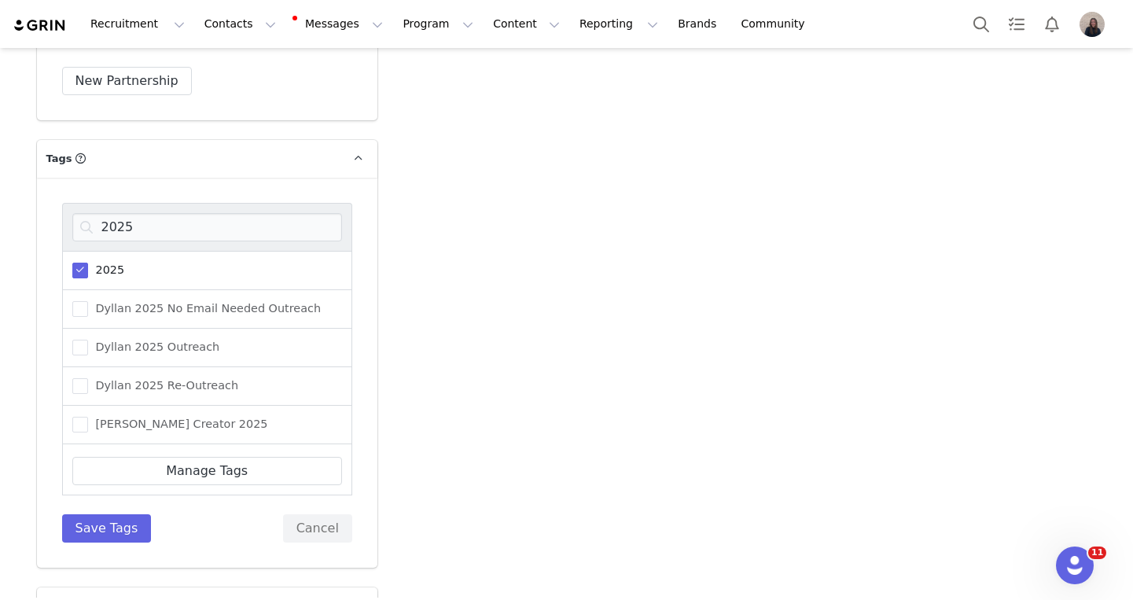
scroll to position [4723, 0]
click at [126, 512] on button "Save Tags" at bounding box center [107, 526] width 90 height 28
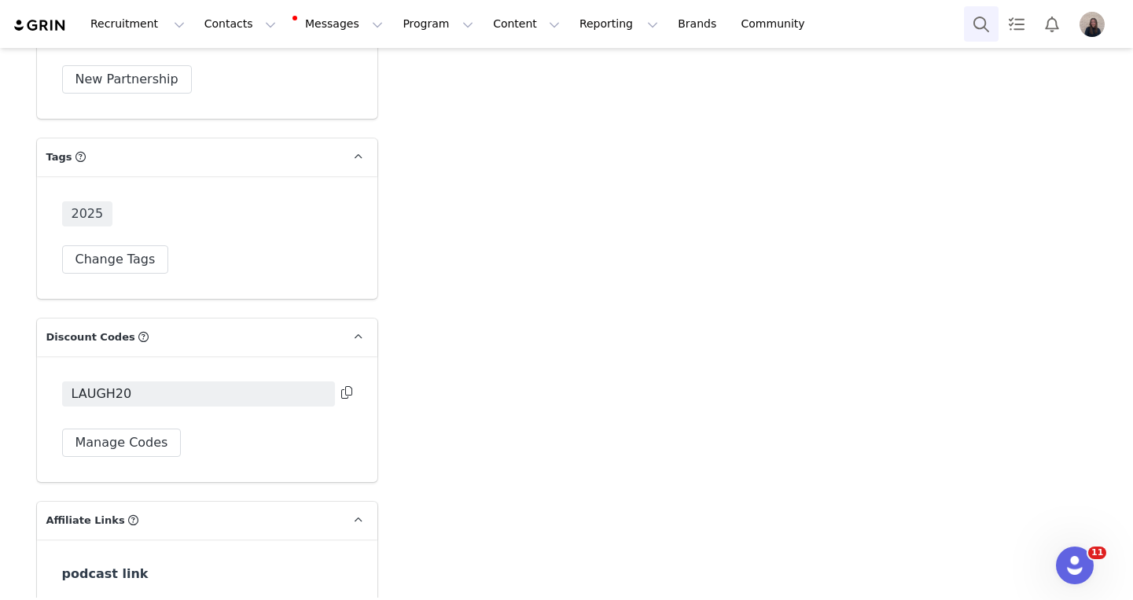
click at [982, 25] on button "Search" at bounding box center [981, 23] width 35 height 35
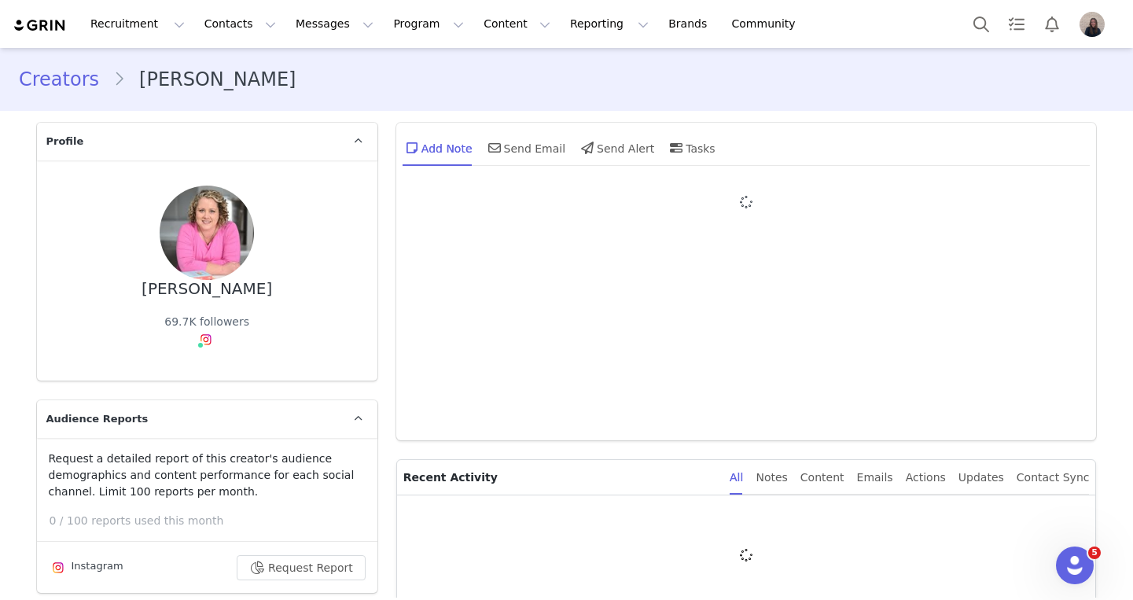
type input "+1 ([GEOGRAPHIC_DATA])"
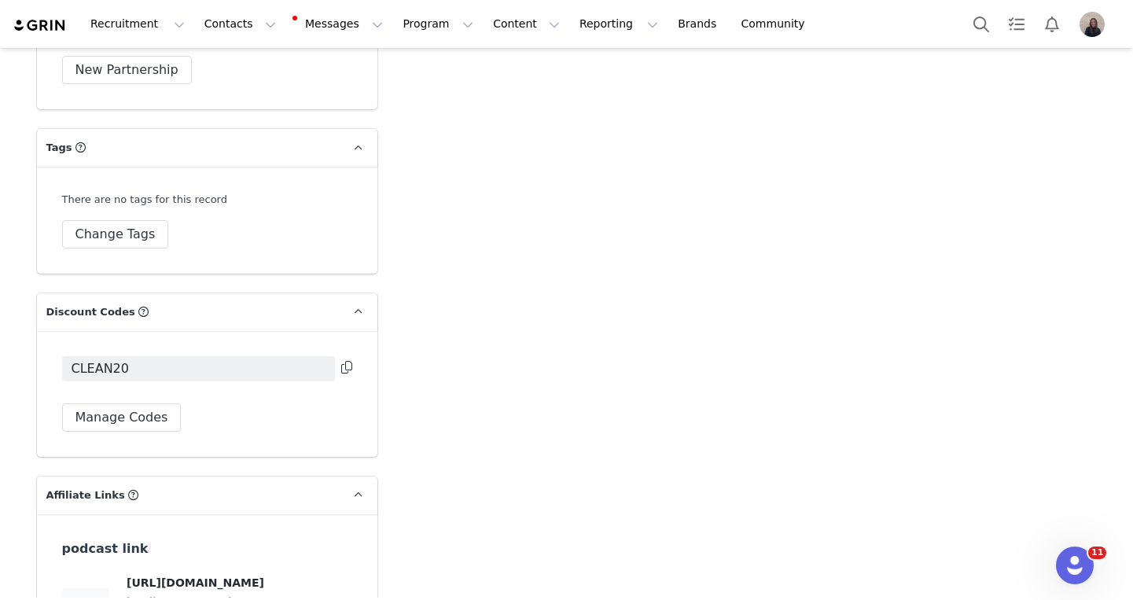
scroll to position [4748, 0]
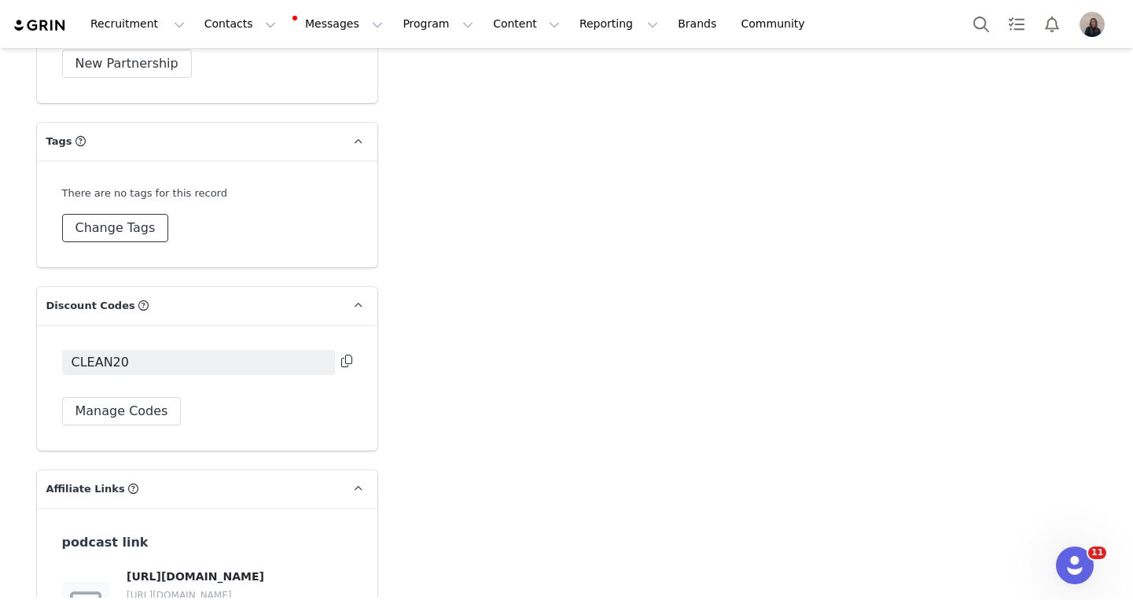
click at [135, 214] on button "Change Tags" at bounding box center [115, 228] width 107 height 28
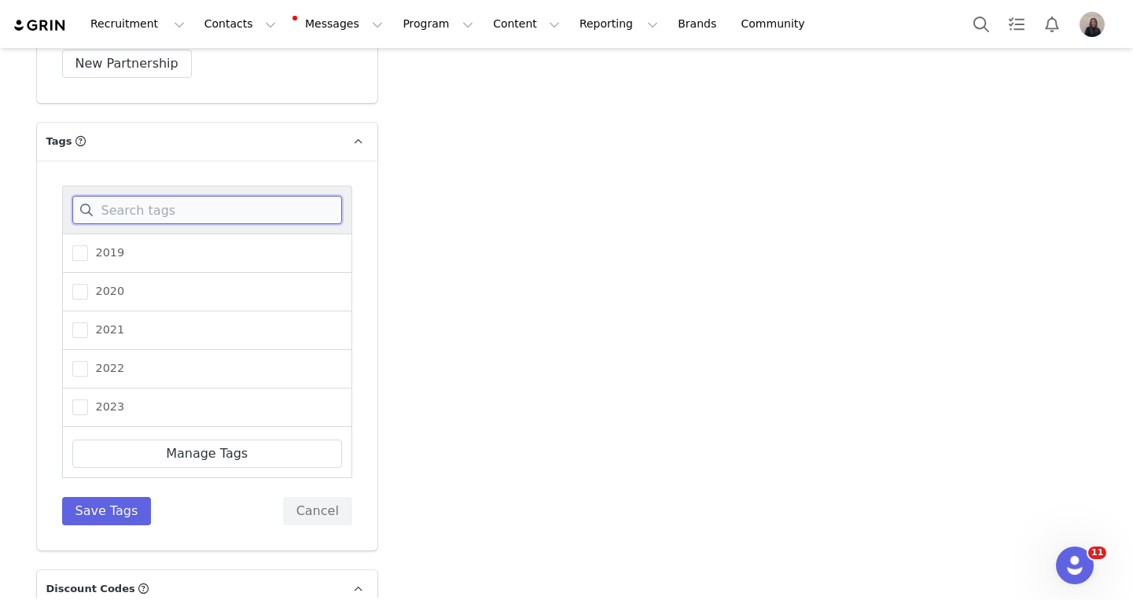
click at [175, 196] on input at bounding box center [207, 210] width 270 height 28
type input "2025"
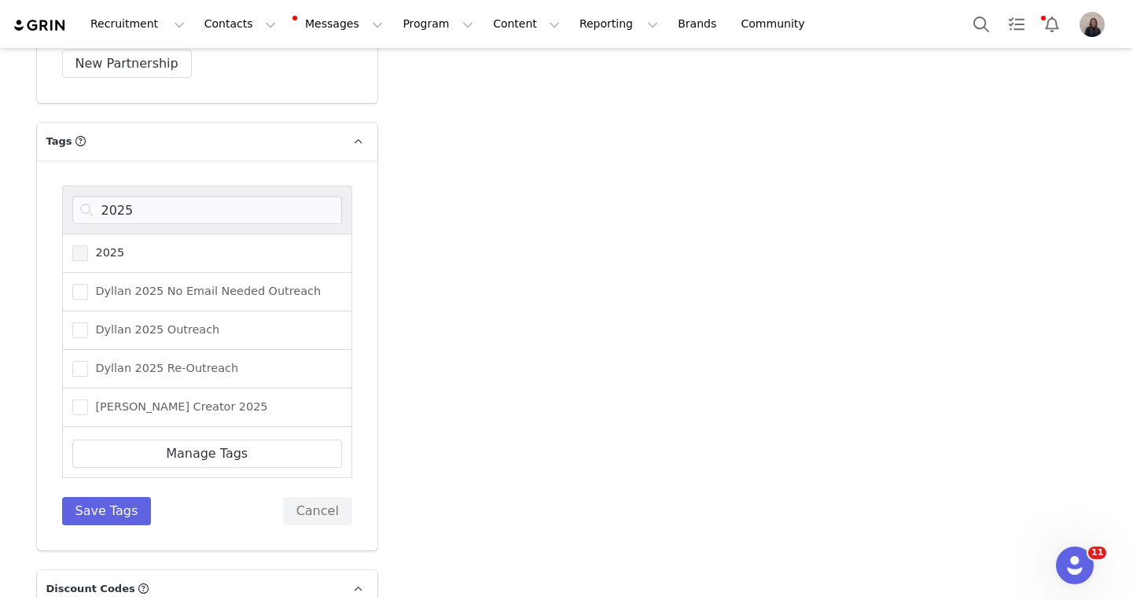
click at [112, 245] on span "2025" at bounding box center [106, 252] width 37 height 15
click at [88, 245] on input "2025" at bounding box center [88, 245] width 0 height 0
click at [109, 497] on button "Save Tags" at bounding box center [107, 511] width 90 height 28
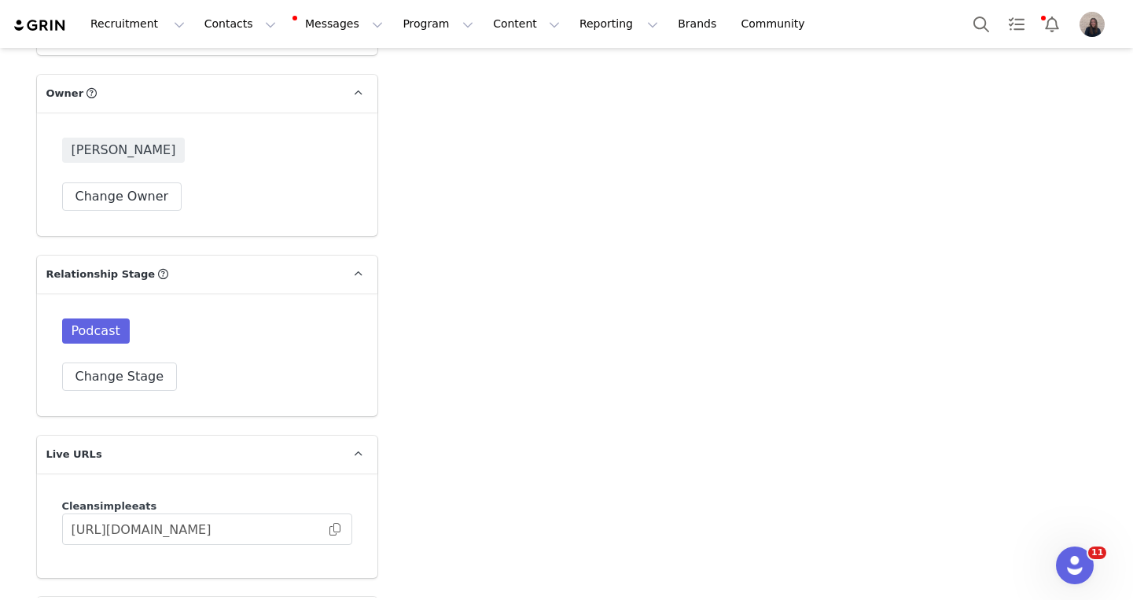
scroll to position [3391, 0]
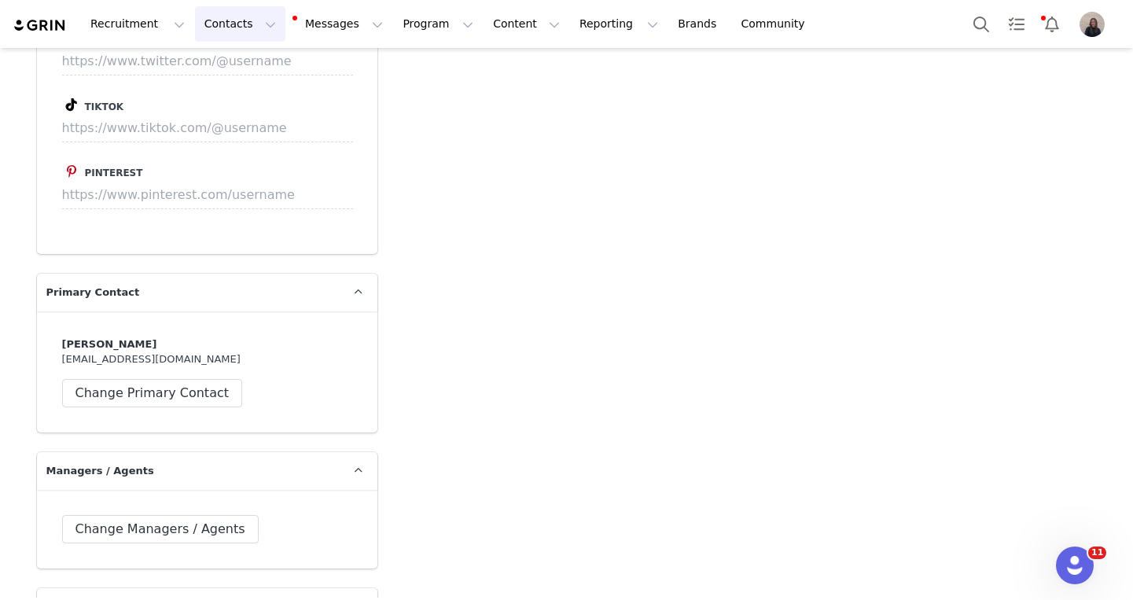
click at [239, 31] on button "Contacts Contacts" at bounding box center [240, 23] width 90 height 35
click at [231, 76] on p "Creators" at bounding box center [219, 69] width 47 height 17
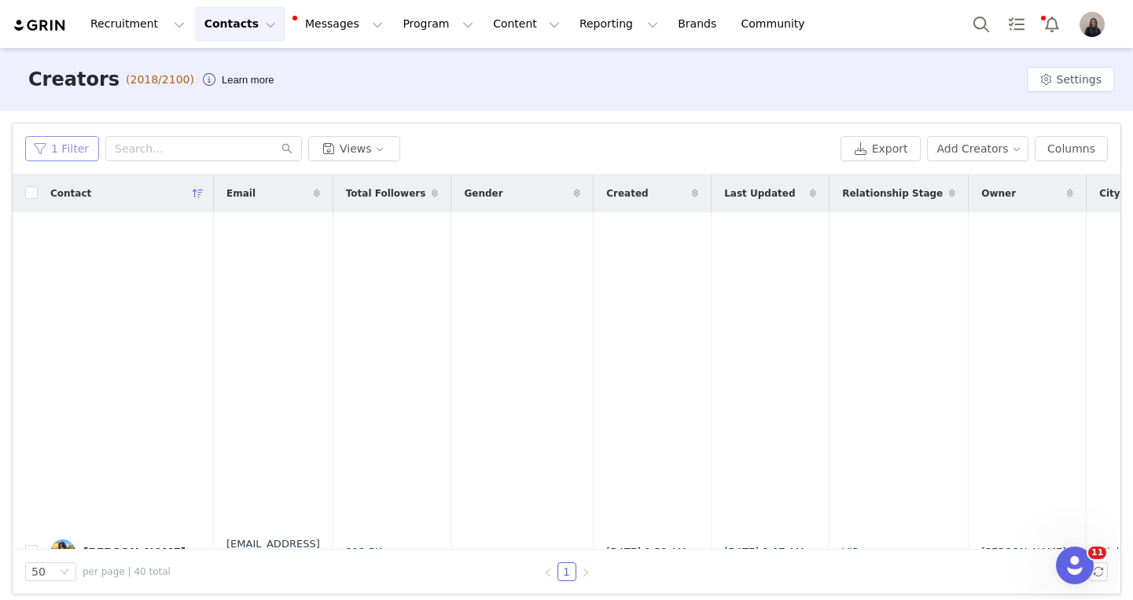
click at [82, 152] on button "1 Filter" at bounding box center [62, 148] width 74 height 25
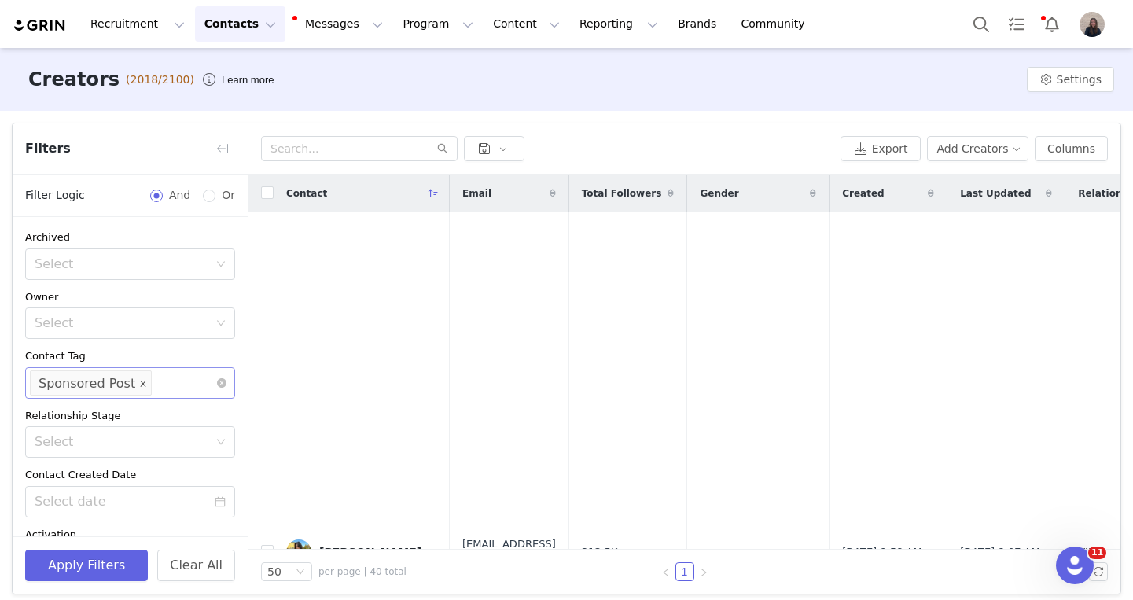
click at [139, 382] on icon "icon: close" at bounding box center [143, 383] width 8 height 8
click at [105, 383] on div "Select" at bounding box center [123, 383] width 177 height 16
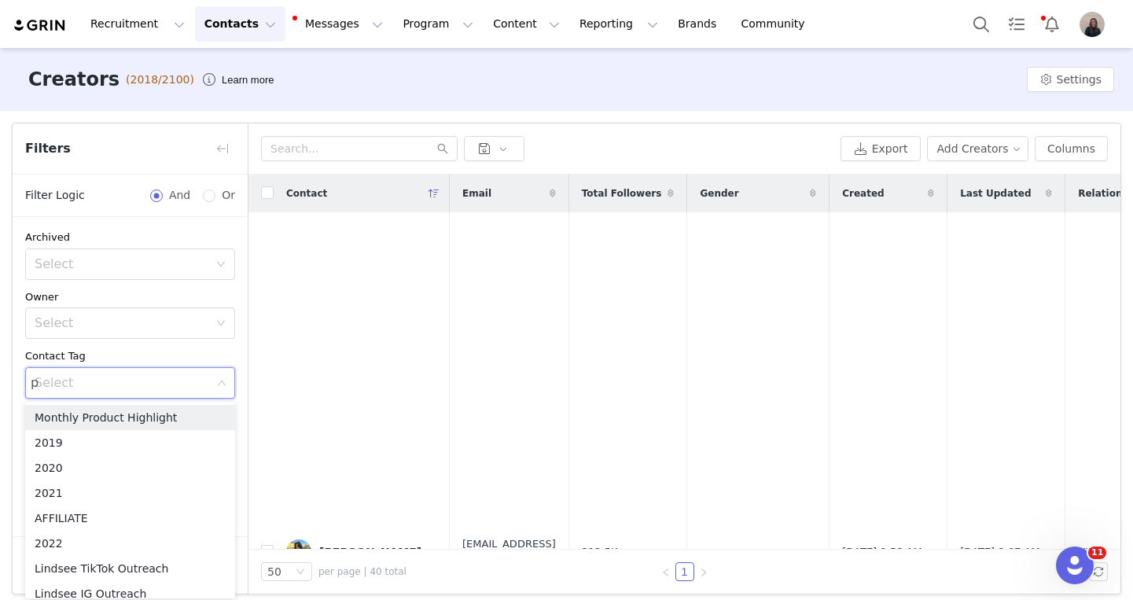
type input "pod"
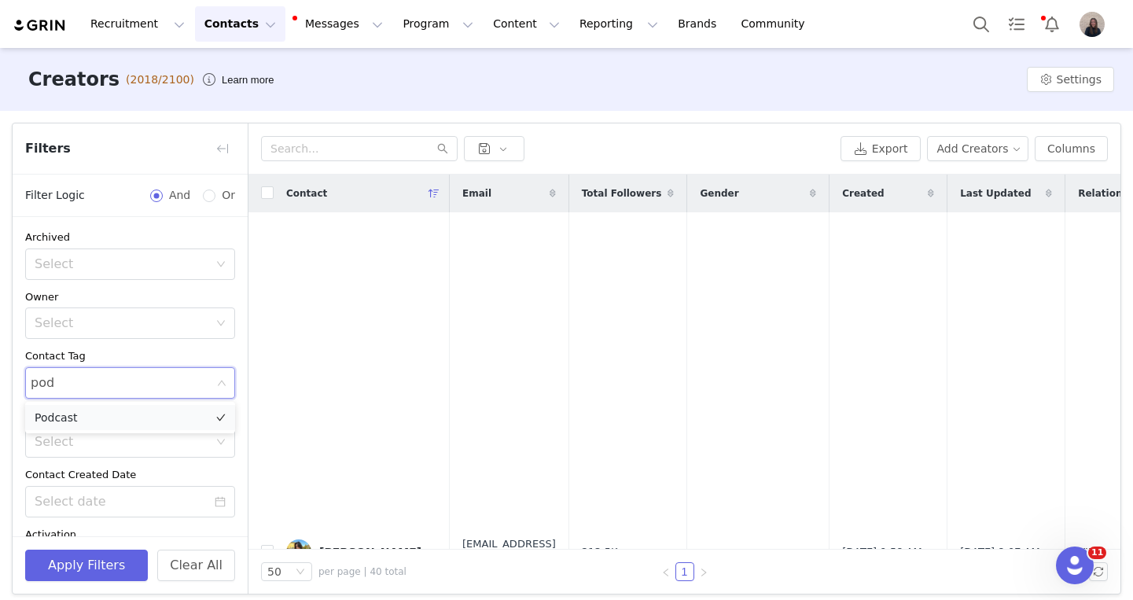
click at [106, 413] on li "Podcast" at bounding box center [130, 417] width 210 height 25
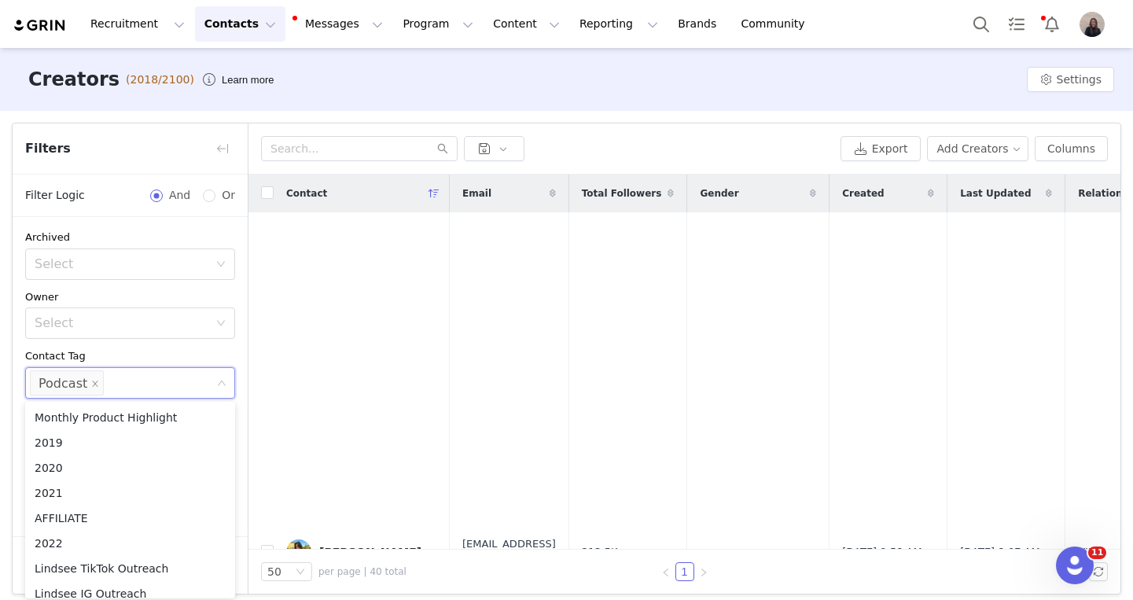
click at [167, 353] on div "Contact Tag" at bounding box center [130, 356] width 210 height 16
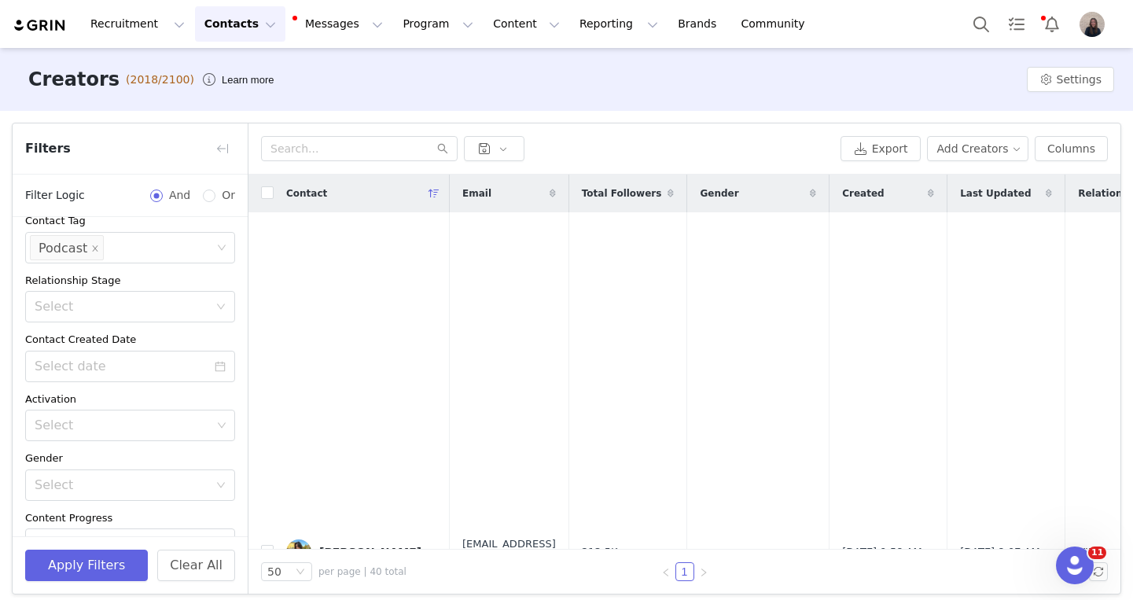
scroll to position [281, 0]
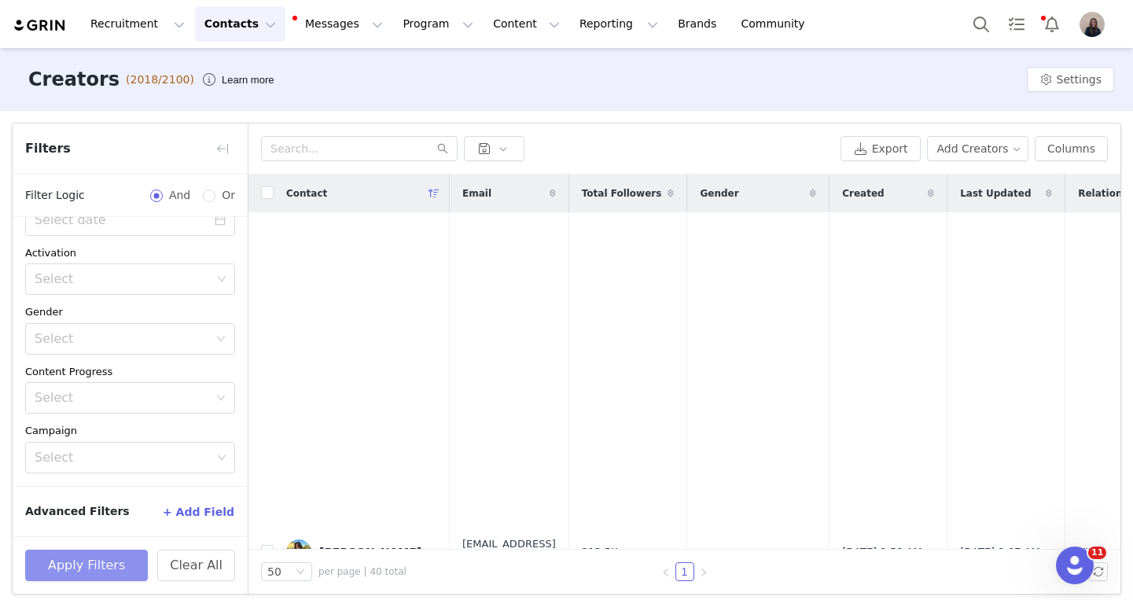
click at [101, 568] on button "Apply Filters" at bounding box center [86, 564] width 123 height 31
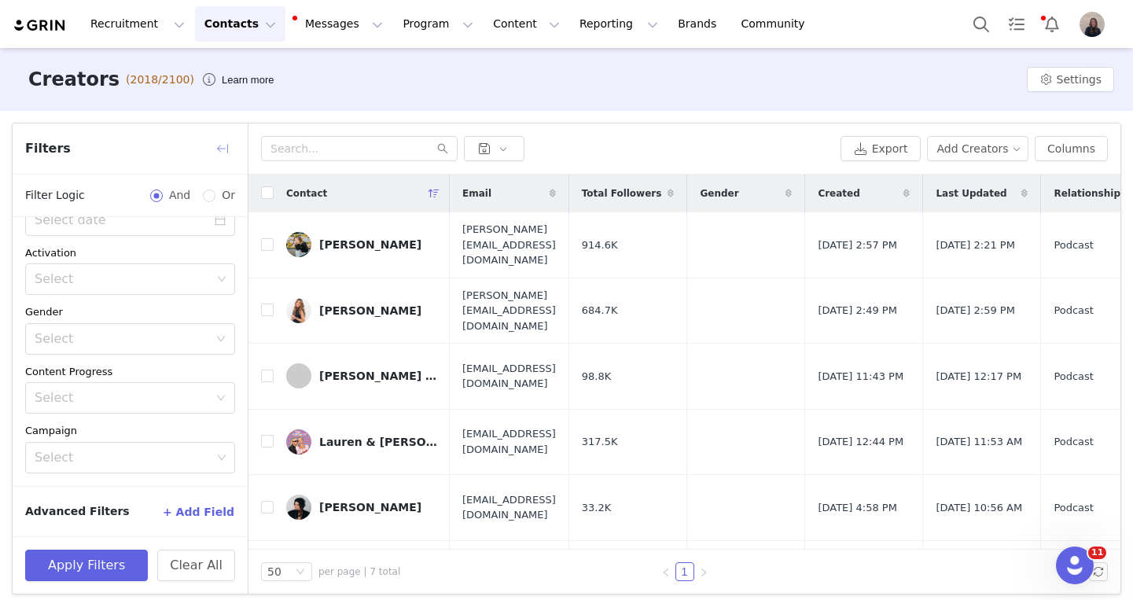
click at [218, 147] on button "button" at bounding box center [222, 148] width 25 height 25
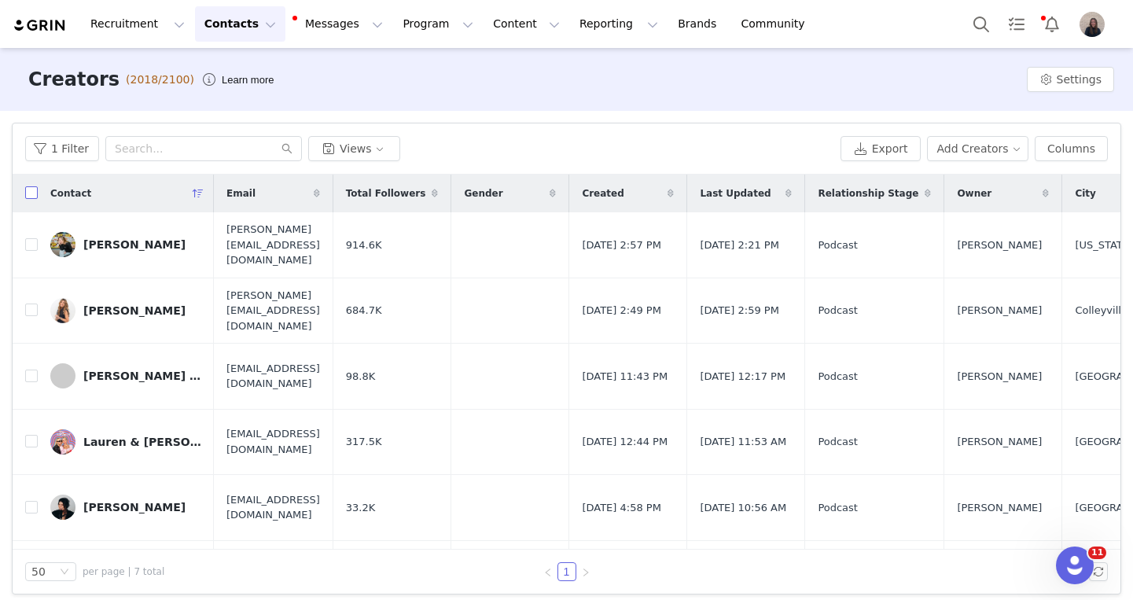
click at [26, 193] on input "checkbox" at bounding box center [31, 192] width 13 height 13
checkbox input "true"
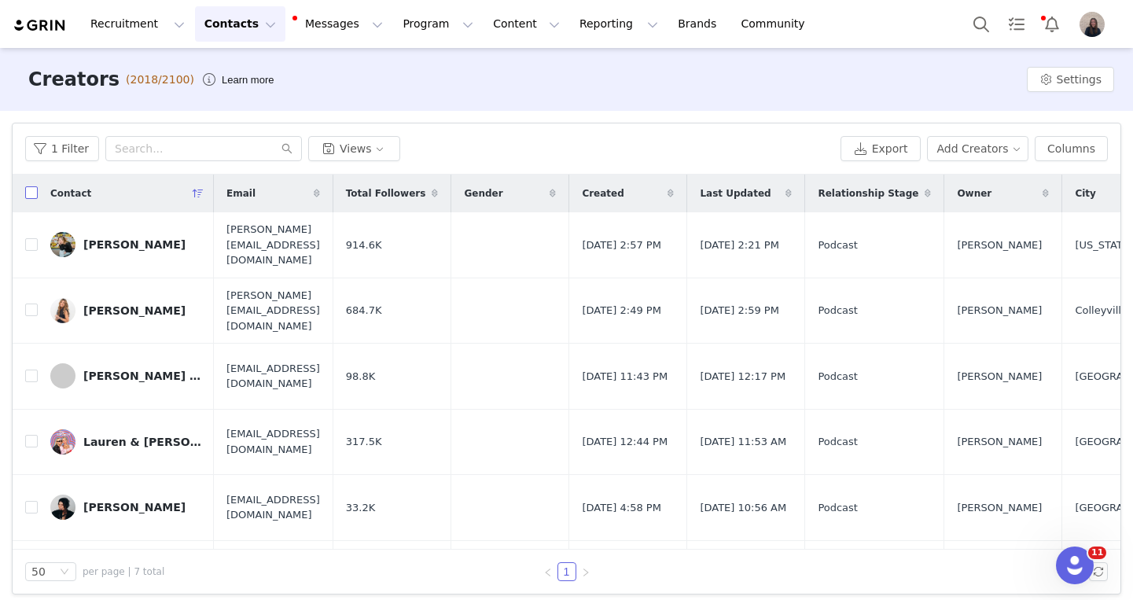
checkbox input "true"
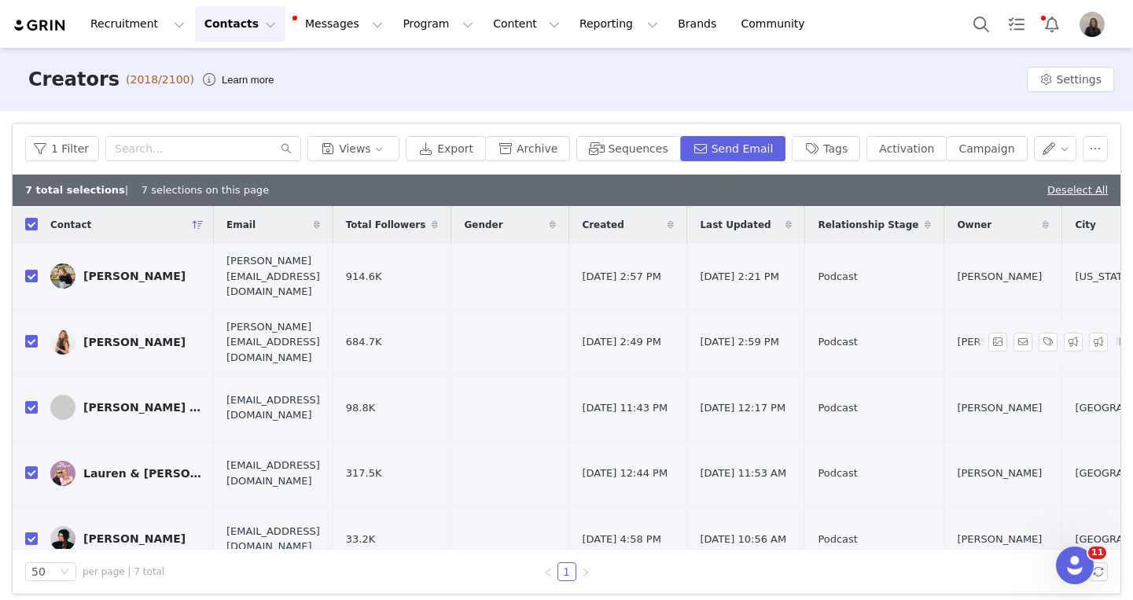
scroll to position [92, 0]
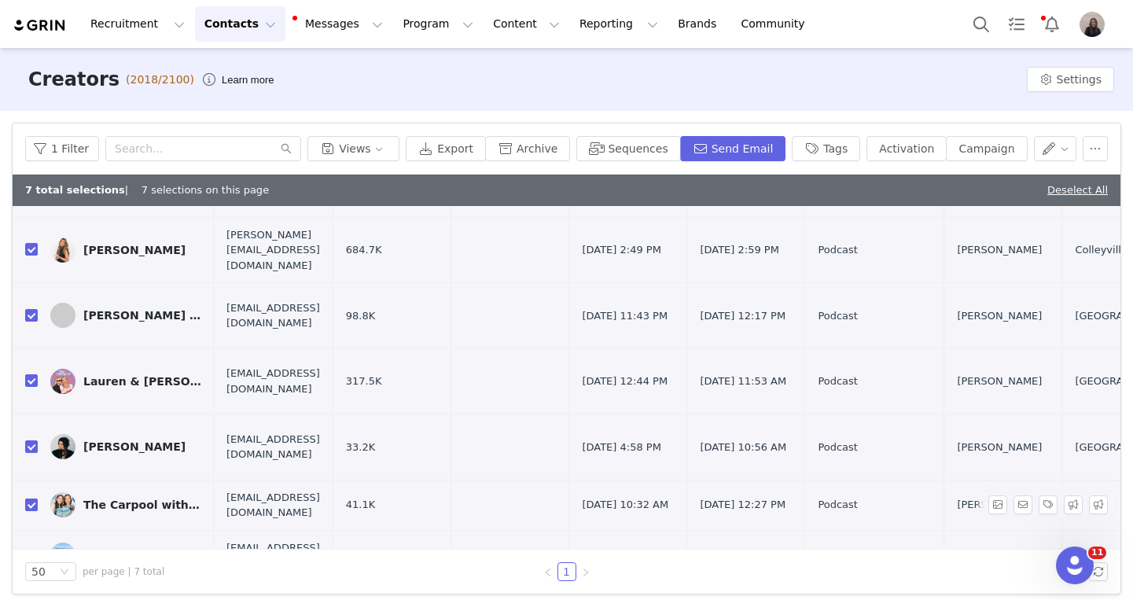
click at [30, 498] on input "checkbox" at bounding box center [31, 504] width 13 height 13
checkbox input "false"
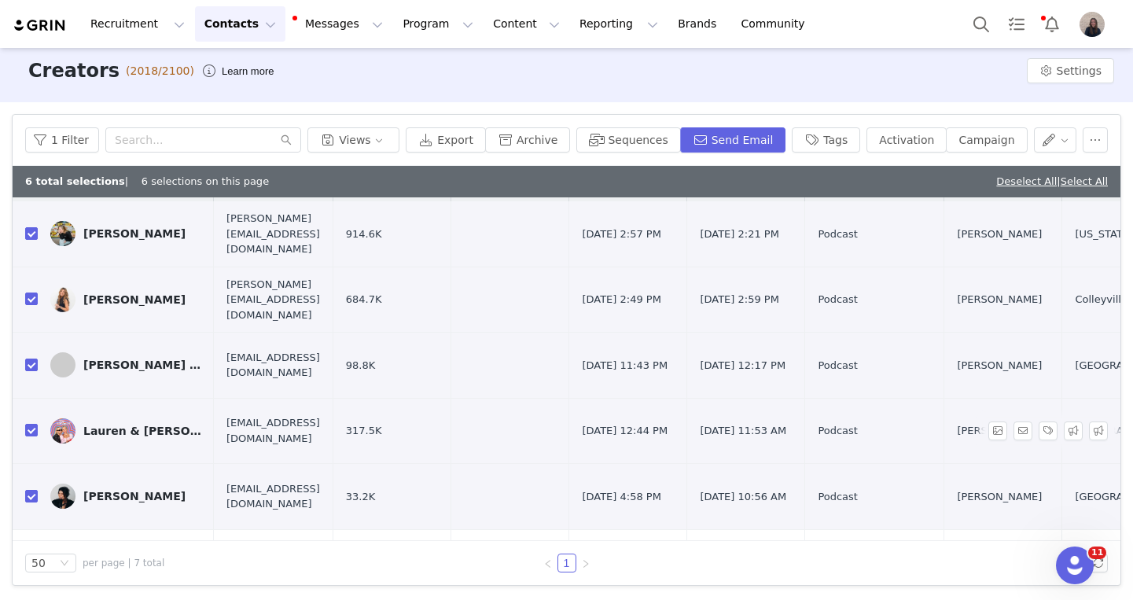
scroll to position [32, 0]
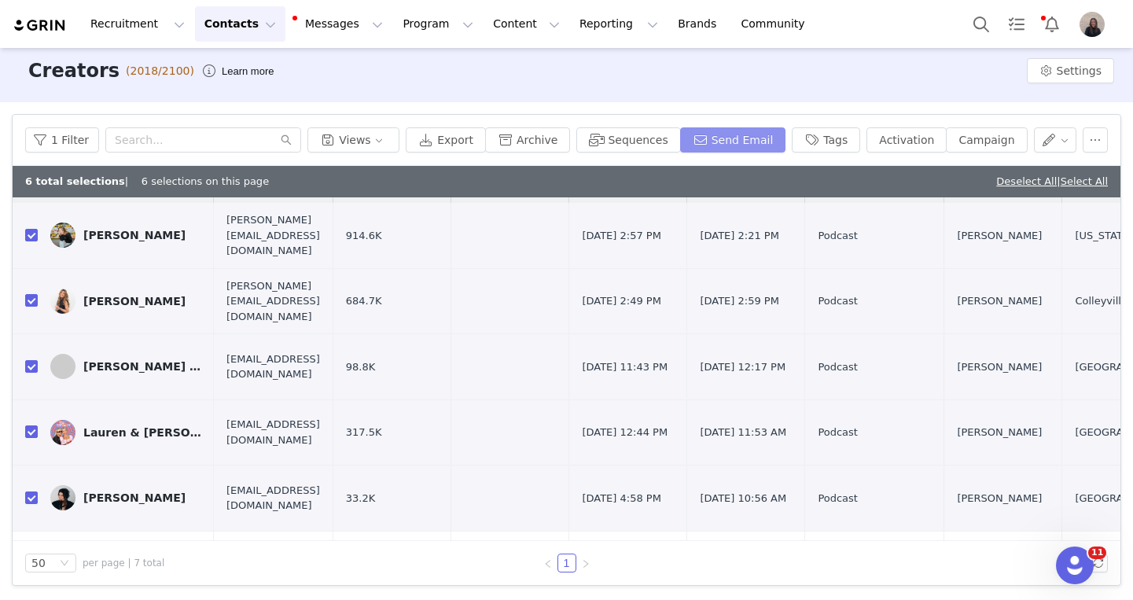
click at [720, 141] on button "Send Email" at bounding box center [733, 139] width 106 height 25
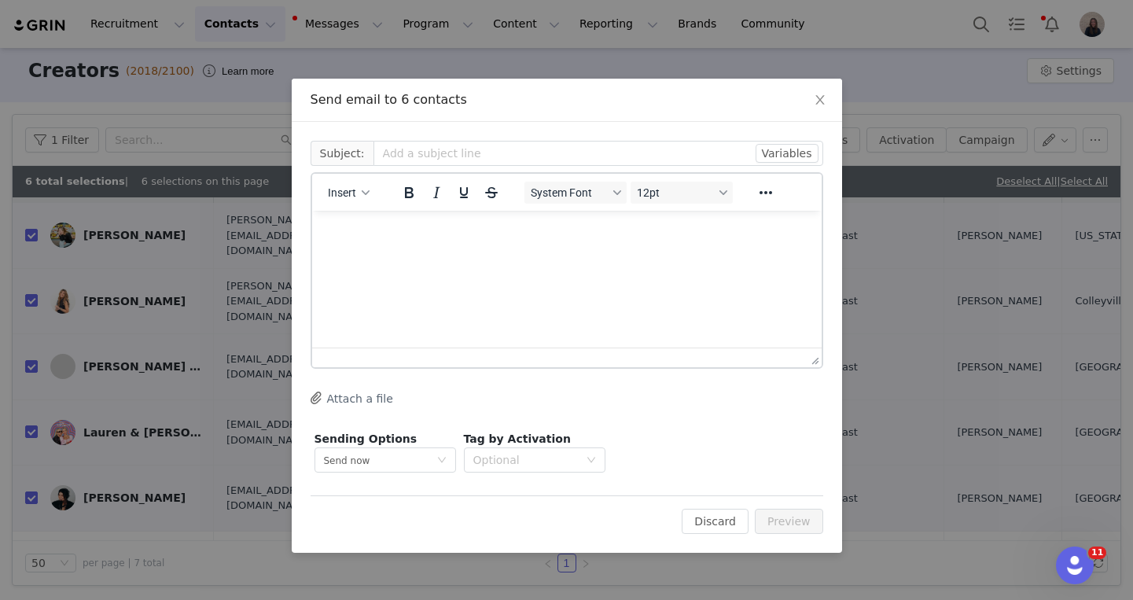
scroll to position [0, 0]
click at [405, 163] on input "text" at bounding box center [598, 153] width 450 height 25
click at [424, 155] on input "October Product" at bounding box center [598, 153] width 450 height 25
type input "October CSE Product"
click at [410, 238] on p "Rich Text Area. Press ALT-0 for help." at bounding box center [566, 231] width 484 height 17
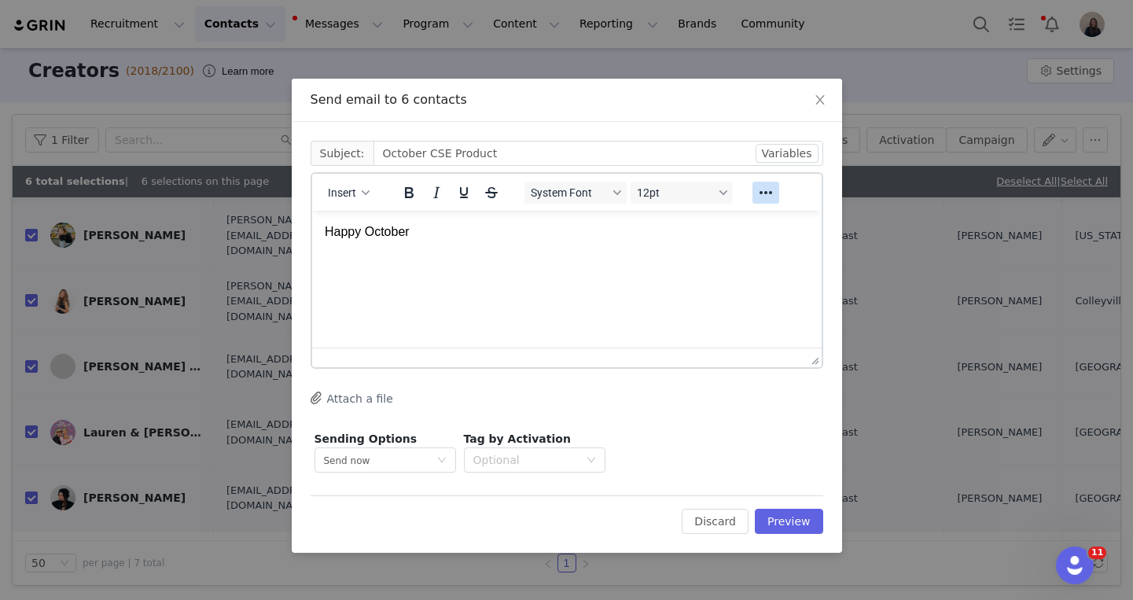
click at [762, 197] on icon "Reveal or hide additional toolbar items" at bounding box center [764, 192] width 19 height 19
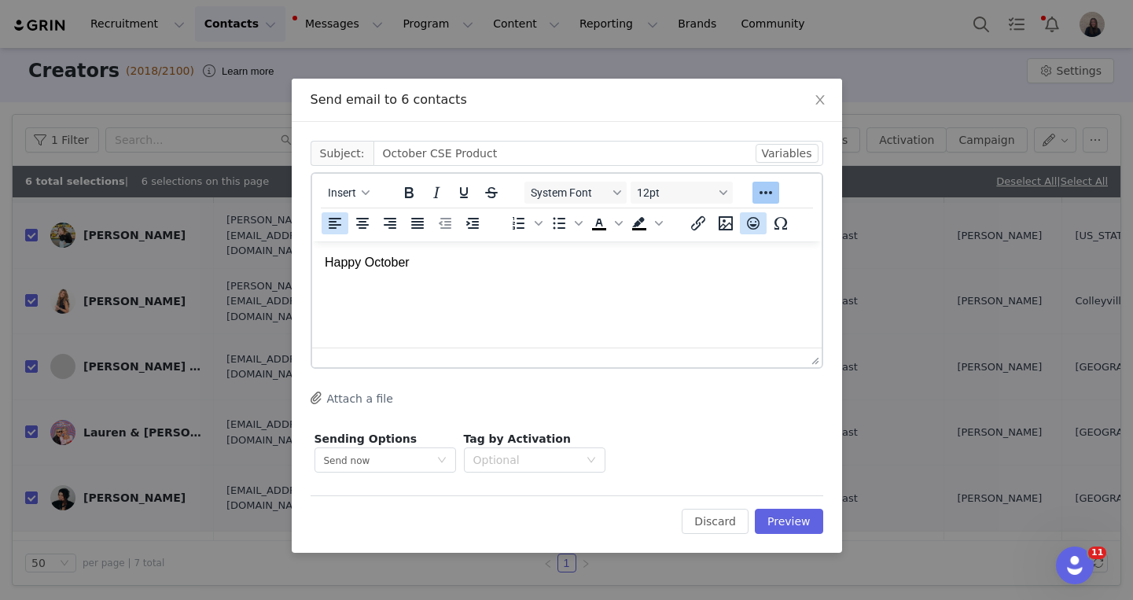
click at [753, 226] on icon "Emojis" at bounding box center [752, 223] width 19 height 19
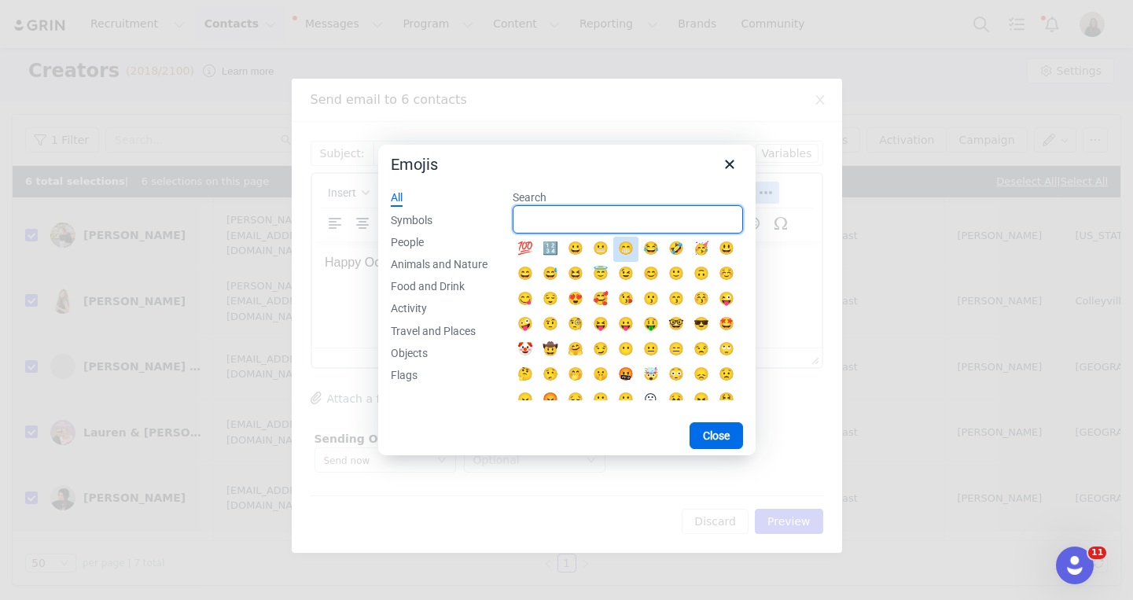
click at [564, 226] on input "Search" at bounding box center [627, 219] width 230 height 28
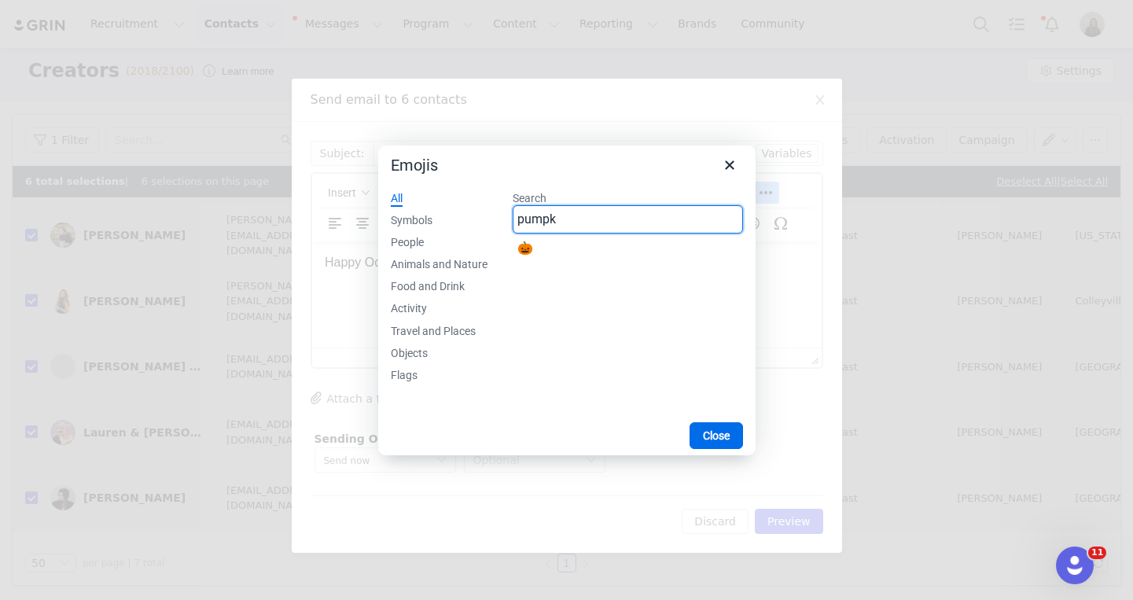
type input "pumpk"
click at [525, 253] on div "🎃" at bounding box center [525, 249] width 19 height 19
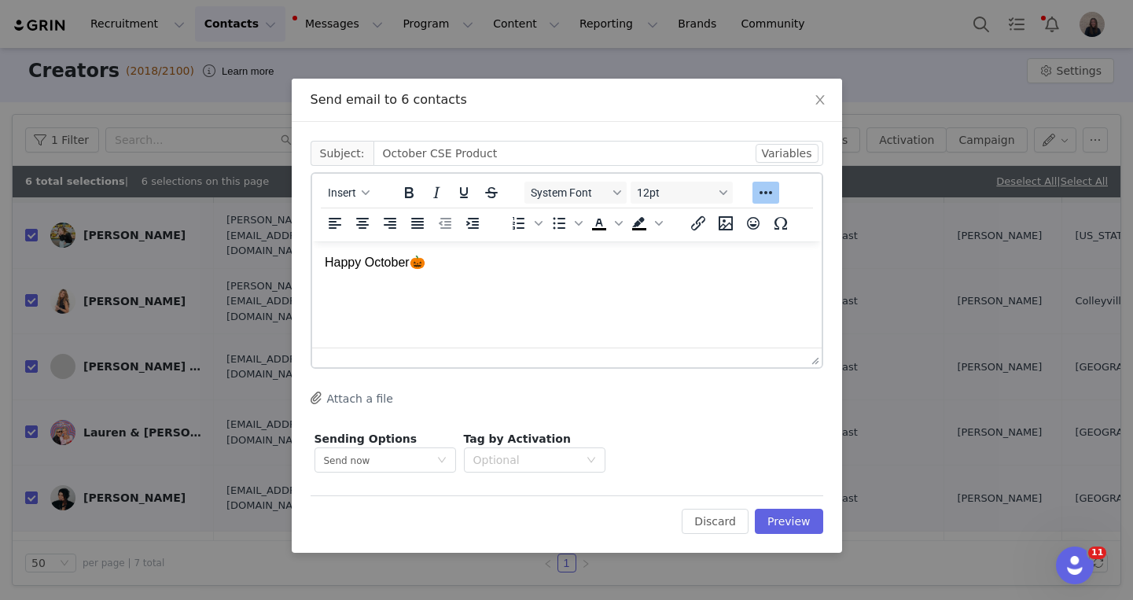
click at [463, 259] on p "Happy October🎃" at bounding box center [566, 262] width 484 height 17
drag, startPoint x: 323, startPoint y: 260, endPoint x: 418, endPoint y: 263, distance: 95.1
click at [418, 263] on html "Happy October🎃" at bounding box center [565, 262] width 509 height 42
drag, startPoint x: 324, startPoint y: 264, endPoint x: 505, endPoint y: 264, distance: 181.6
click at [506, 265] on p "Happy October🎃" at bounding box center [566, 262] width 484 height 17
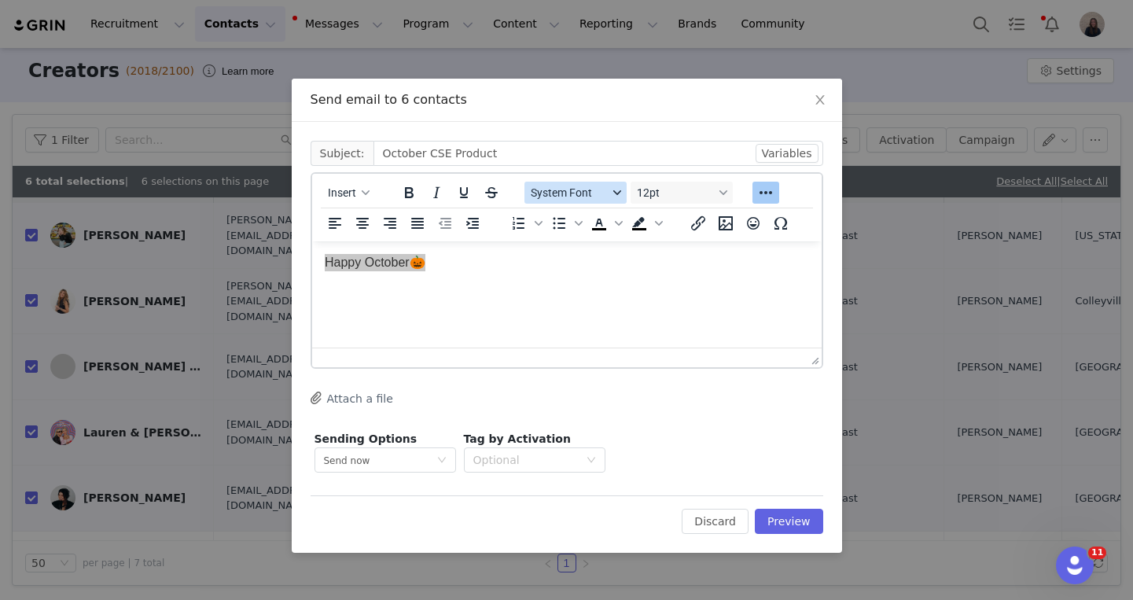
click at [585, 189] on span "System Font" at bounding box center [568, 192] width 77 height 13
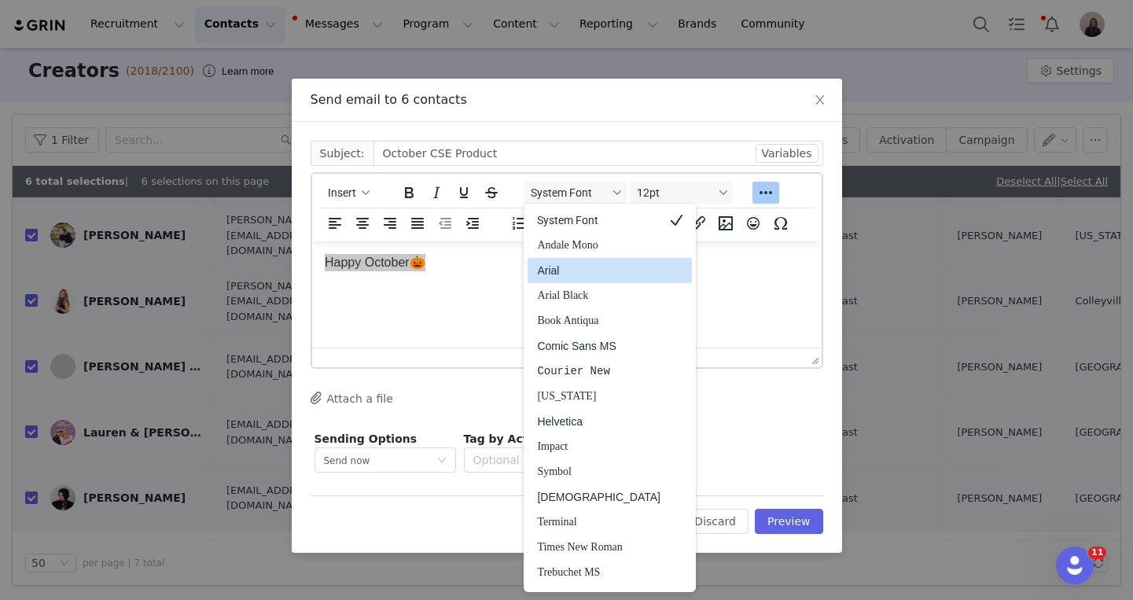
click at [582, 267] on div "Arial" at bounding box center [598, 270] width 123 height 19
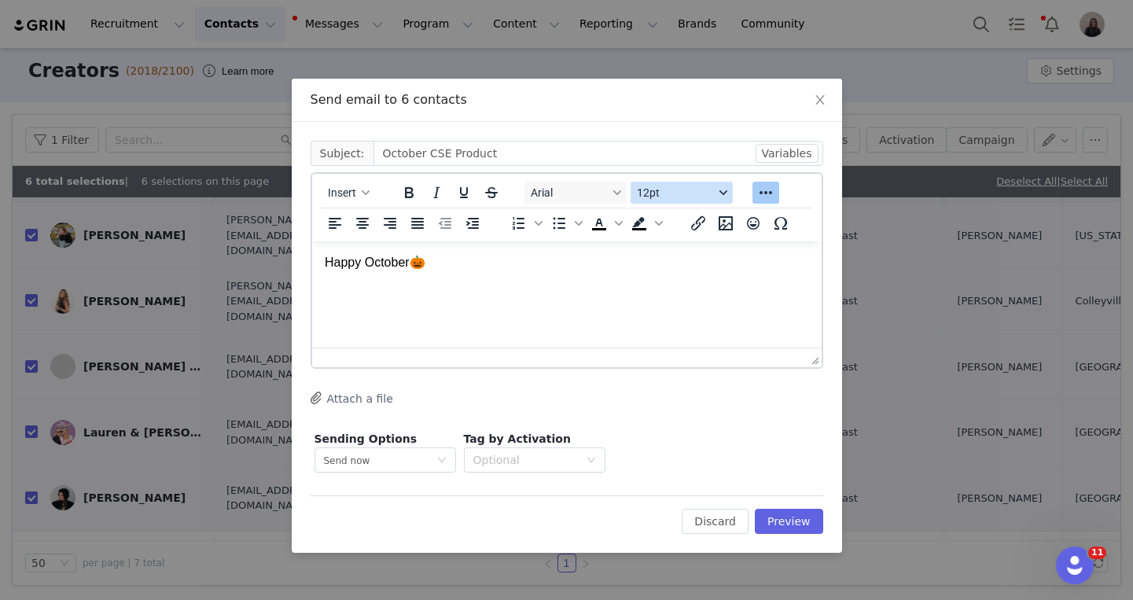
click at [656, 201] on button "12pt" at bounding box center [681, 193] width 102 height 22
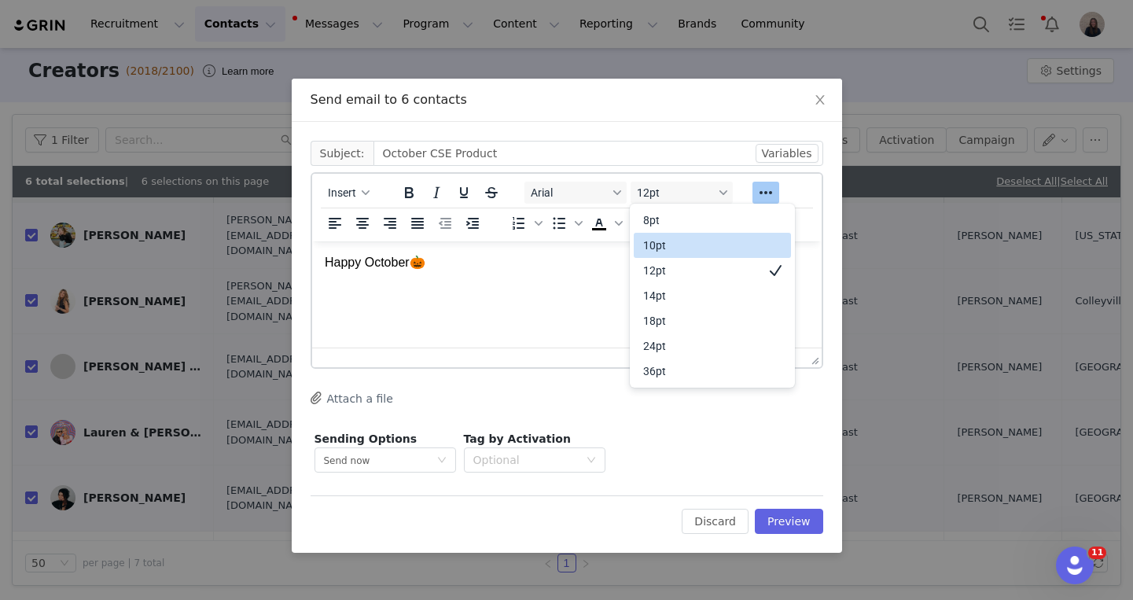
click at [656, 256] on div "10pt" at bounding box center [711, 245] width 157 height 25
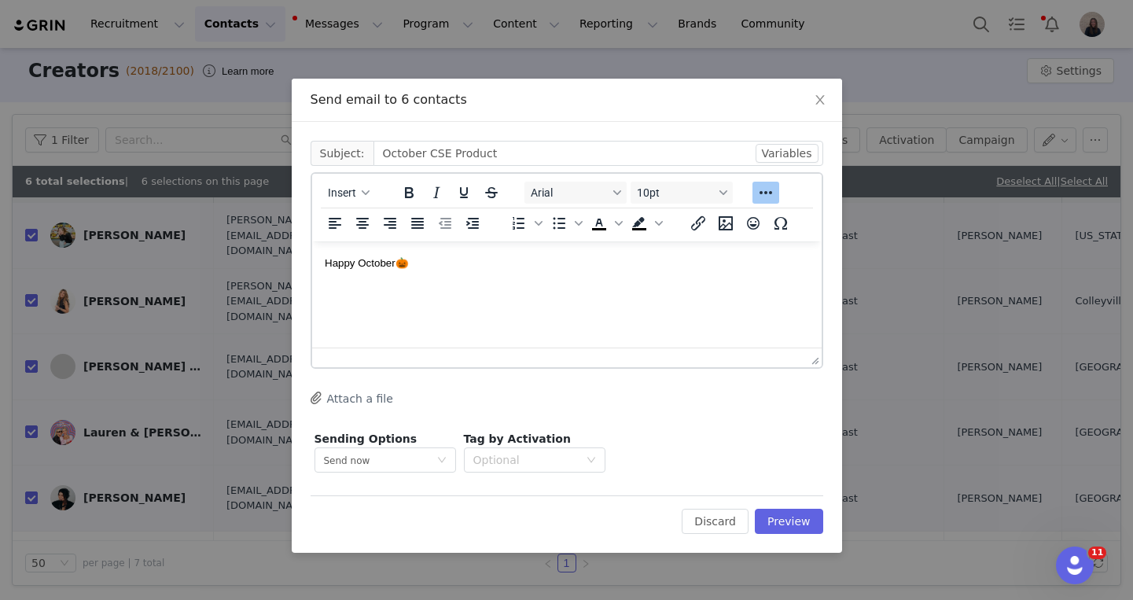
click at [442, 263] on p "Happy October🎃" at bounding box center [566, 262] width 484 height 17
click at [395, 262] on span "Happy October🎃" at bounding box center [366, 263] width 84 height 12
click at [439, 263] on p "Happy October 🎃" at bounding box center [566, 262] width 484 height 17
click at [747, 229] on icon "Emojis" at bounding box center [752, 223] width 19 height 19
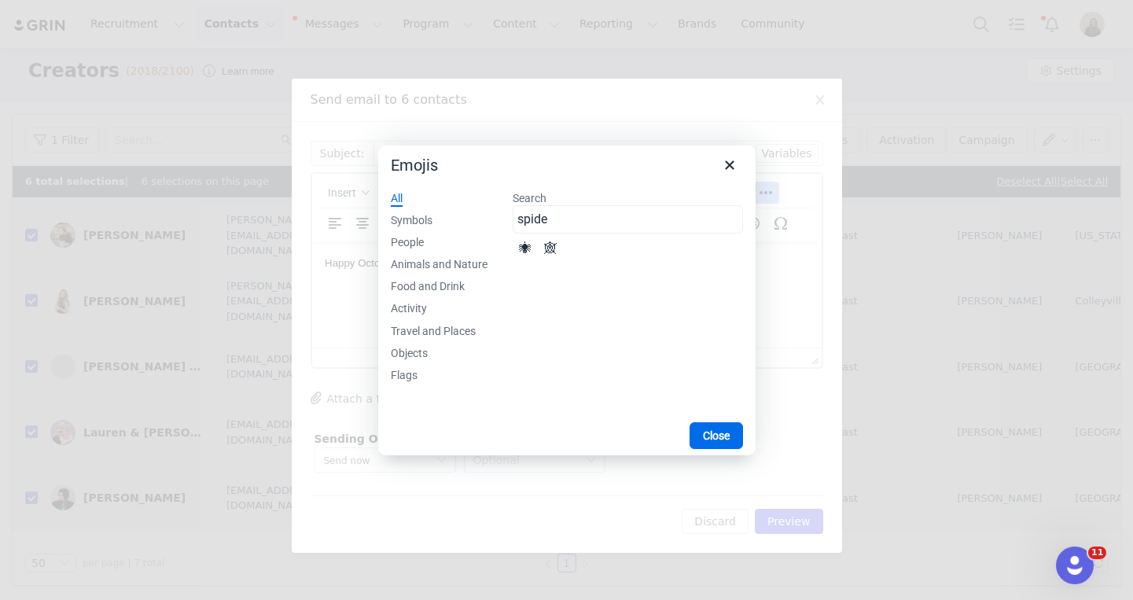
type input "spide"
click at [553, 254] on div "🕸" at bounding box center [550, 249] width 19 height 19
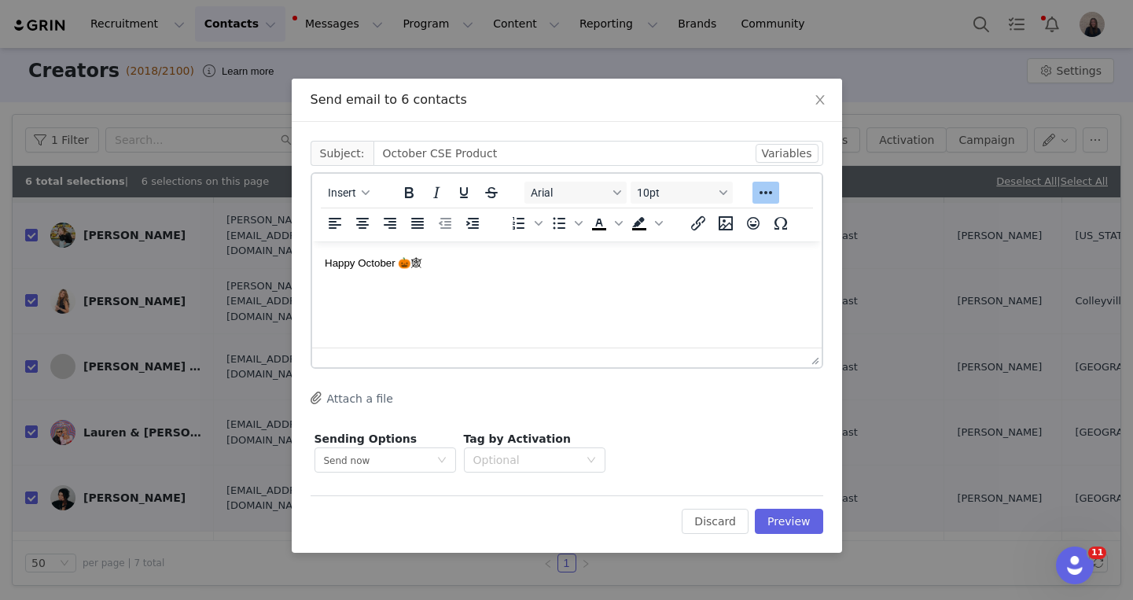
click at [452, 265] on p "Happy October 🎃🕸" at bounding box center [566, 262] width 484 height 17
click at [796, 152] on button "Variables" at bounding box center [786, 153] width 63 height 19
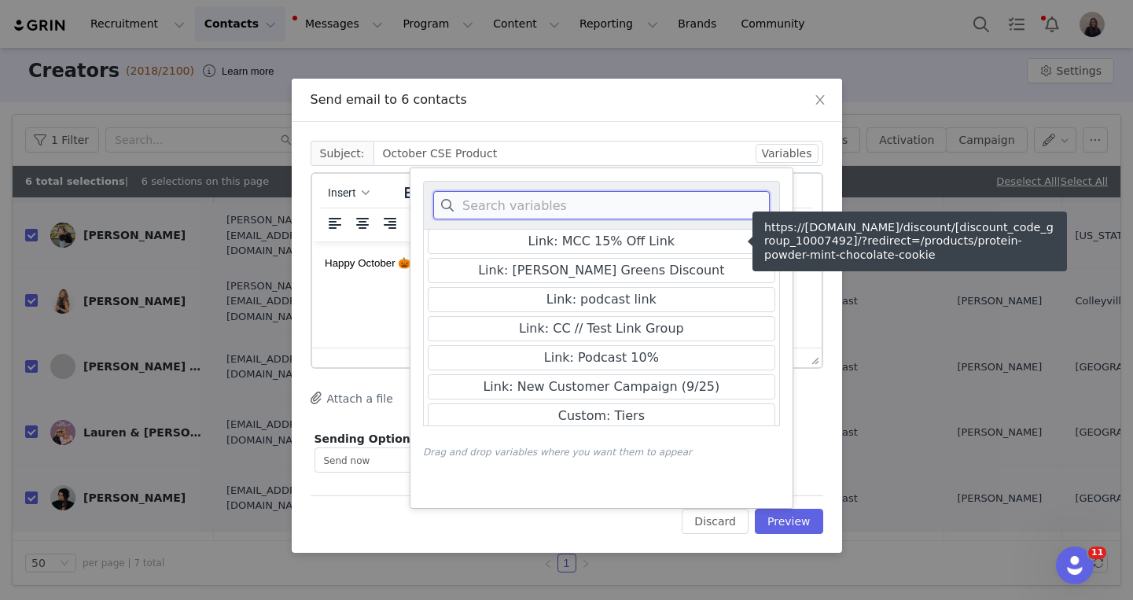
click at [516, 215] on input at bounding box center [601, 205] width 336 height 28
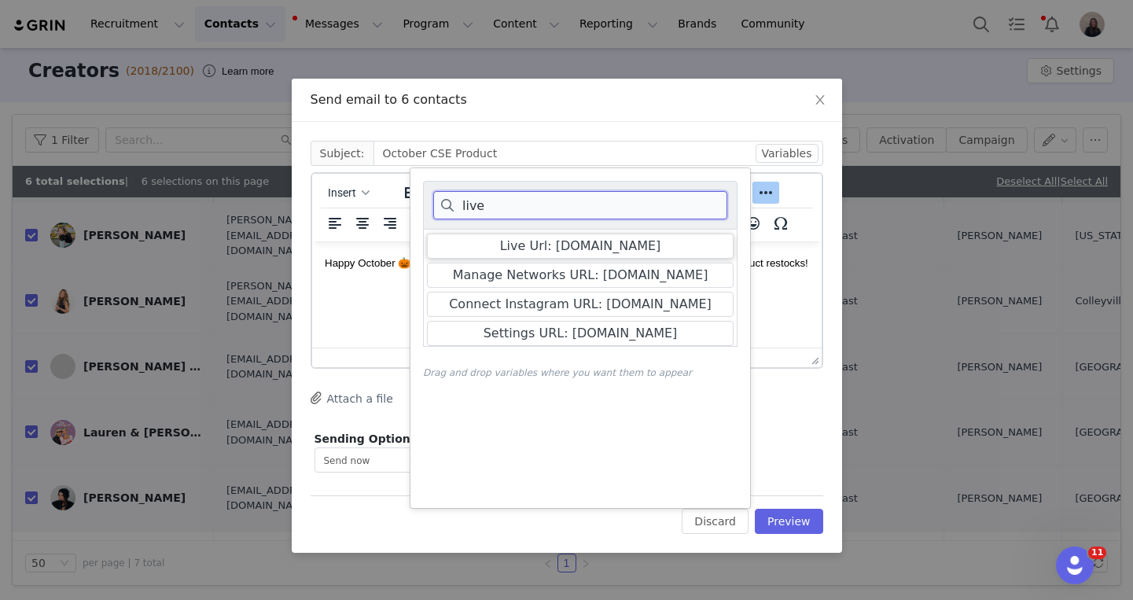
type input "live"
click at [370, 326] on p "Rich Text Area. Press ALT-0 for help." at bounding box center [566, 322] width 484 height 17
click at [553, 109] on div "Send email to 6 contacts" at bounding box center [567, 100] width 550 height 43
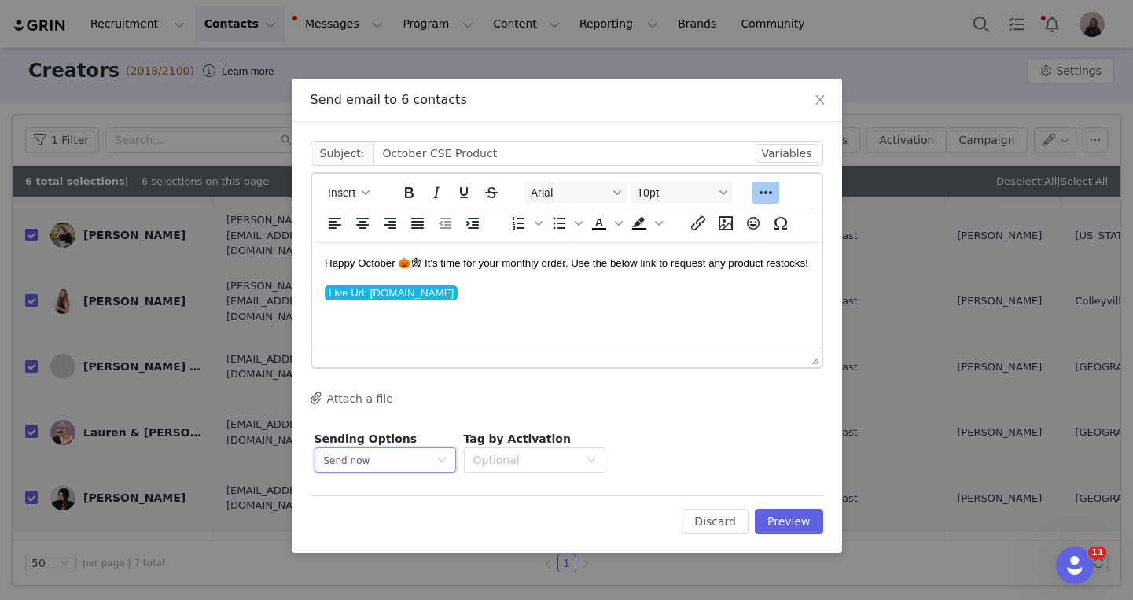
click at [391, 465] on div "Send now" at bounding box center [380, 460] width 112 height 24
click at [402, 520] on li "Schedule for later" at bounding box center [384, 518] width 141 height 26
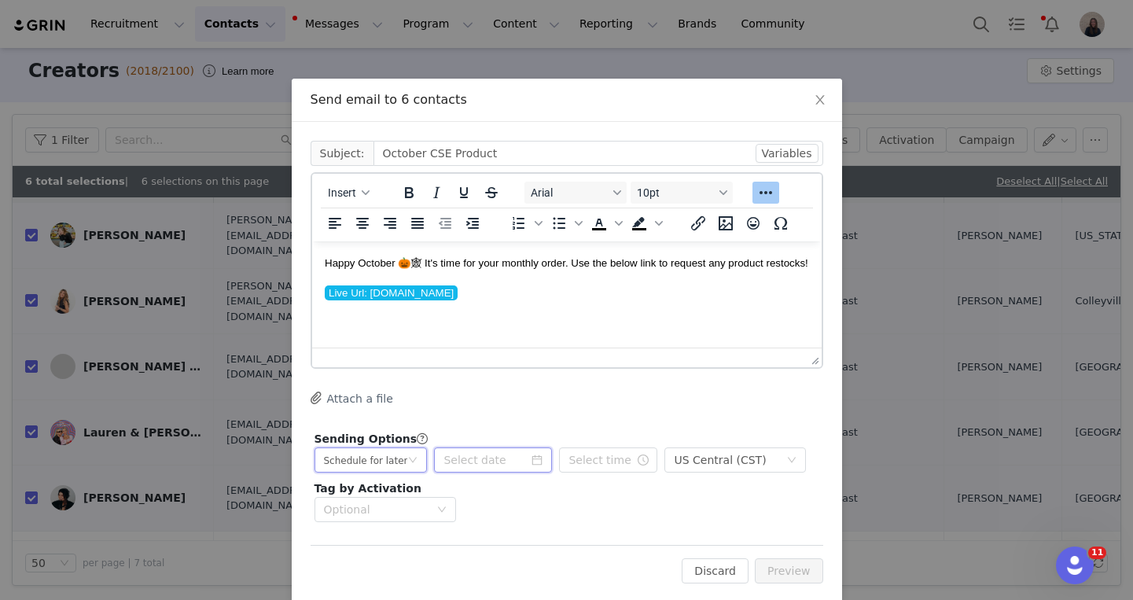
click at [475, 463] on input at bounding box center [493, 459] width 118 height 25
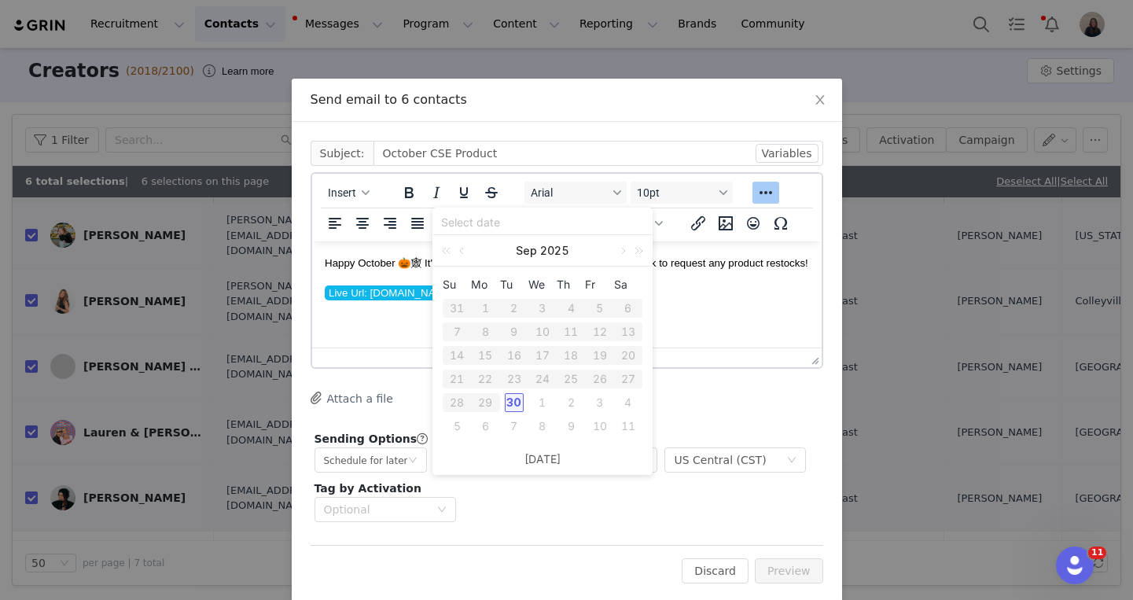
click at [543, 395] on div "1" at bounding box center [542, 402] width 19 height 19
type input "2025-10-01"
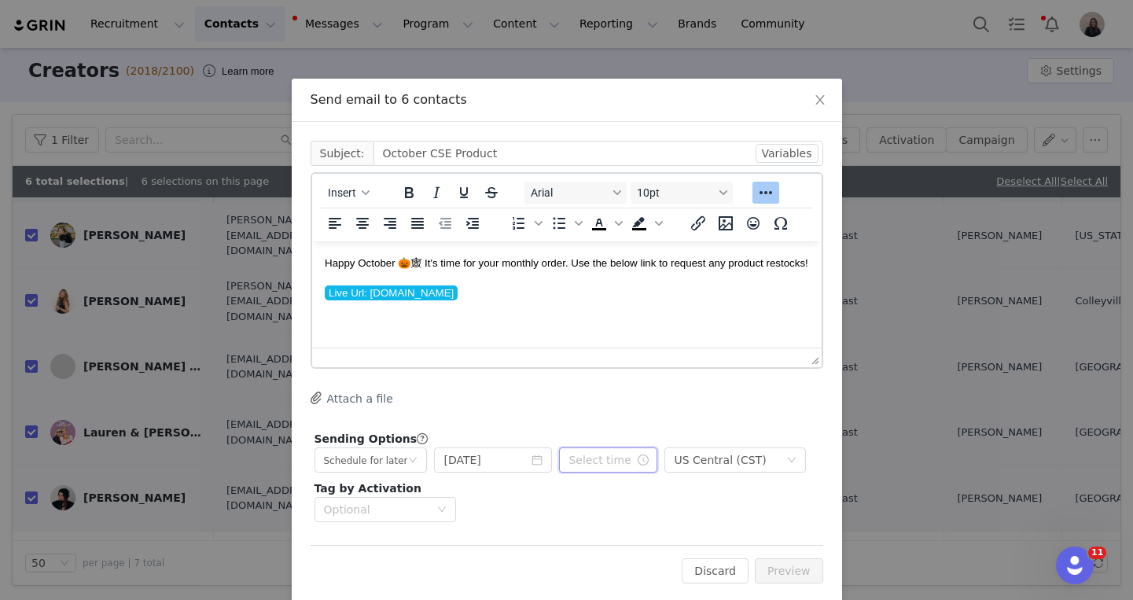
click at [583, 468] on input "text" at bounding box center [608, 459] width 98 height 25
click at [574, 439] on li "10" at bounding box center [578, 443] width 44 height 25
type input "10:20 pm"
click at [617, 334] on li "00" at bounding box center [623, 335] width 44 height 25
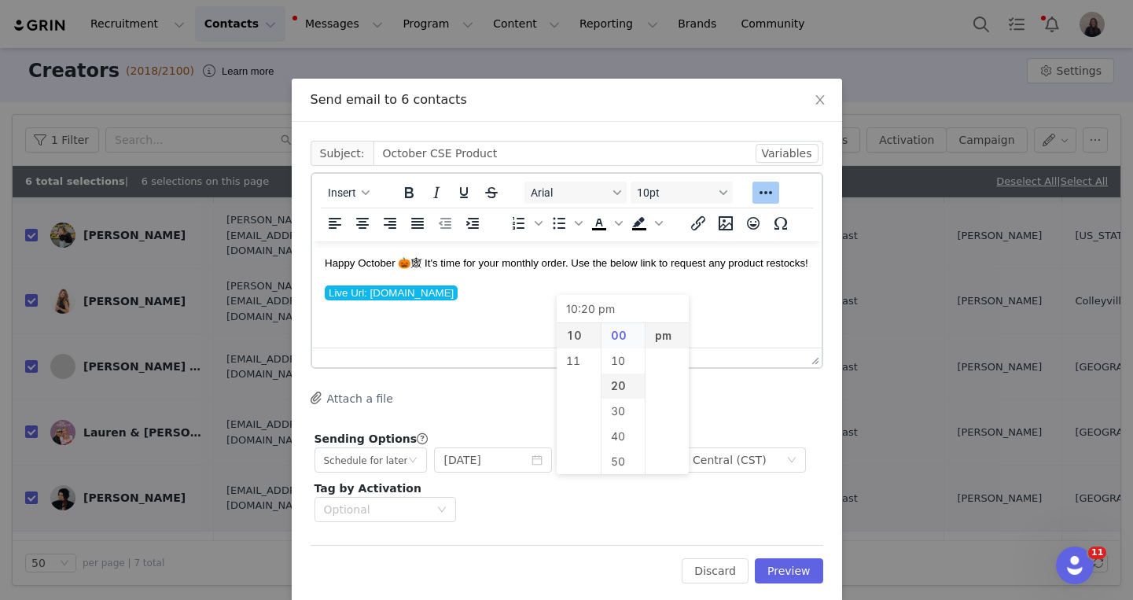
type input "10:00 pm"
click at [660, 340] on li "am" at bounding box center [667, 335] width 44 height 25
type input "10:00 am"
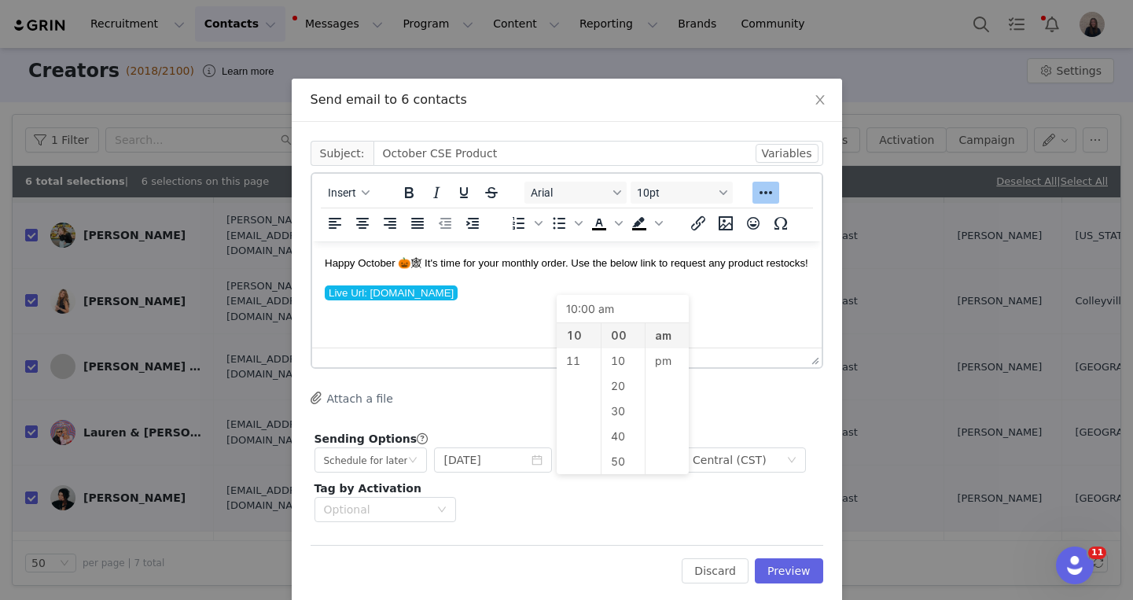
click at [714, 422] on div "Cc: Subject: October CSE Product Variables live Live Url: cleansimpleeats.grin.…" at bounding box center [566, 333] width 512 height 385
click at [693, 468] on div "US Central (CST)" at bounding box center [720, 460] width 92 height 24
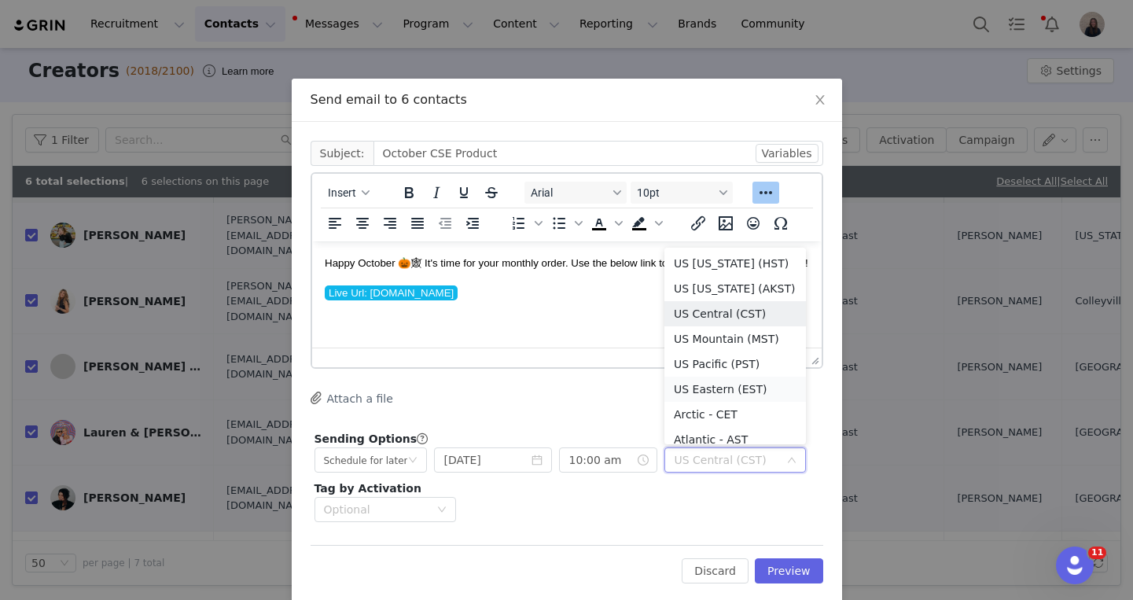
scroll to position [8, 0]
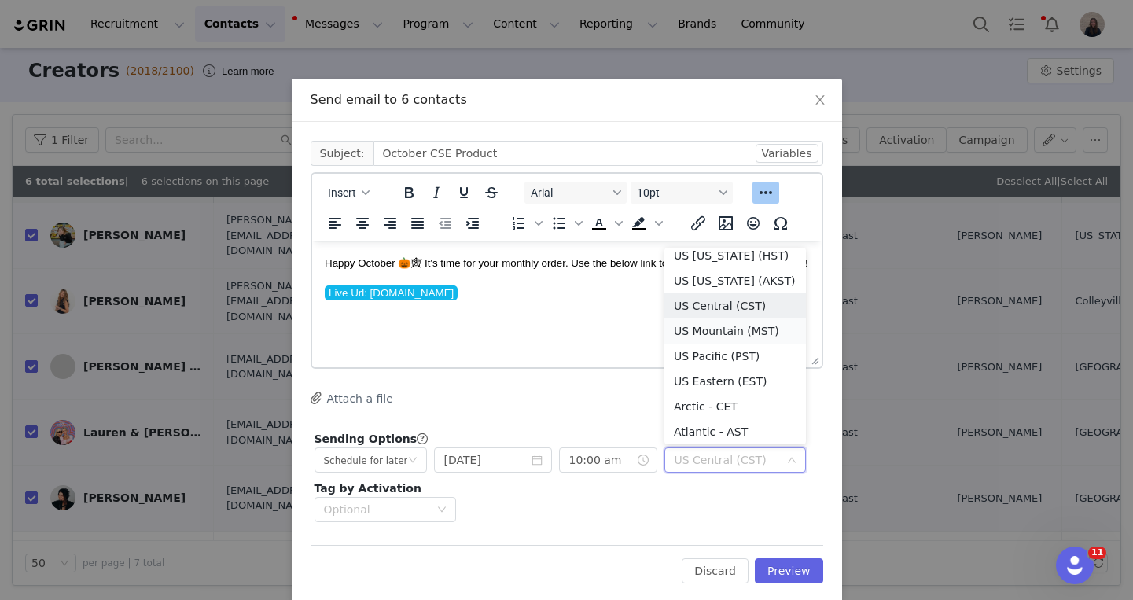
click at [714, 331] on li "US Mountain (MST)" at bounding box center [734, 330] width 141 height 25
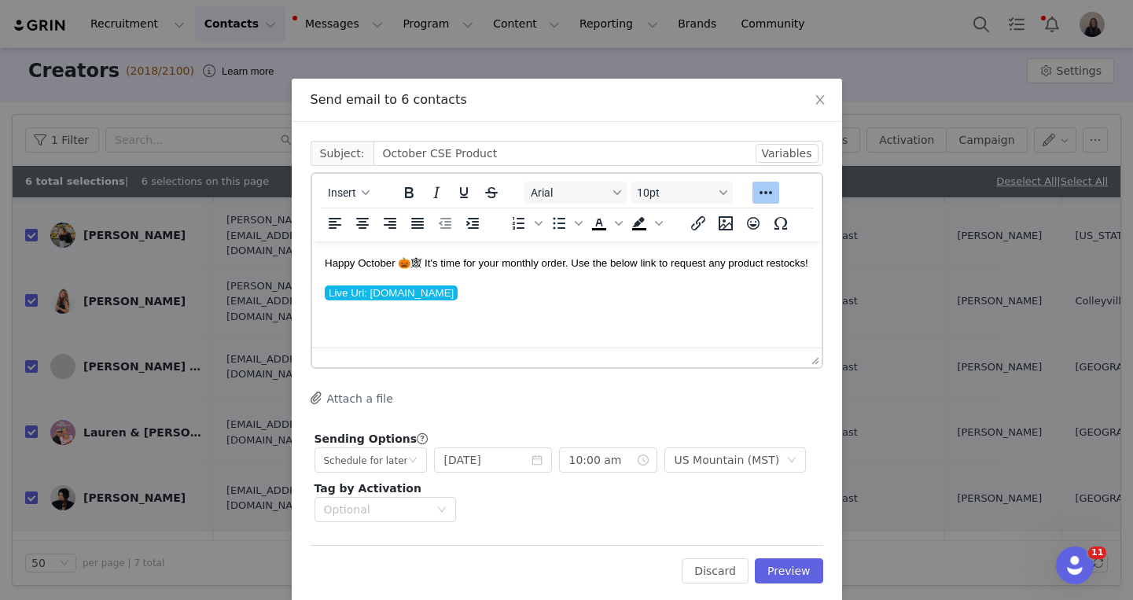
click at [568, 292] on p "Live Url: cleansimpleeats.grin.live" at bounding box center [566, 292] width 484 height 17
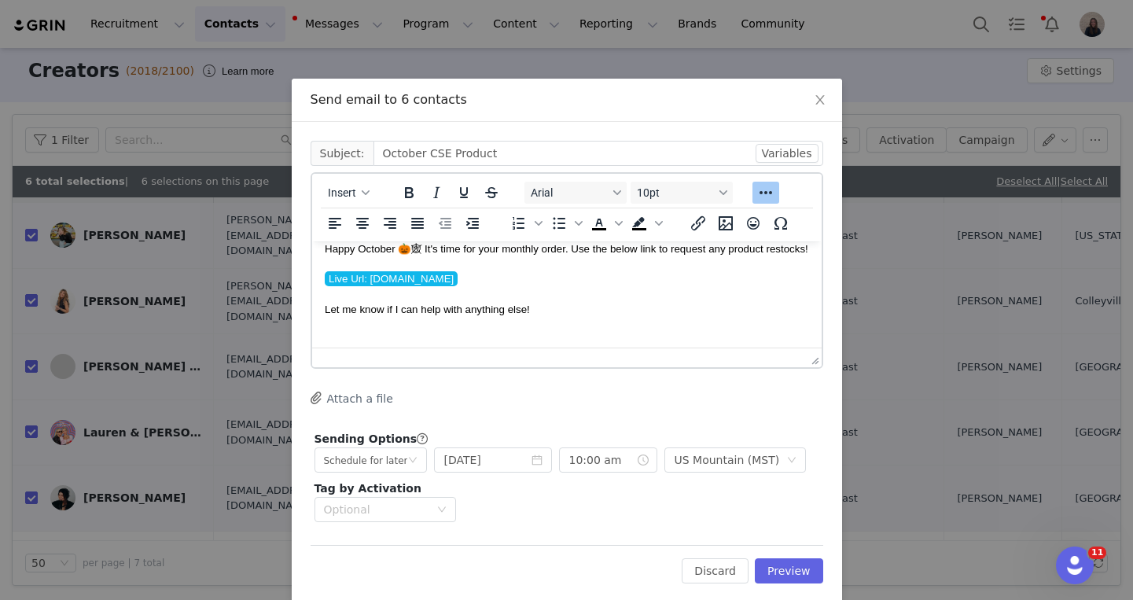
click at [327, 309] on span "Let me know if I can help with anything else!" at bounding box center [426, 309] width 205 height 12
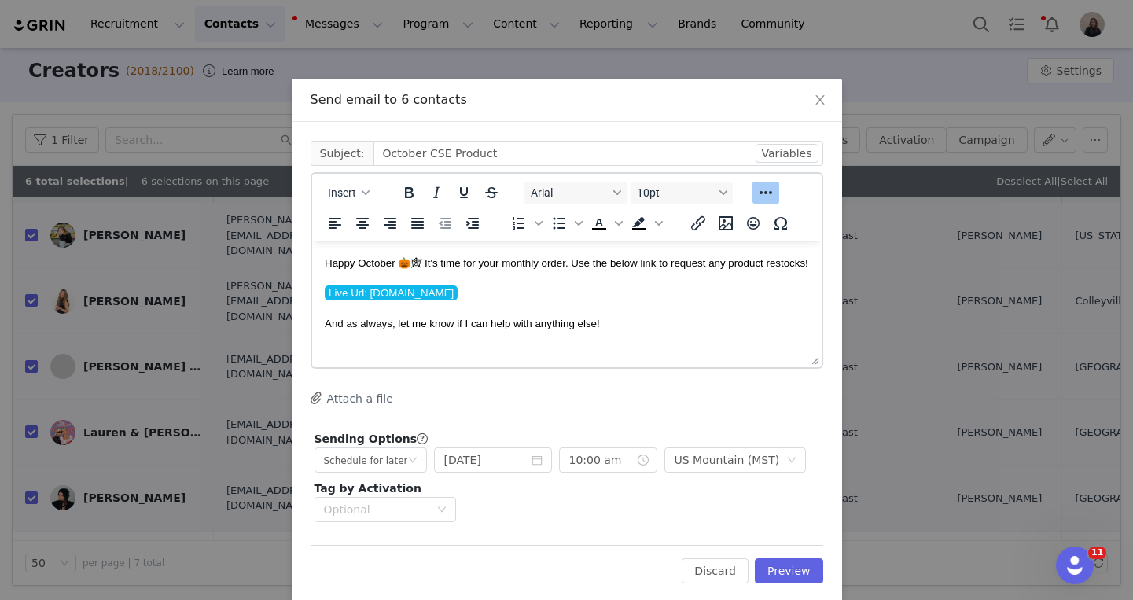
click at [622, 320] on p "And as always, let me know if I can help with anything else!" at bounding box center [566, 322] width 484 height 17
click at [786, 566] on button "Preview" at bounding box center [788, 570] width 68 height 25
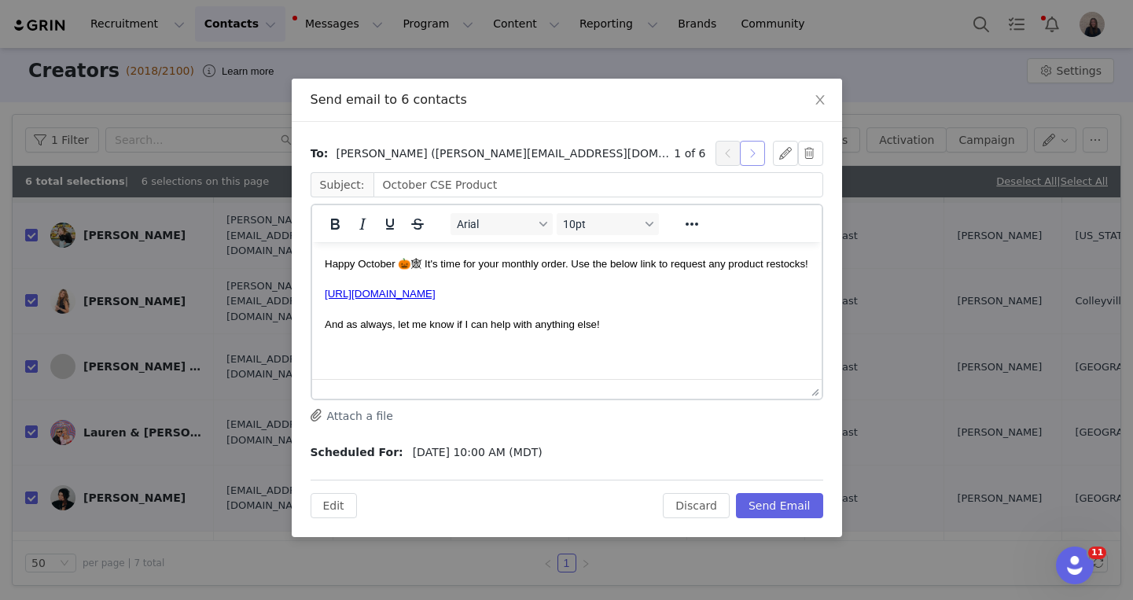
click at [752, 158] on button "button" at bounding box center [752, 153] width 25 height 25
click at [340, 503] on button "Edit" at bounding box center [333, 505] width 46 height 25
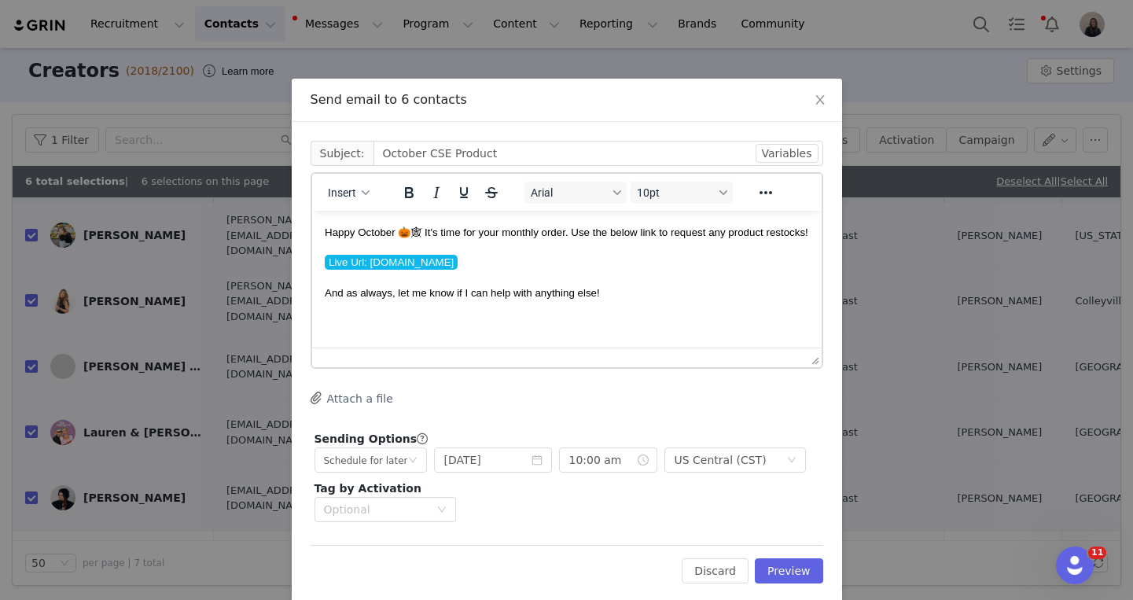
click at [538, 233] on span "Happy October 🎃🕸 It's time for your monthly order. Use the below link to reques…" at bounding box center [565, 232] width 483 height 12
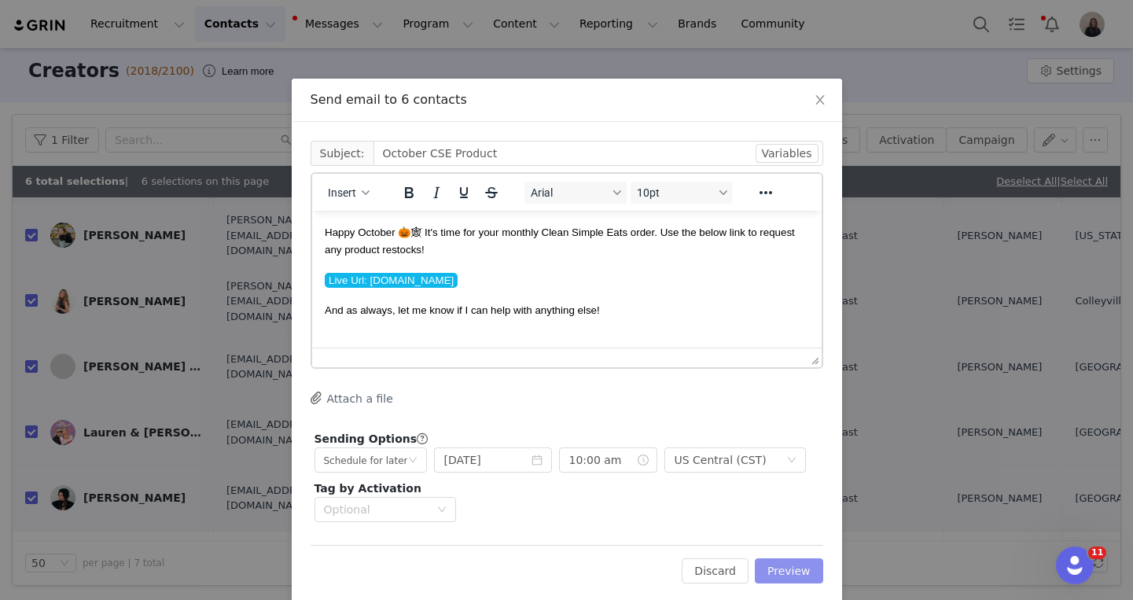
click at [785, 569] on button "Preview" at bounding box center [788, 570] width 68 height 25
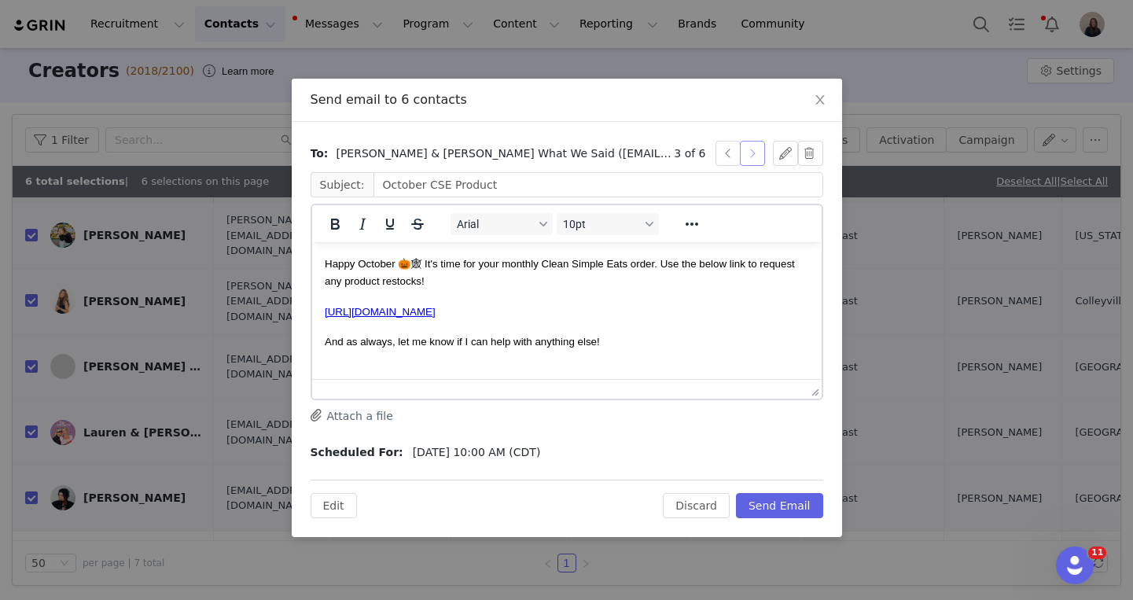
click at [754, 159] on button "button" at bounding box center [752, 153] width 25 height 25
click at [754, 160] on button "button" at bounding box center [752, 153] width 25 height 25
click at [758, 508] on button "Send Email" at bounding box center [779, 505] width 87 height 25
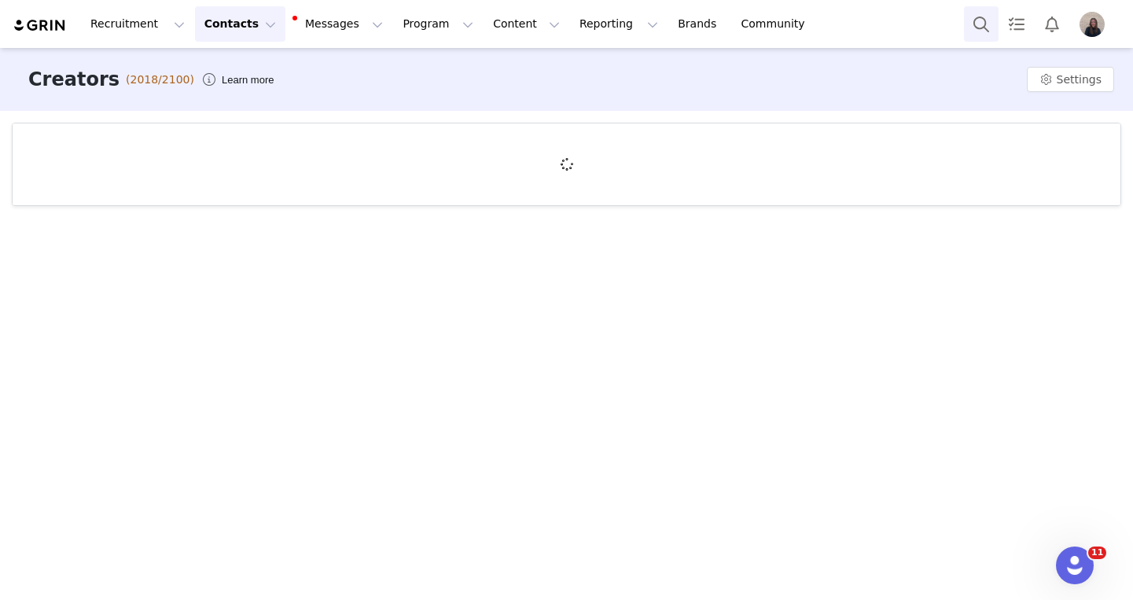
click at [991, 20] on button "Search" at bounding box center [981, 23] width 35 height 35
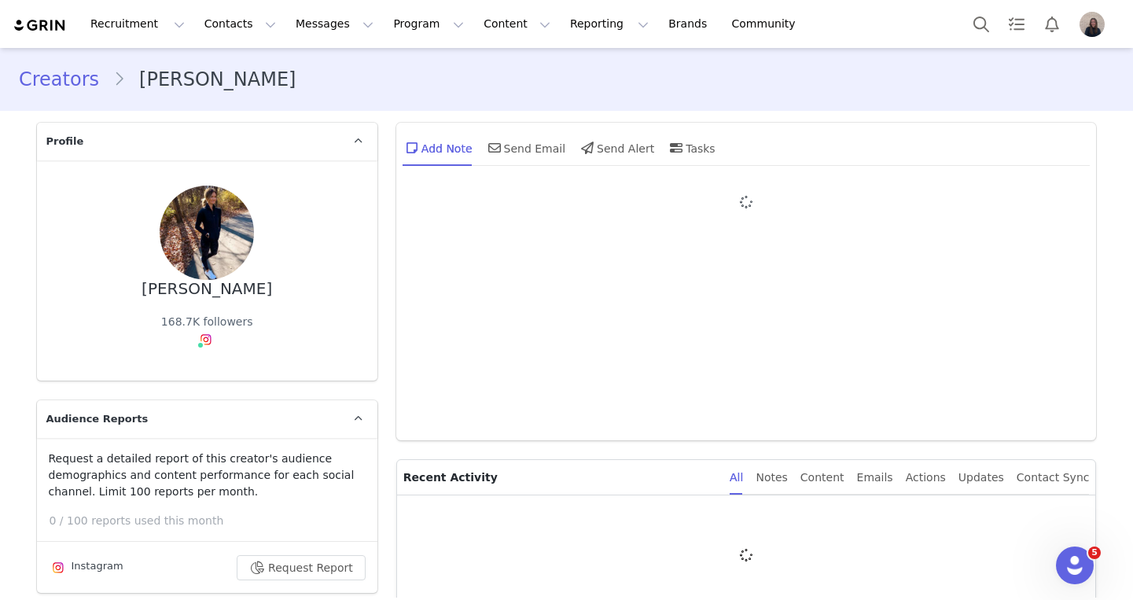
type input "+1 ([GEOGRAPHIC_DATA])"
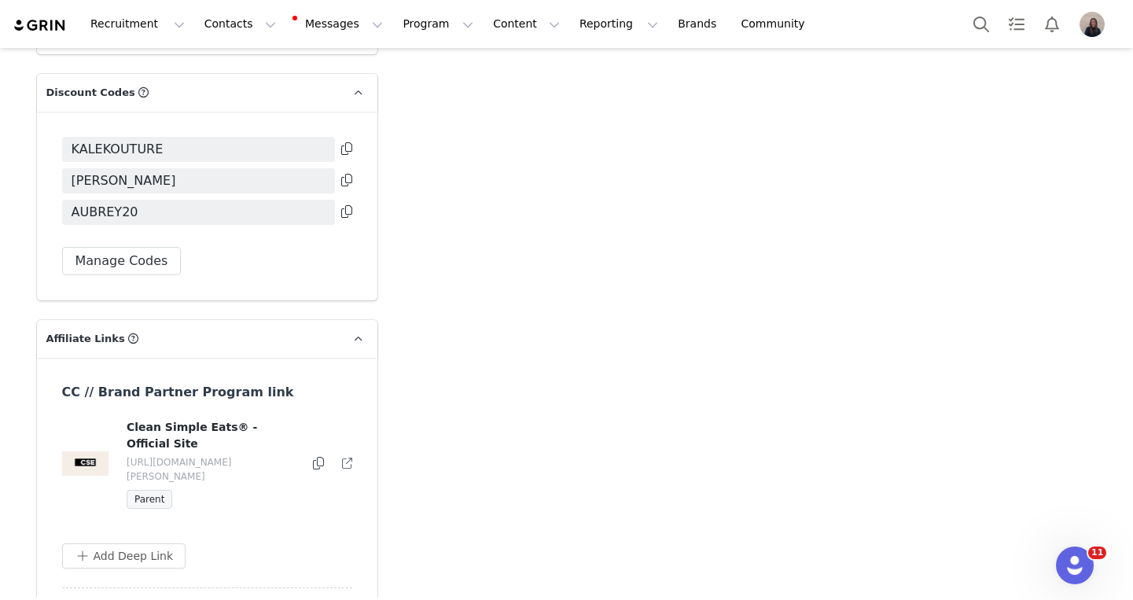
scroll to position [6356, 0]
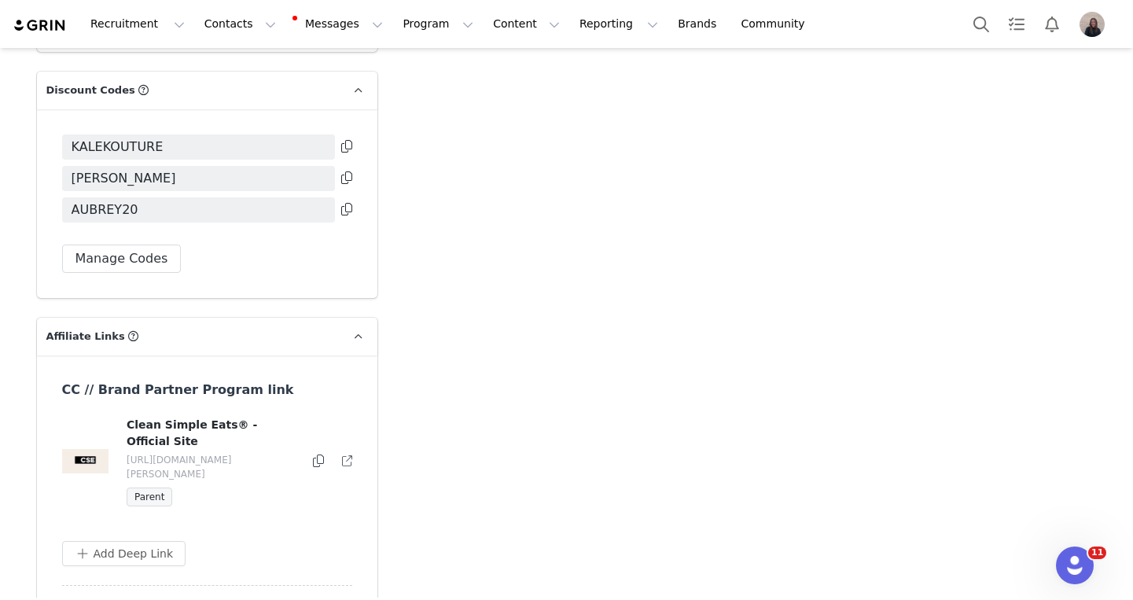
click at [317, 454] on icon at bounding box center [318, 460] width 11 height 13
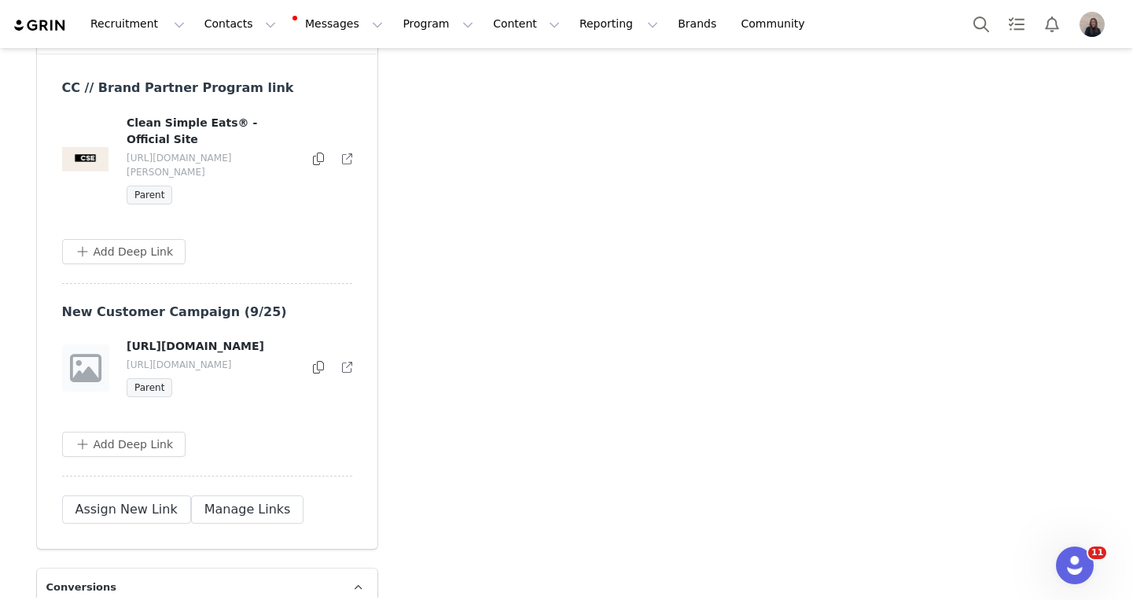
scroll to position [6663, 0]
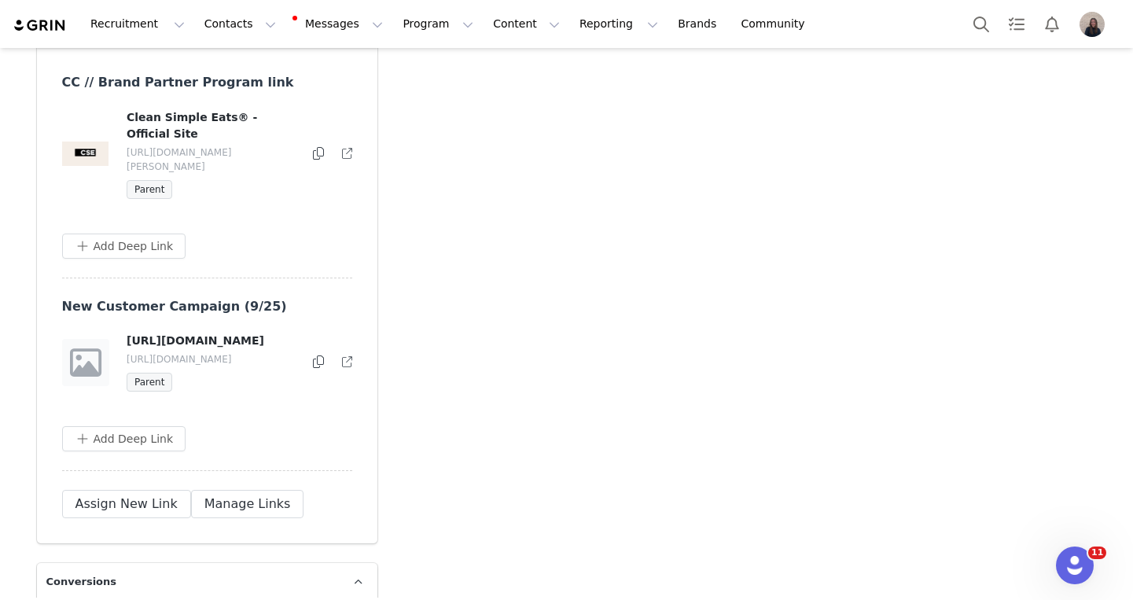
click at [317, 355] on icon at bounding box center [318, 361] width 11 height 13
